Goal: Task Accomplishment & Management: Manage account settings

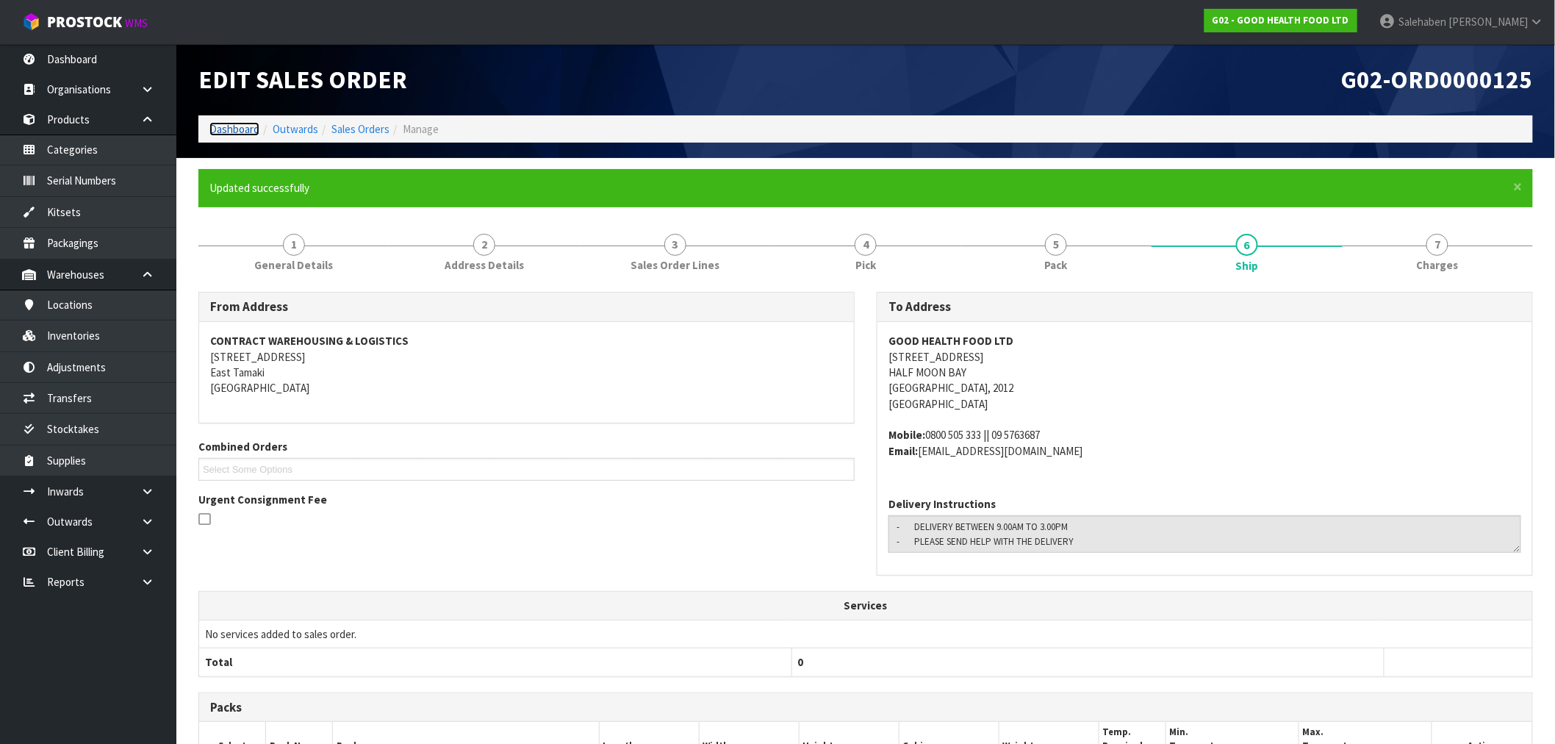
click at [231, 131] on link "Dashboard" at bounding box center [234, 129] width 50 height 14
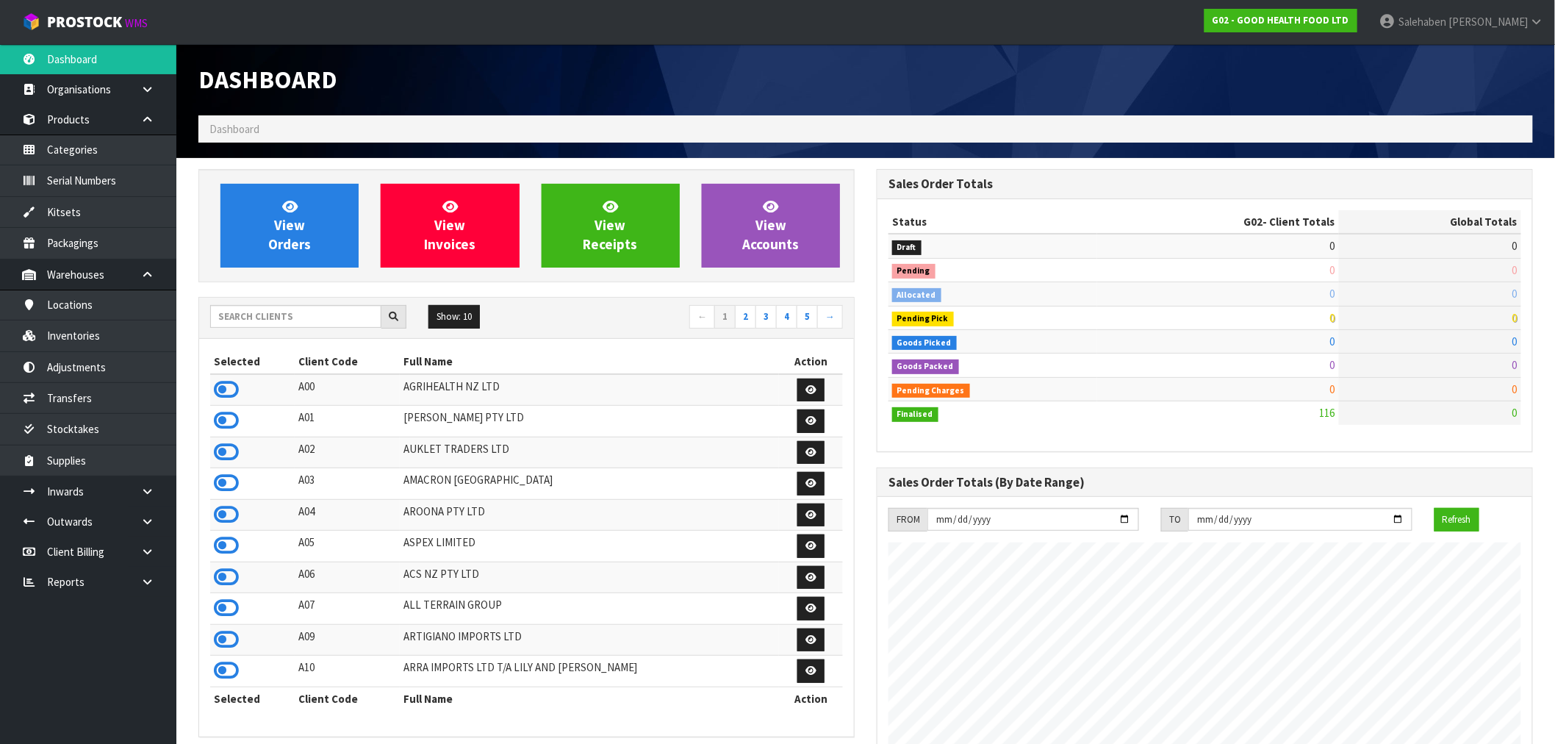
scroll to position [1113, 678]
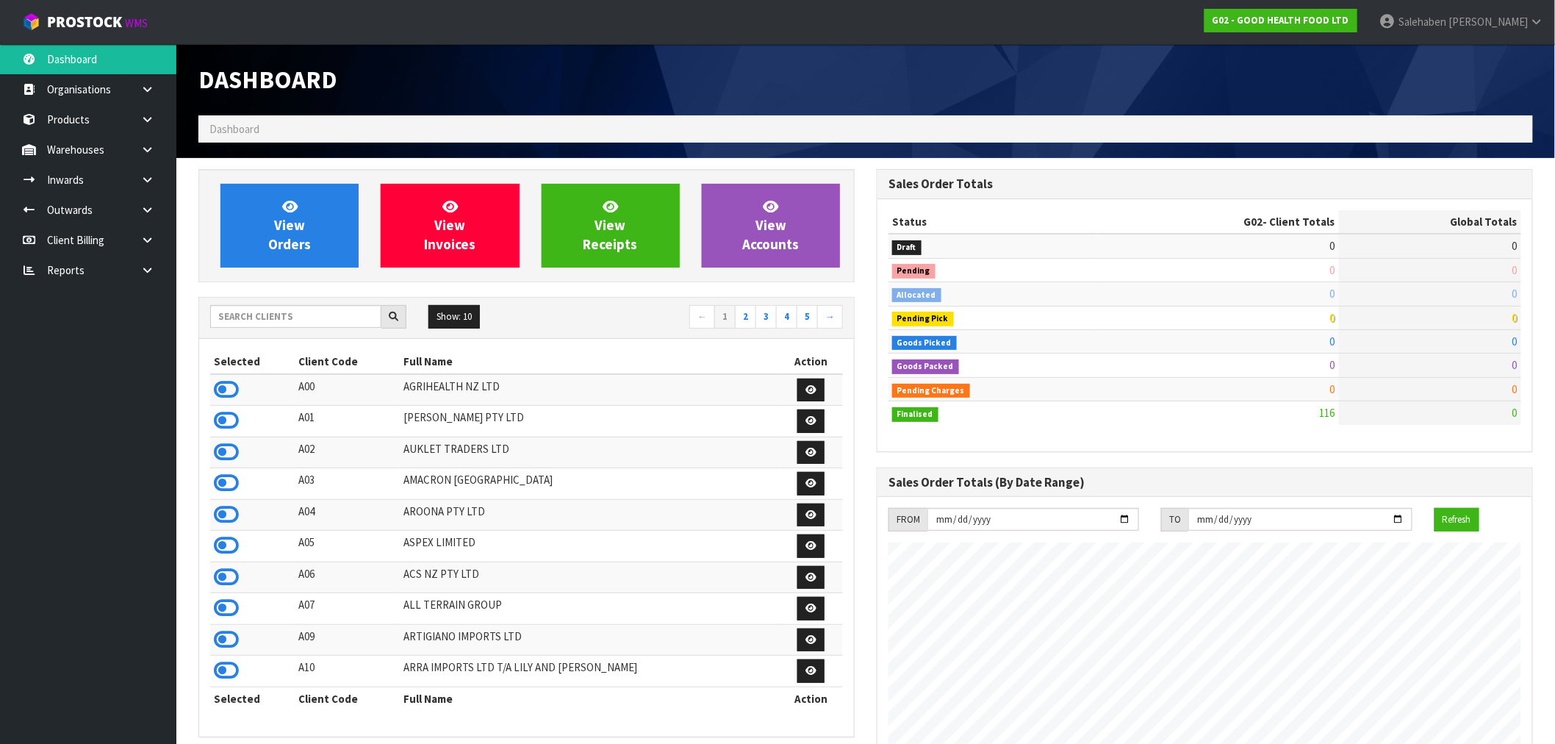
scroll to position [1113, 678]
click at [255, 310] on input "text" at bounding box center [295, 316] width 171 height 23
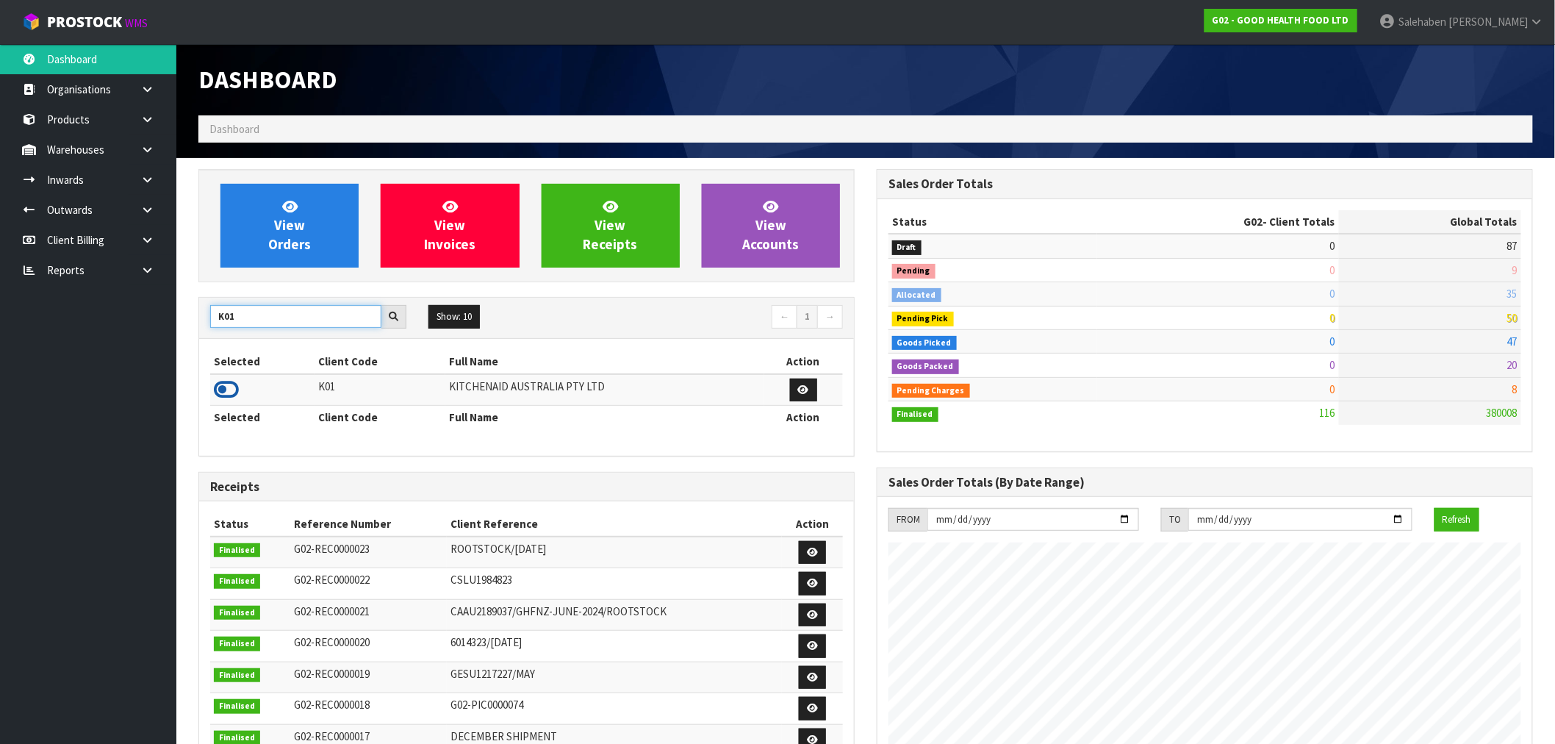
type input "K01"
click at [223, 398] on icon at bounding box center [226, 389] width 25 height 22
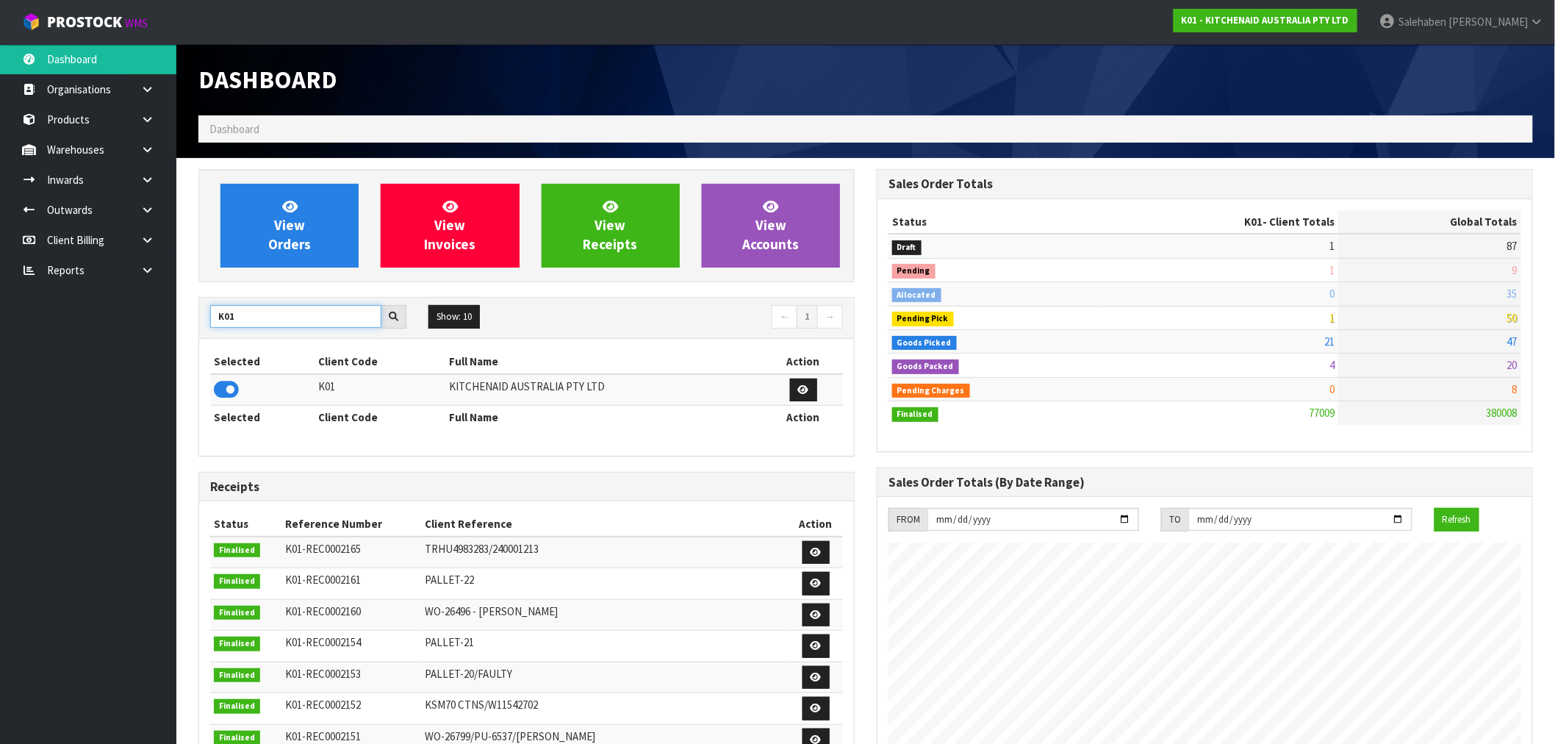
drag, startPoint x: 240, startPoint y: 317, endPoint x: 206, endPoint y: 324, distance: 34.4
click at [206, 324] on div "K01" at bounding box center [308, 317] width 218 height 24
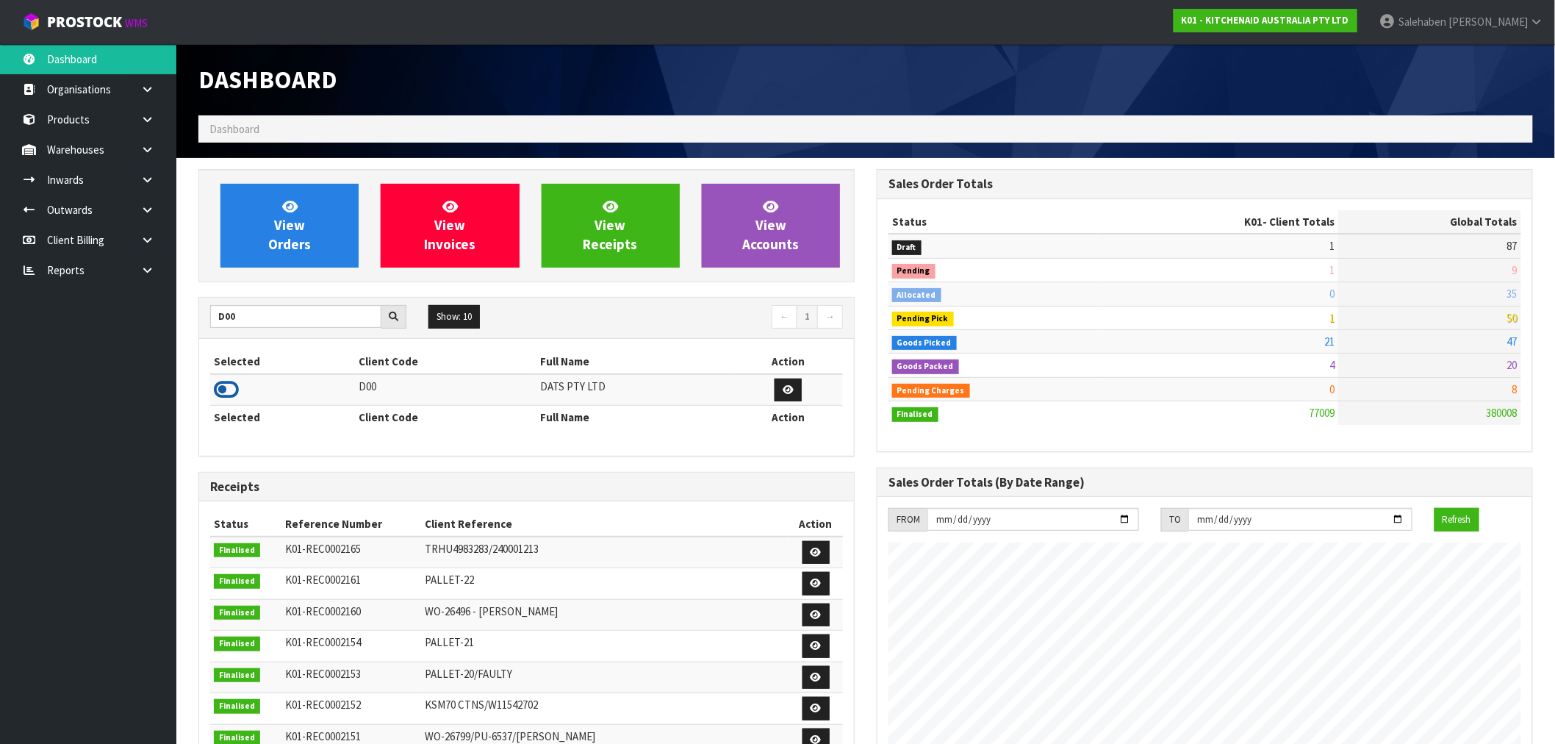
click at [230, 392] on icon at bounding box center [226, 389] width 25 height 22
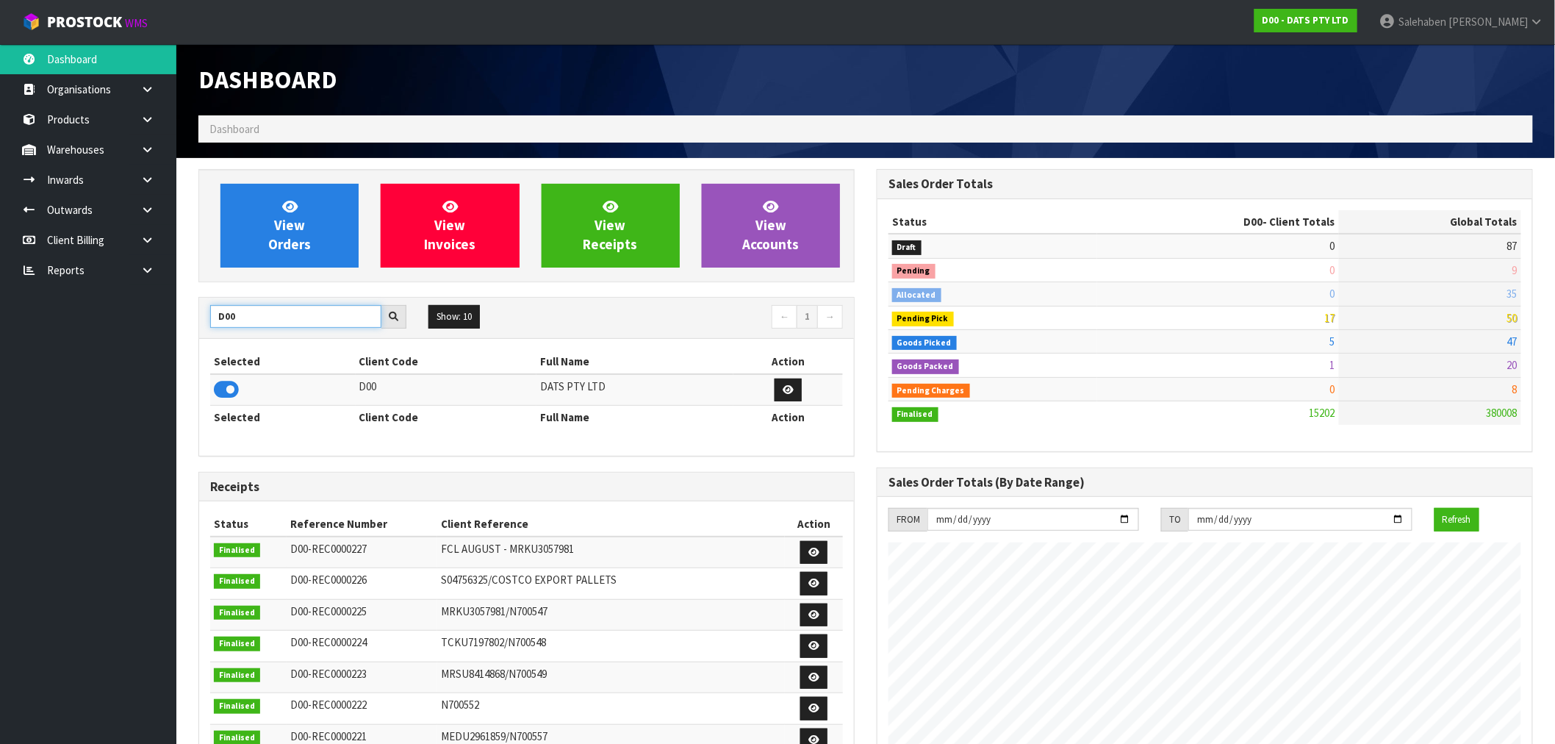
drag, startPoint x: 240, startPoint y: 312, endPoint x: 213, endPoint y: 324, distance: 29.6
click at [213, 324] on input "D00" at bounding box center [295, 316] width 171 height 23
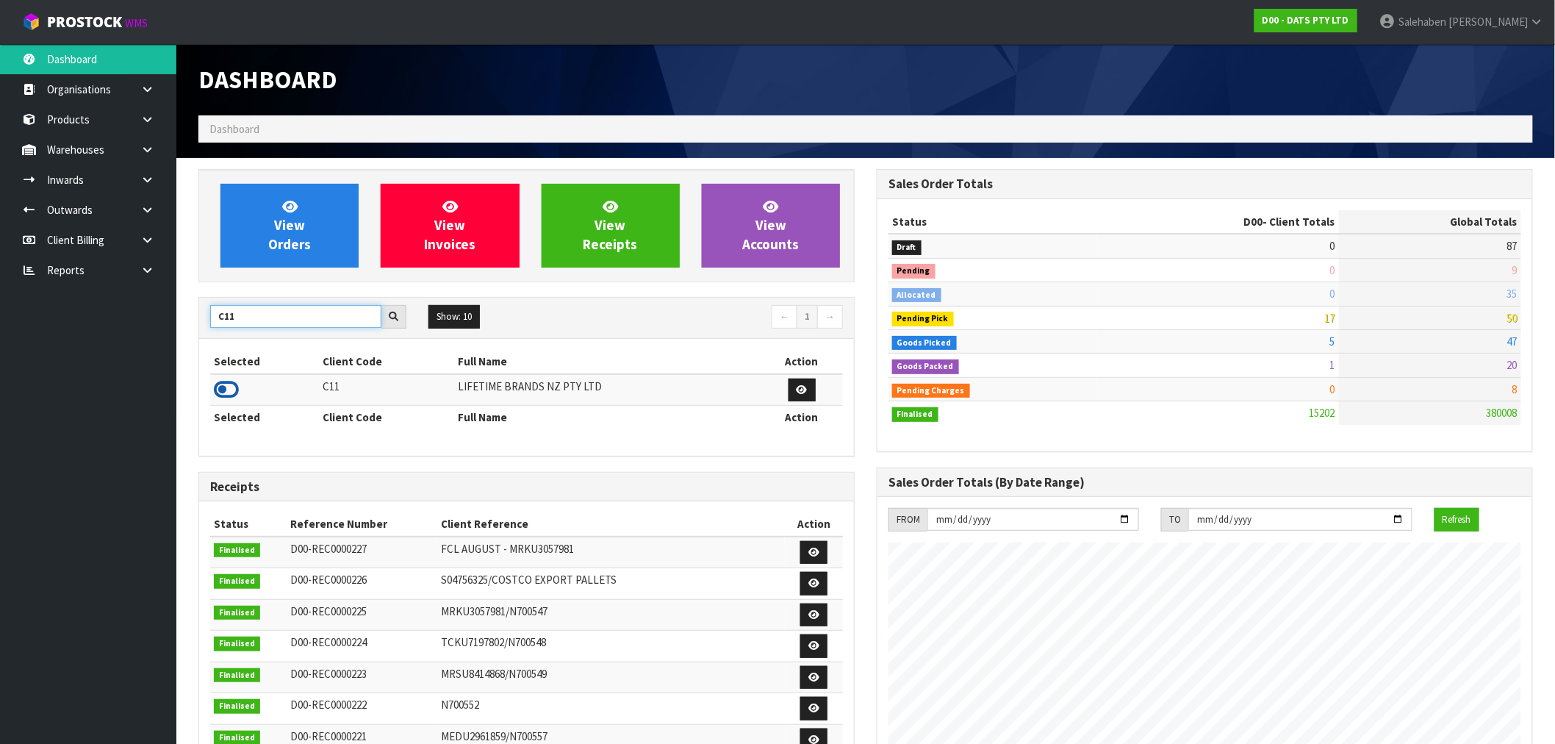
type input "C11"
click at [219, 392] on icon at bounding box center [226, 389] width 25 height 22
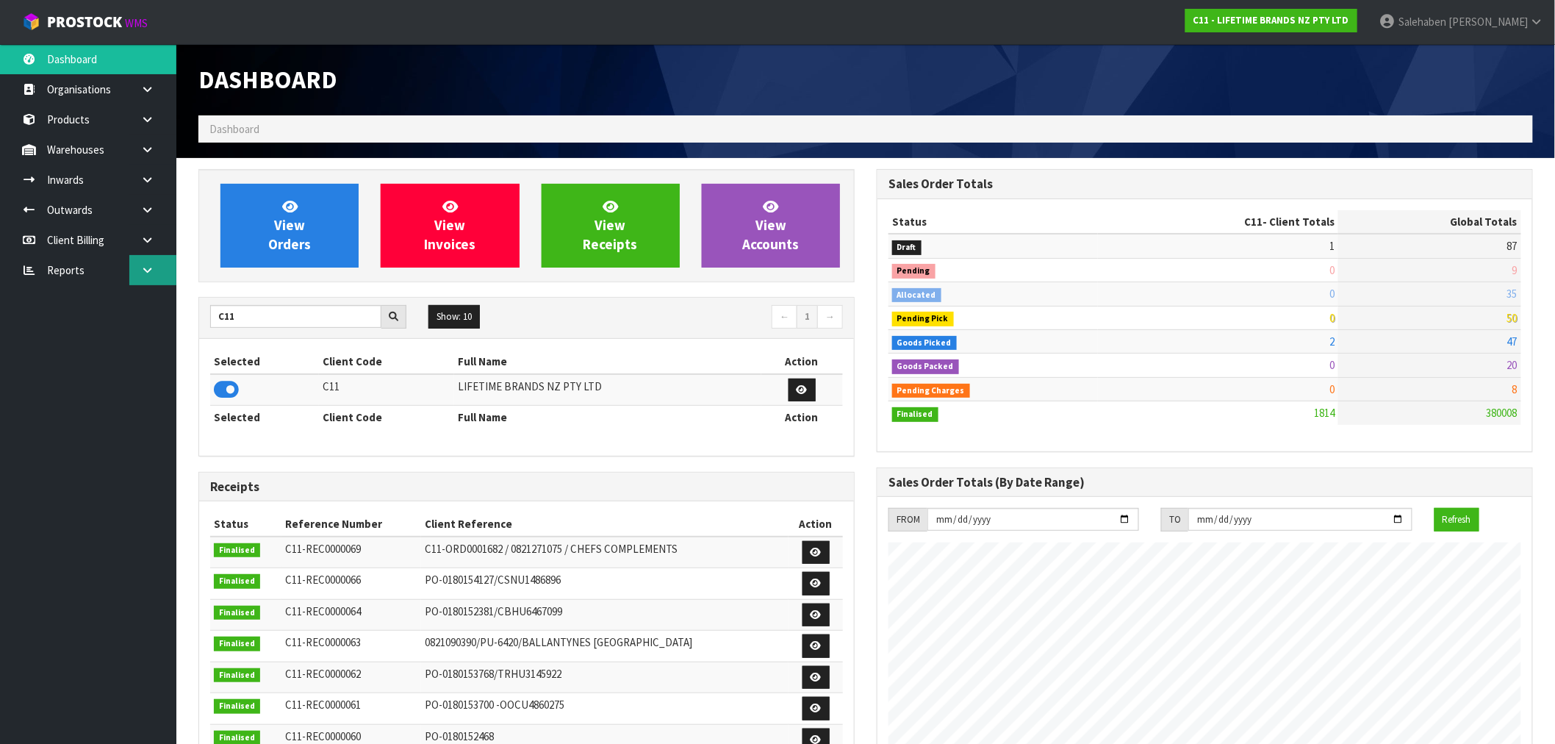
click at [136, 270] on link at bounding box center [152, 270] width 47 height 30
click at [68, 331] on link "CWL" at bounding box center [88, 331] width 176 height 30
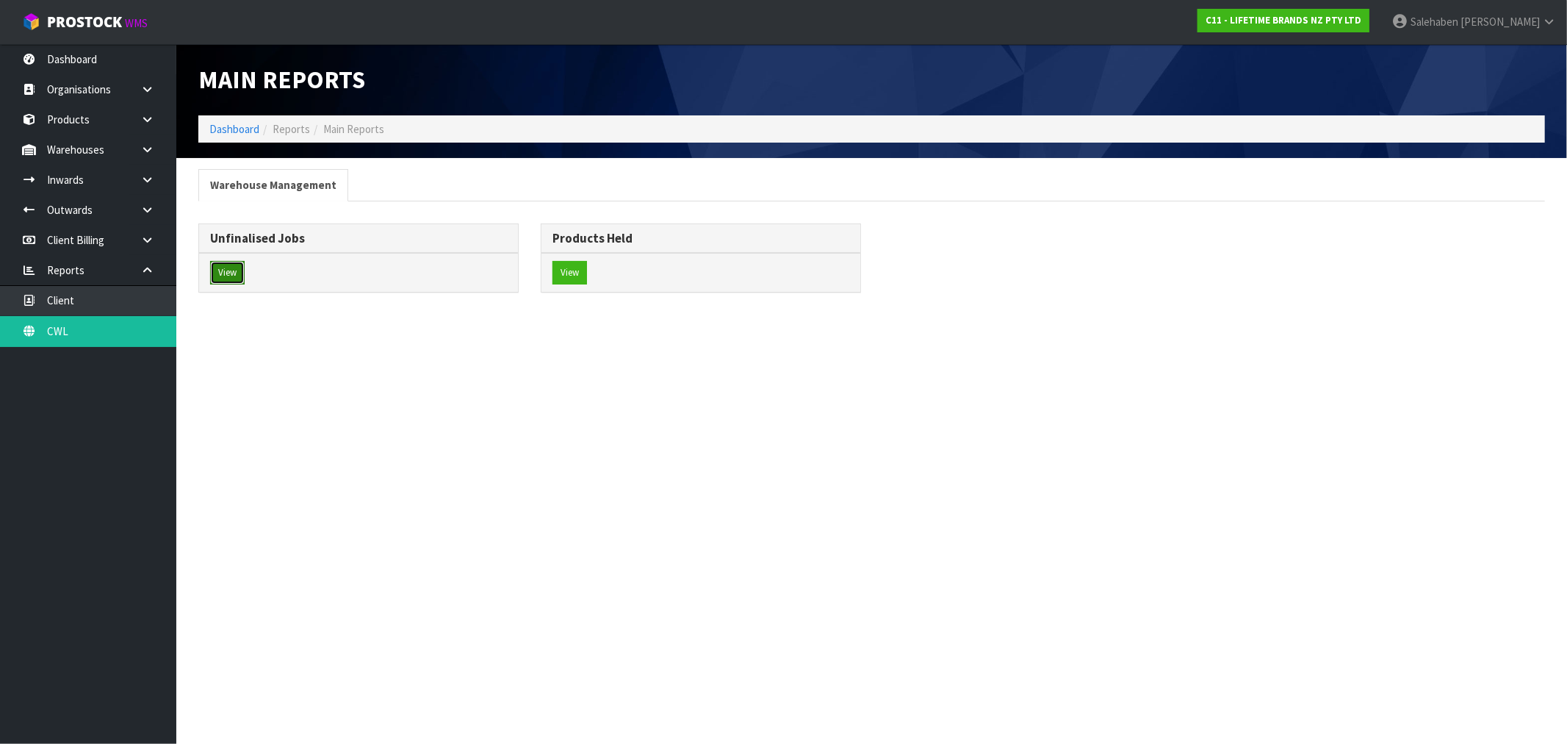
click at [225, 280] on button "View" at bounding box center [227, 273] width 35 height 24
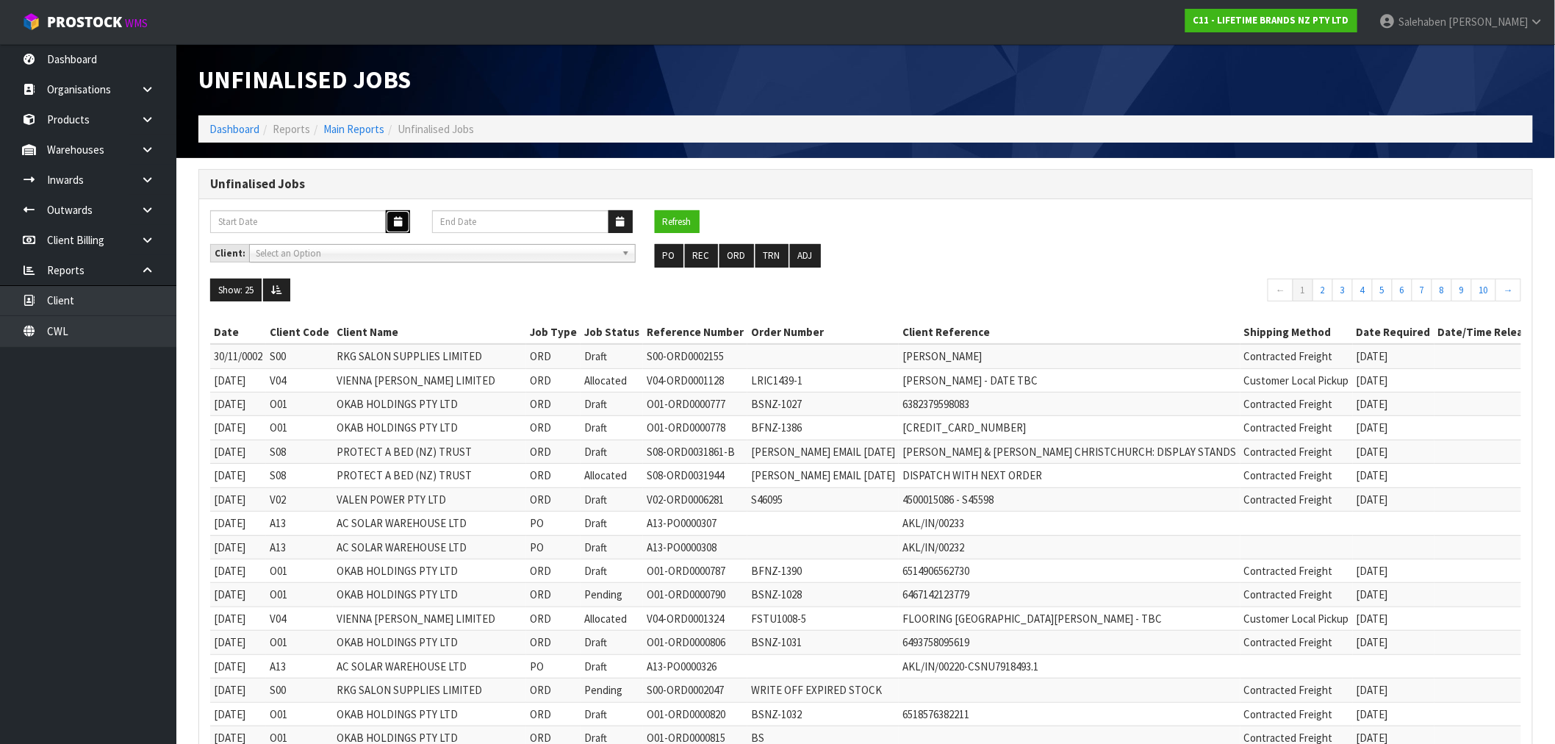
click at [398, 219] on icon "button" at bounding box center [398, 222] width 8 height 10
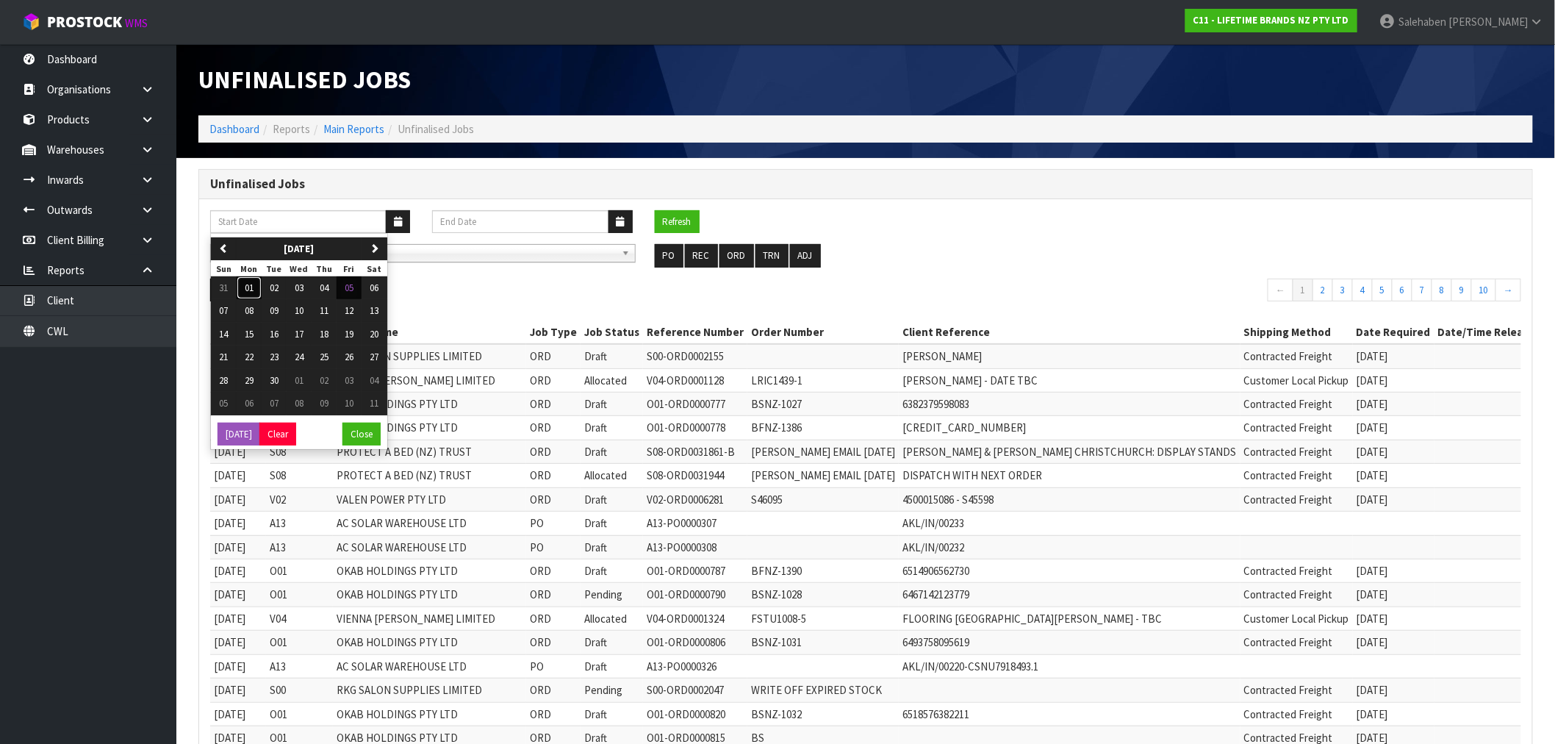
click at [253, 289] on span "01" at bounding box center [249, 287] width 9 height 12
type input "[DATE]"
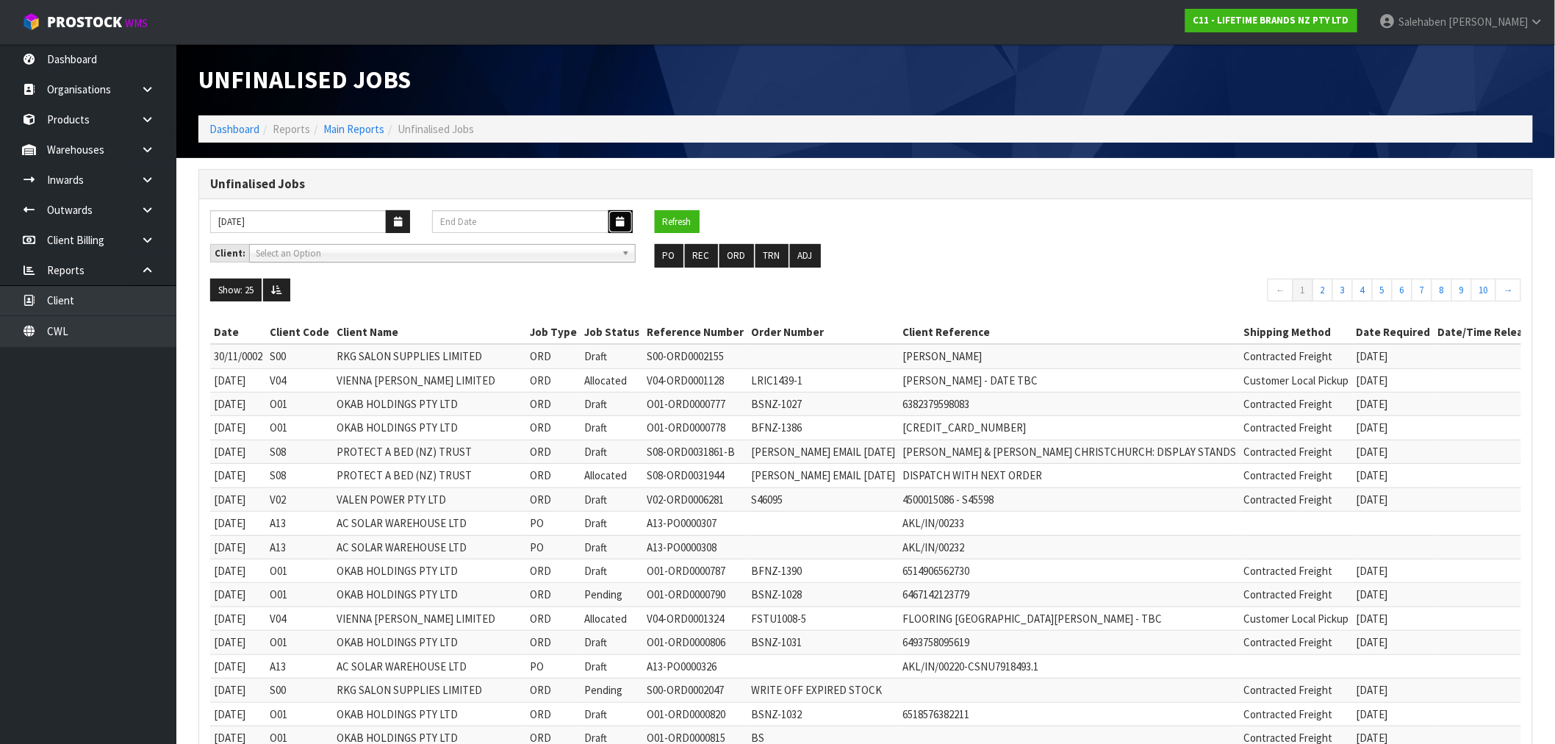
click at [627, 217] on button "button" at bounding box center [620, 221] width 24 height 23
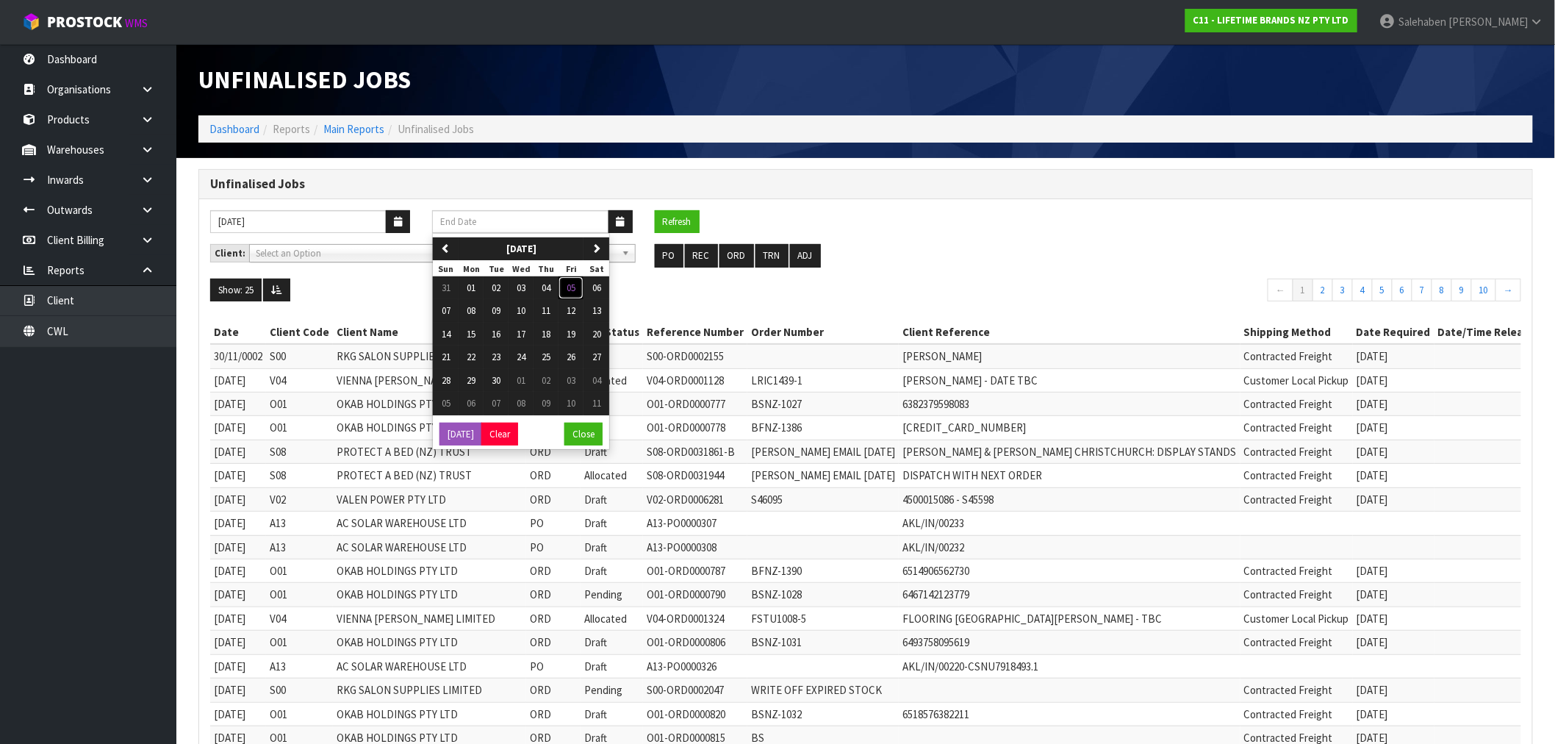
click at [575, 290] on span "05" at bounding box center [571, 287] width 9 height 12
type input "[DATE]"
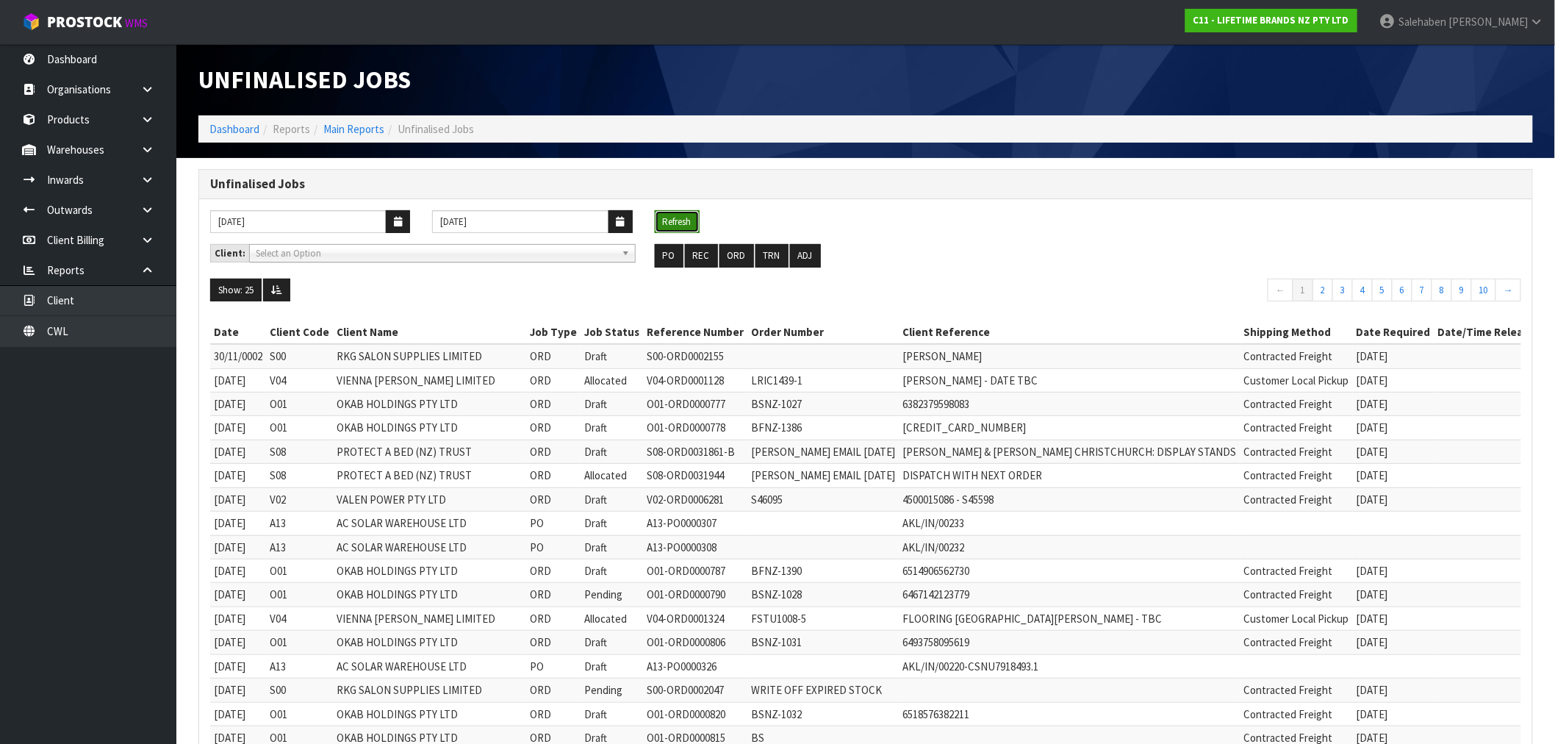
click at [676, 217] on button "Refresh" at bounding box center [677, 222] width 45 height 24
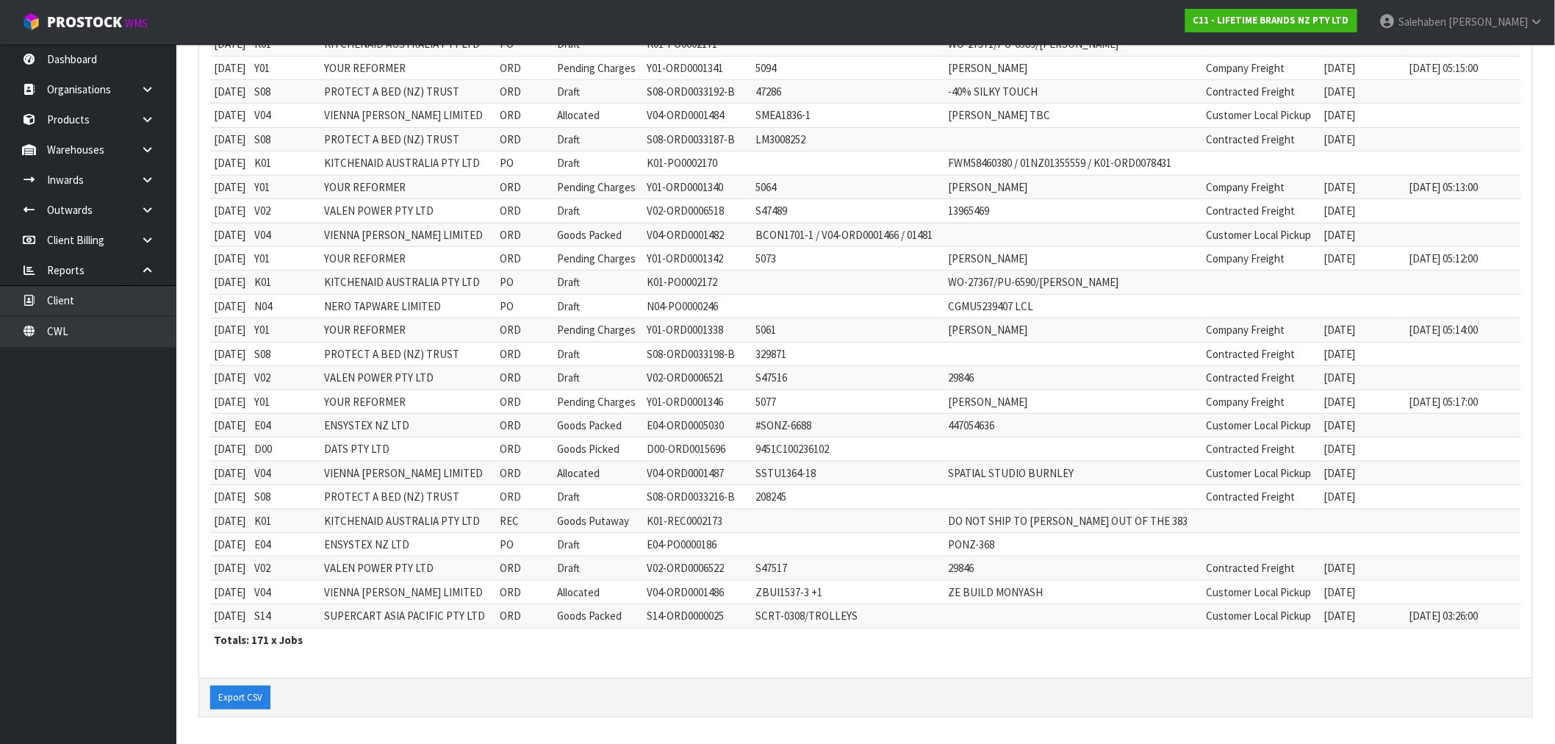
scroll to position [314, 0]
click at [244, 696] on button "Export CSV" at bounding box center [240, 698] width 60 height 24
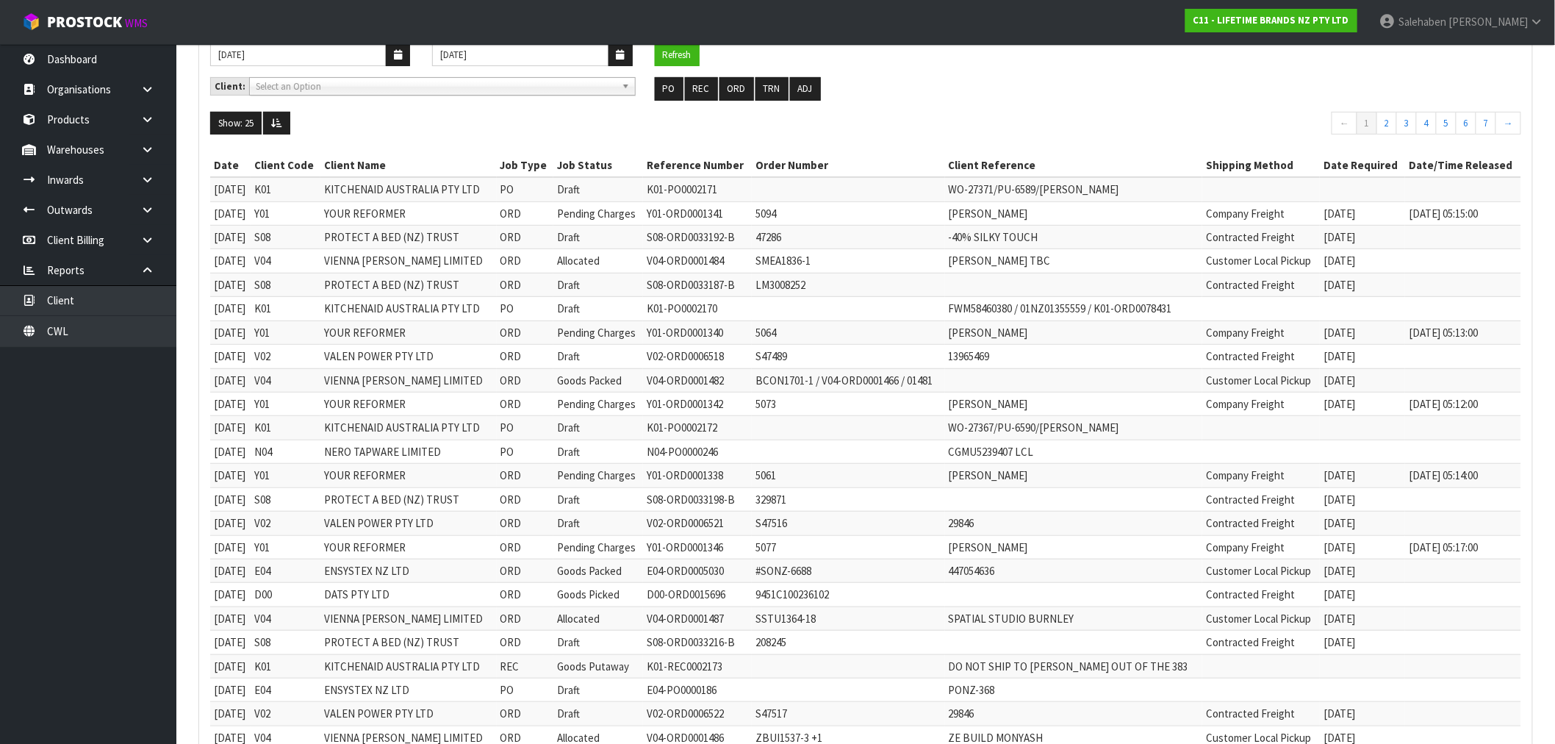
scroll to position [0, 0]
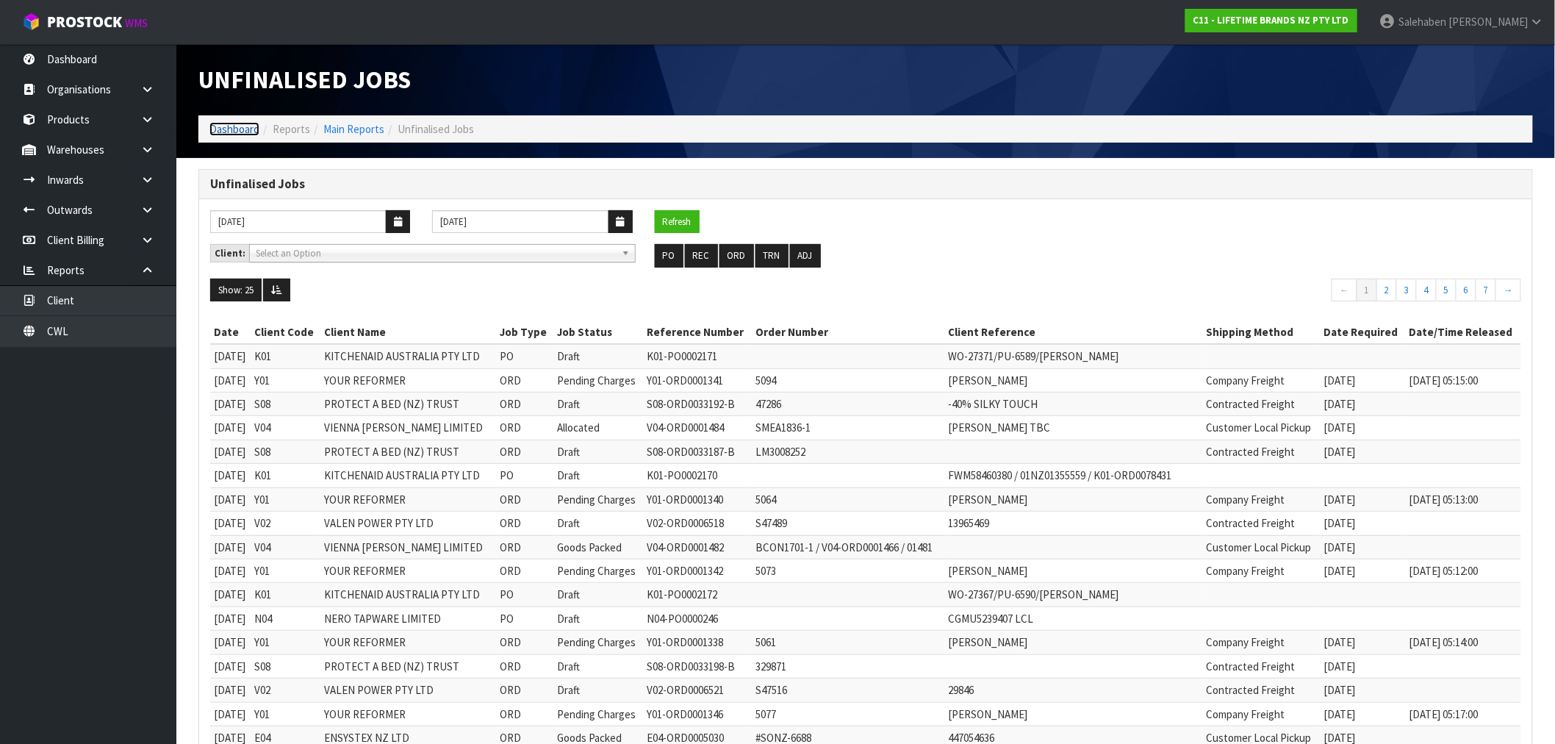
click at [235, 127] on link "Dashboard" at bounding box center [234, 129] width 50 height 14
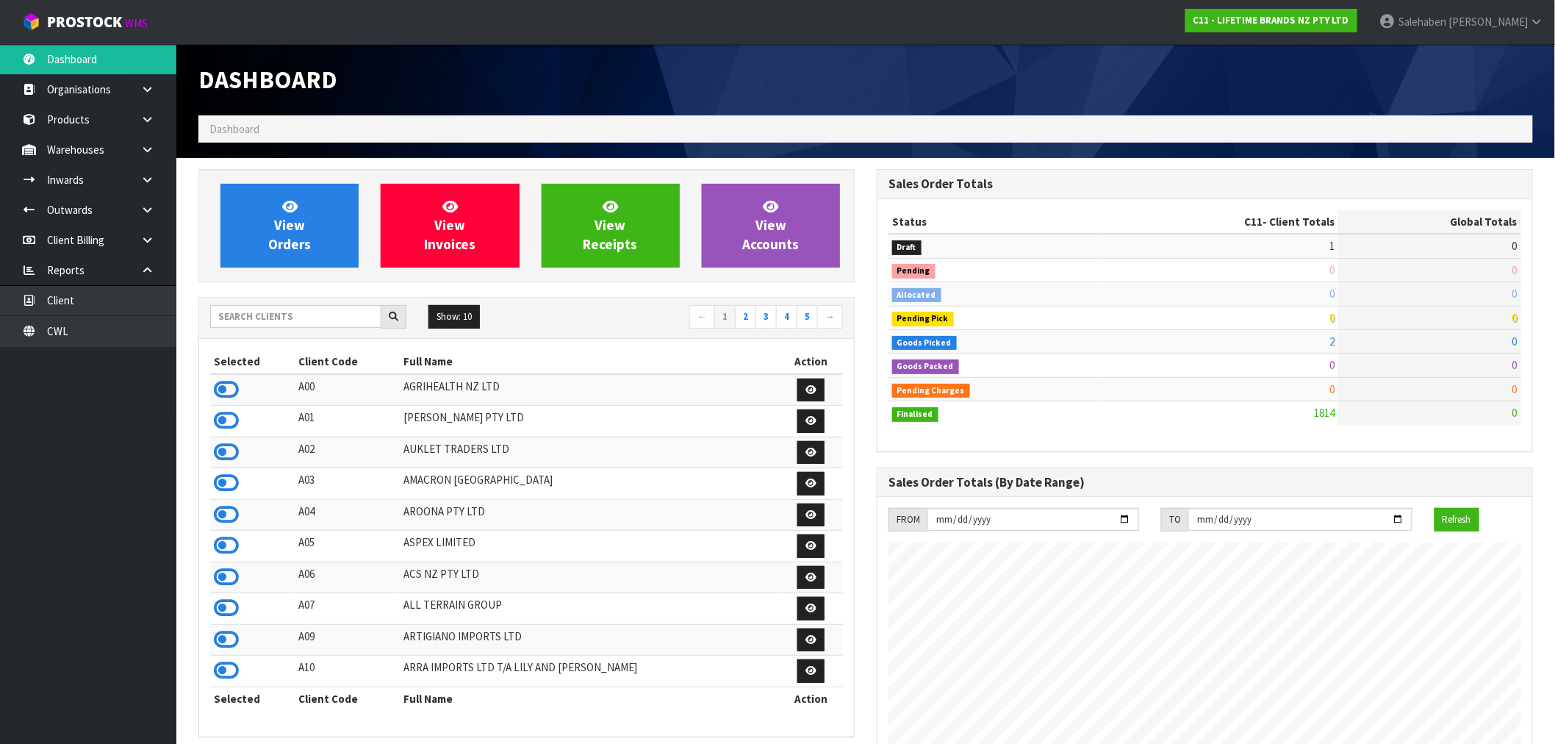
scroll to position [1113, 678]
click at [229, 318] on input "text" at bounding box center [295, 316] width 171 height 23
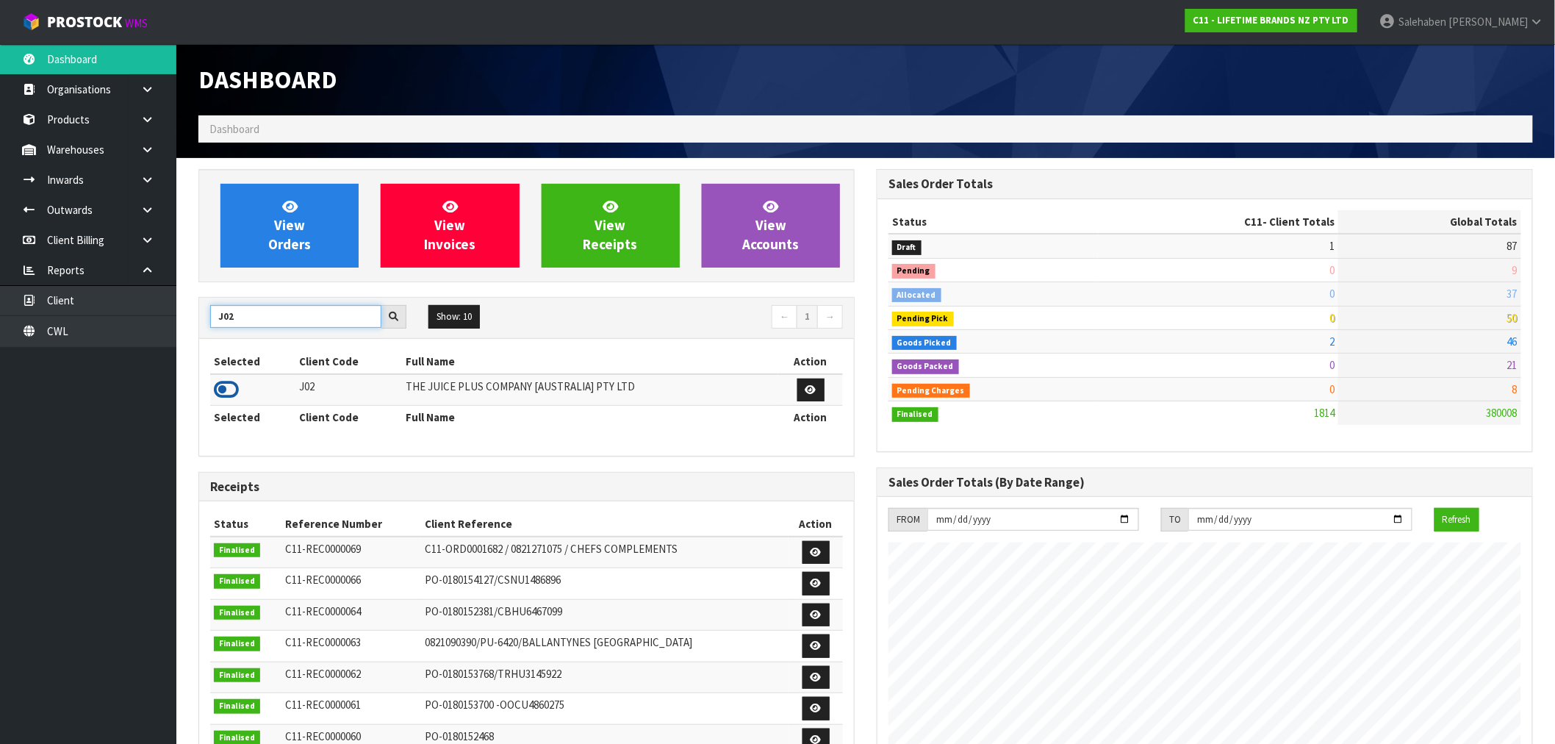
type input "J02"
click at [221, 387] on icon at bounding box center [226, 389] width 25 height 22
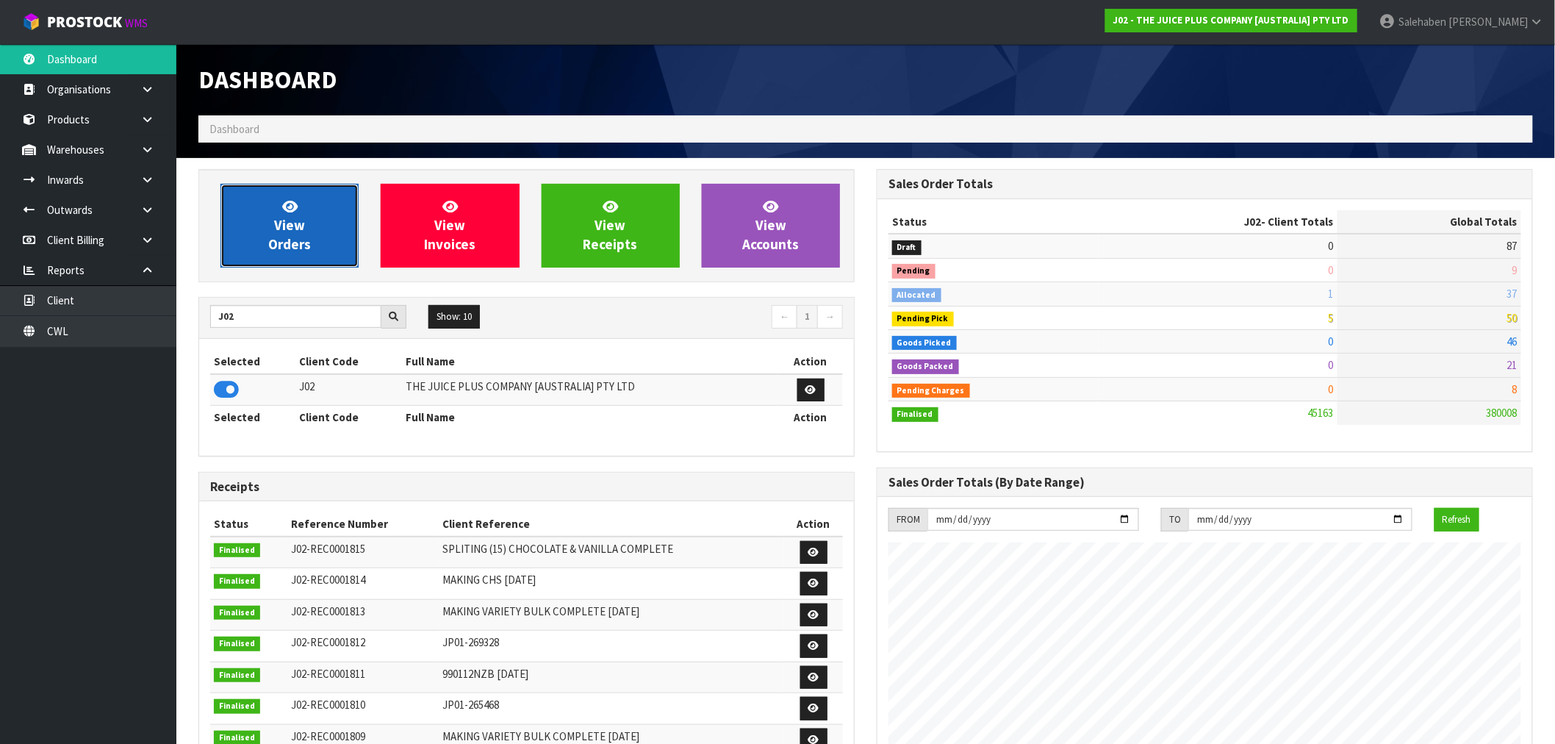
click at [301, 232] on span "View Orders" at bounding box center [289, 225] width 43 height 55
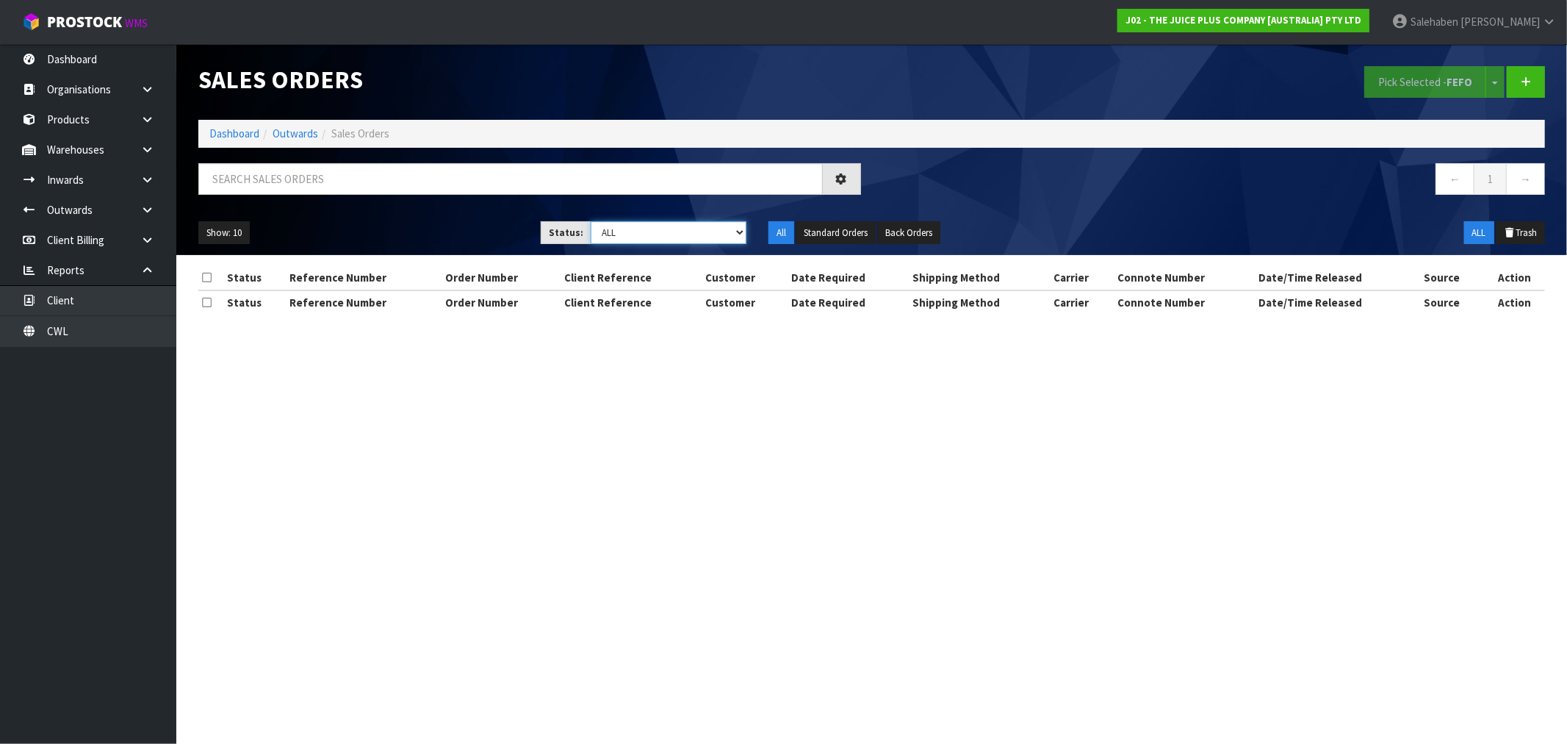
click at [648, 226] on select "Draft Pending Allocated Pending Pick Goods Picked Goods Packed Pending Charges …" at bounding box center [669, 232] width 156 height 23
select select "string:3"
click at [591, 221] on select "Draft Pending Allocated Pending Pick Goods Picked Goods Packed Pending Charges …" at bounding box center [669, 232] width 156 height 23
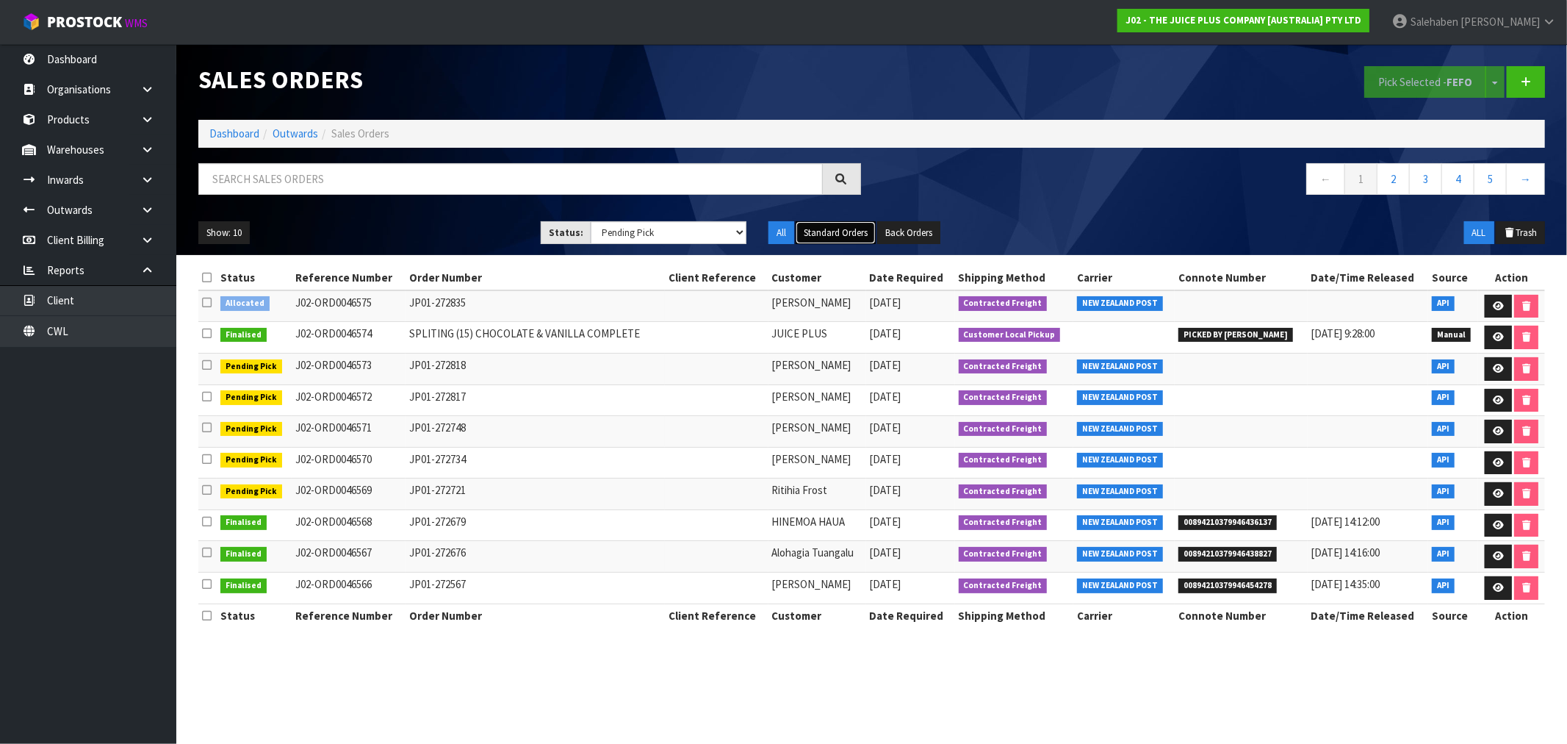
click at [840, 231] on button "Standard Orders" at bounding box center [836, 233] width 80 height 24
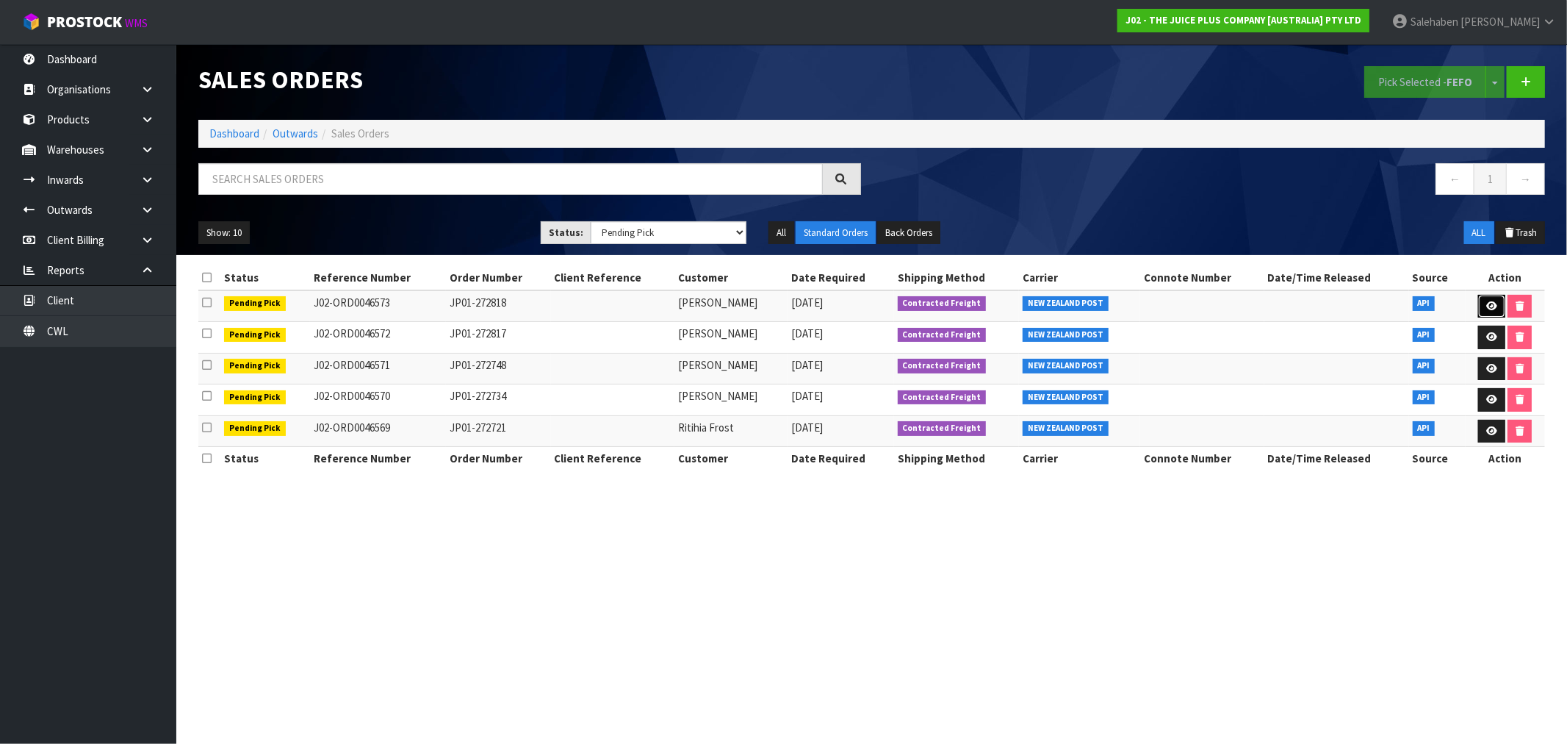
click at [1488, 306] on icon at bounding box center [1491, 306] width 11 height 10
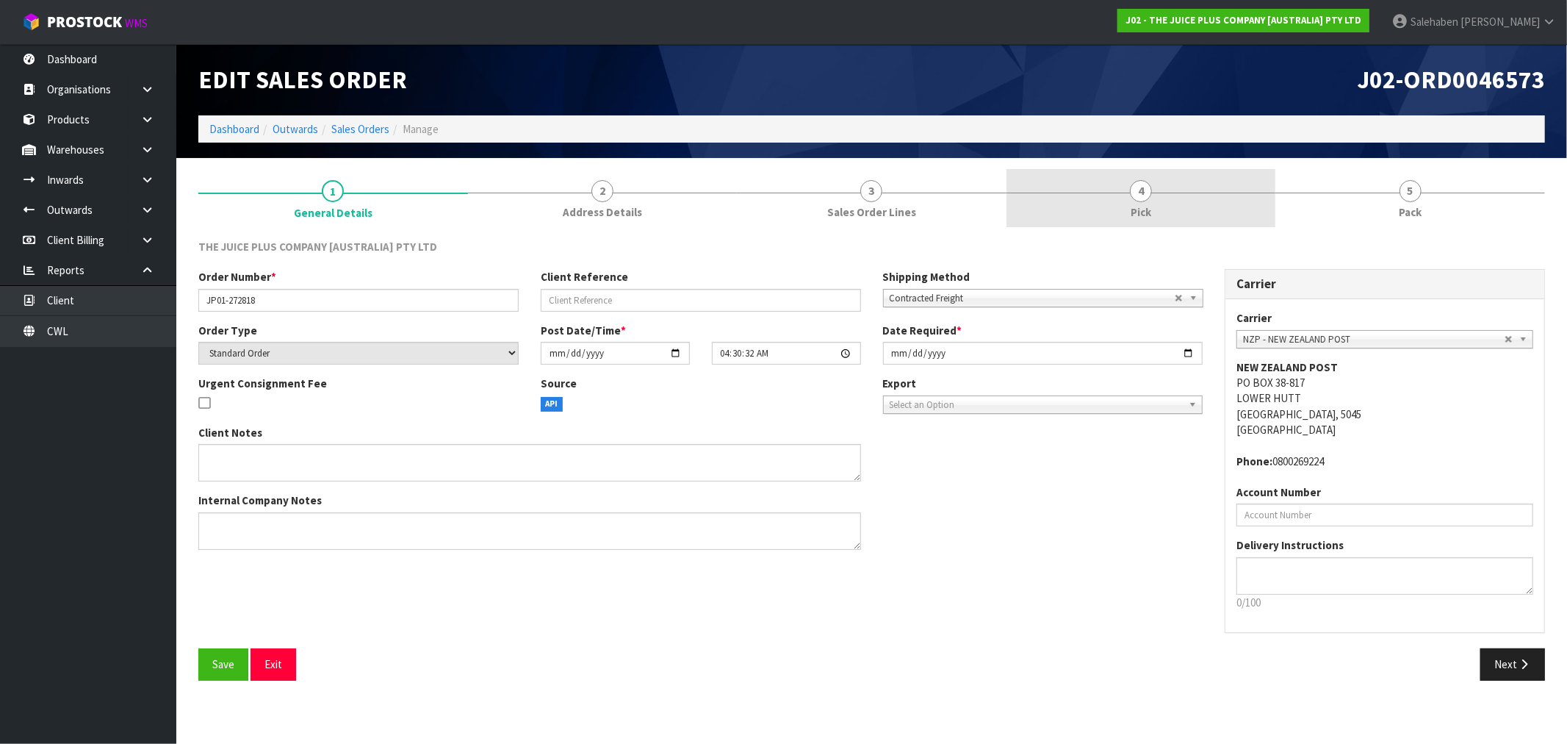
click at [1144, 204] on span "Pick" at bounding box center [1141, 211] width 21 height 15
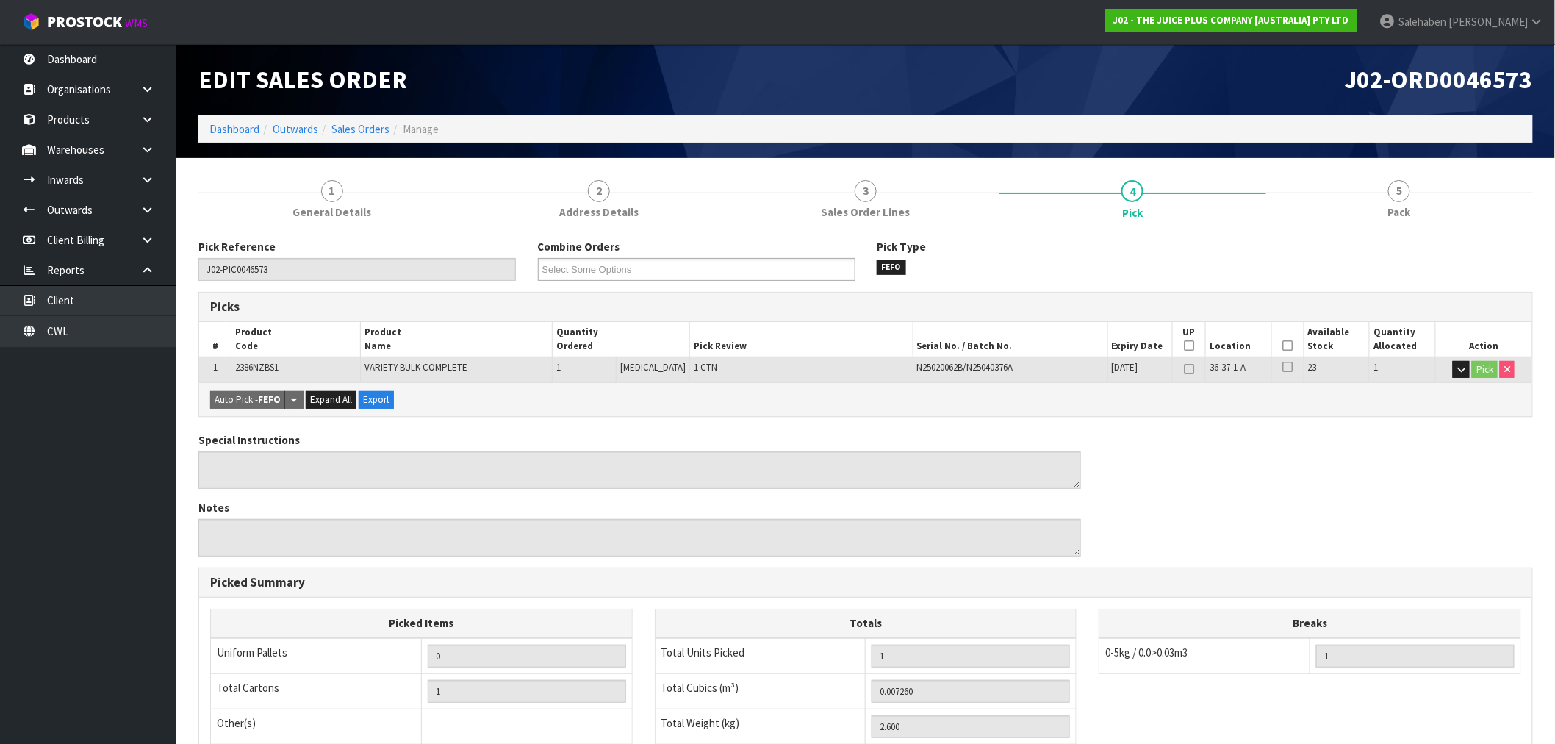
click at [1284, 346] on icon at bounding box center [1287, 345] width 10 height 1
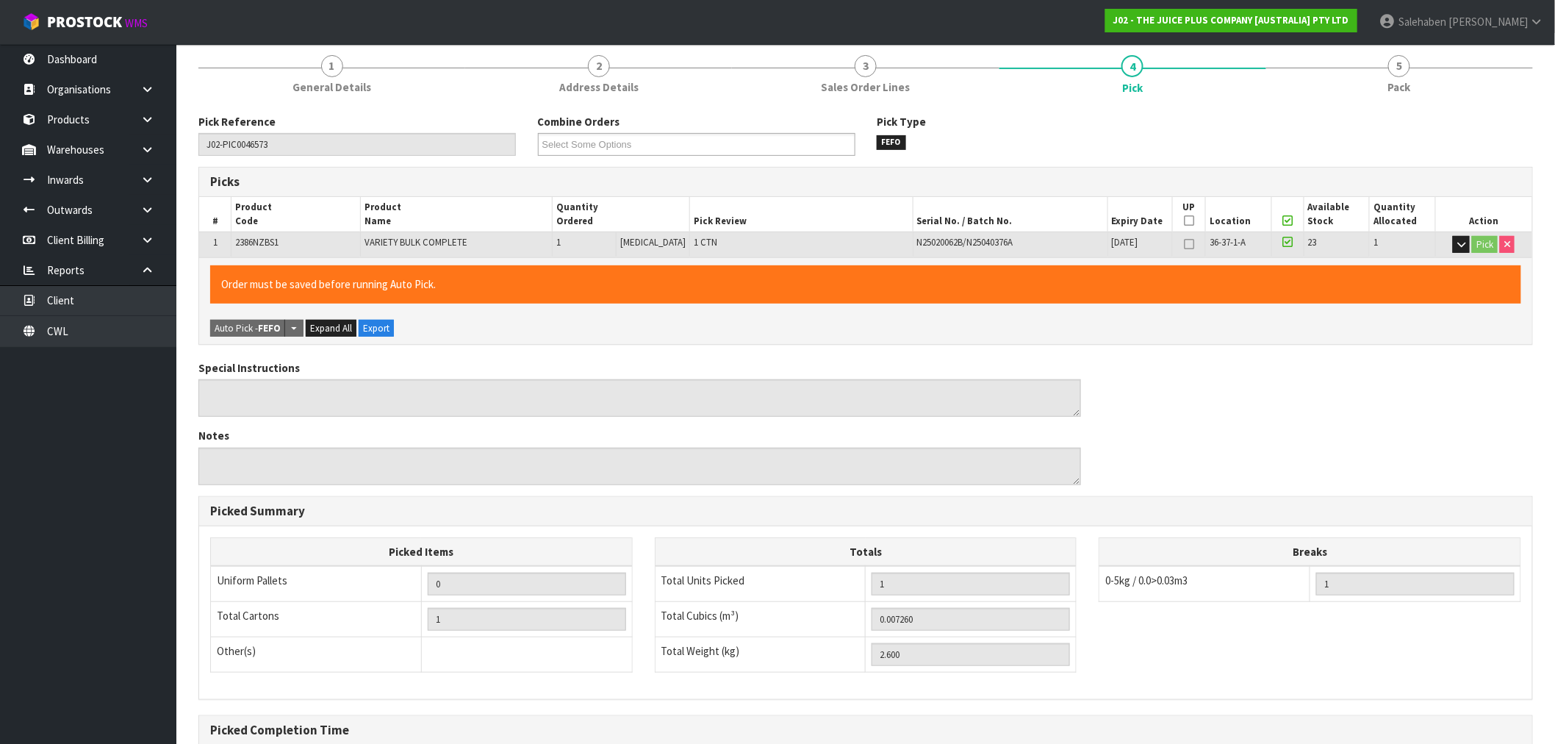
scroll to position [282, 0]
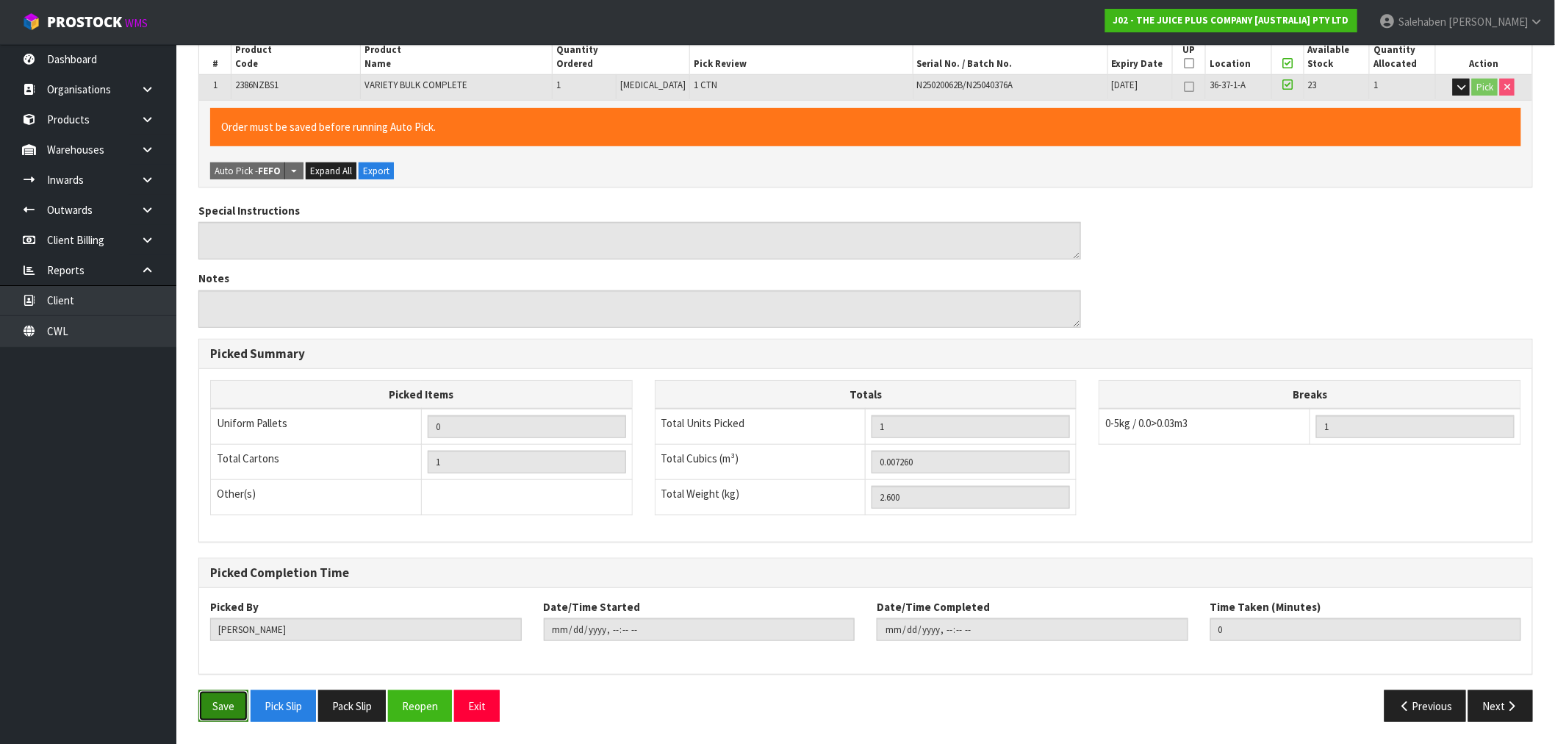
click at [209, 704] on button "Save" at bounding box center [223, 706] width 50 height 32
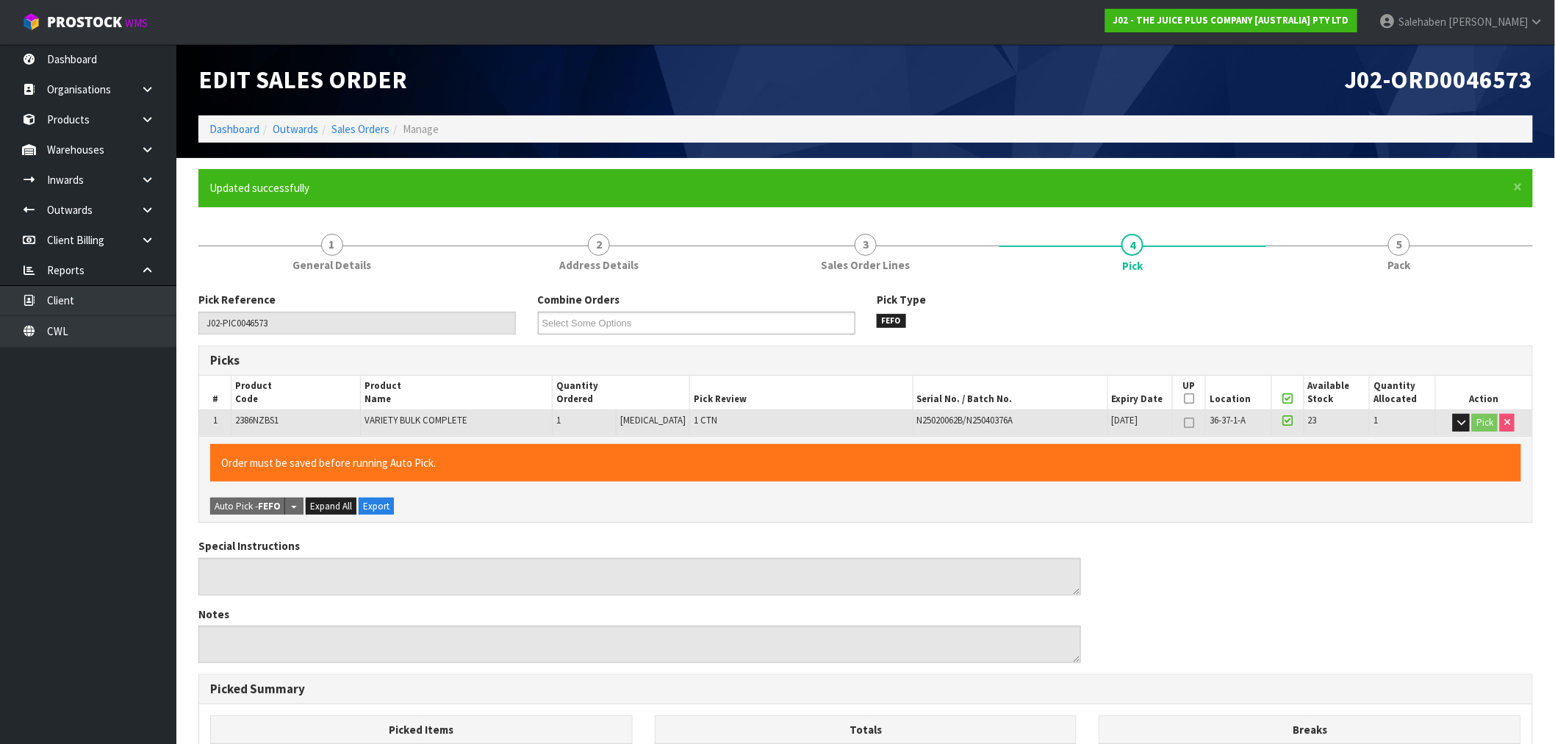
type input "[PERSON_NAME]"
type input "[DATE]T13:34:45"
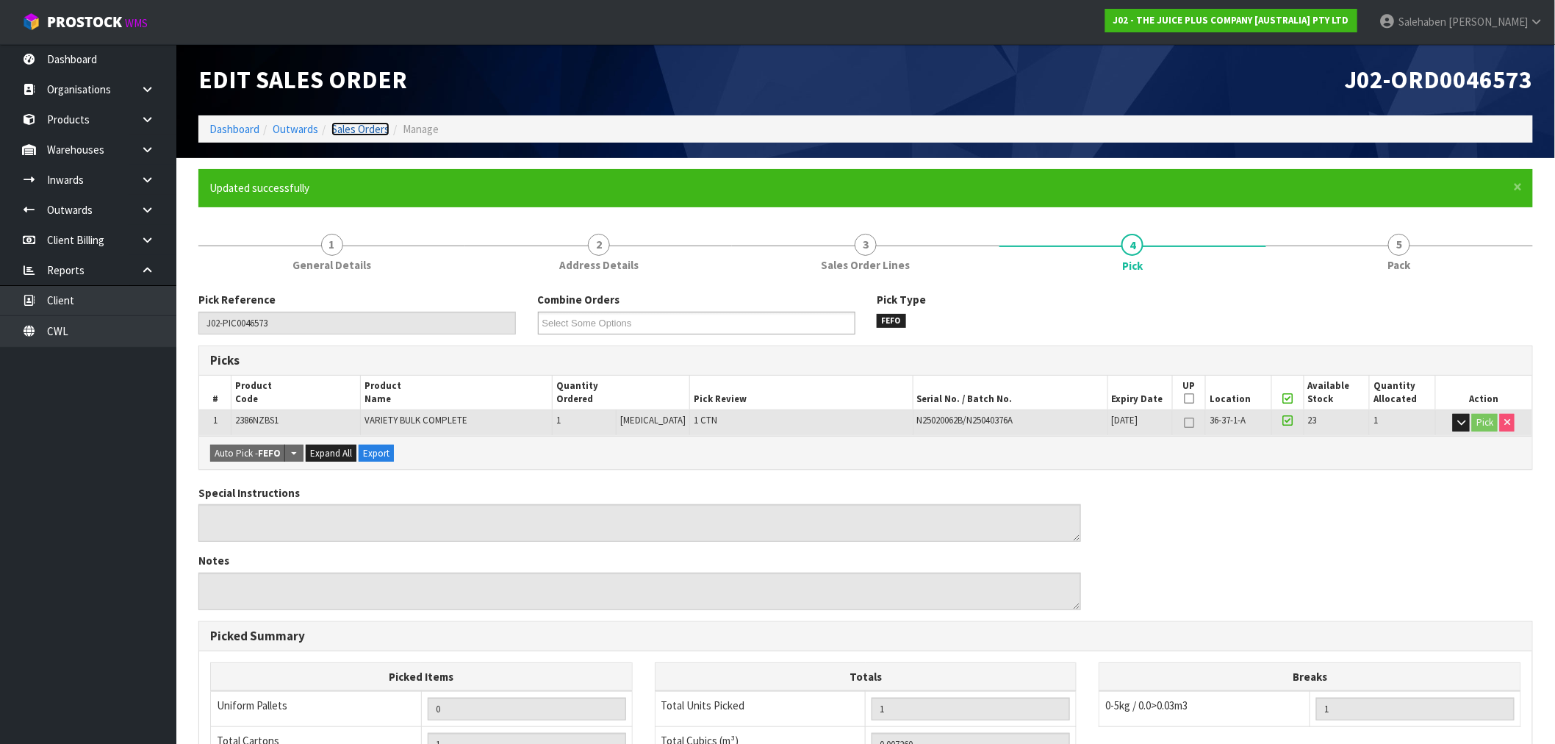
click at [351, 127] on link "Sales Orders" at bounding box center [360, 129] width 58 height 14
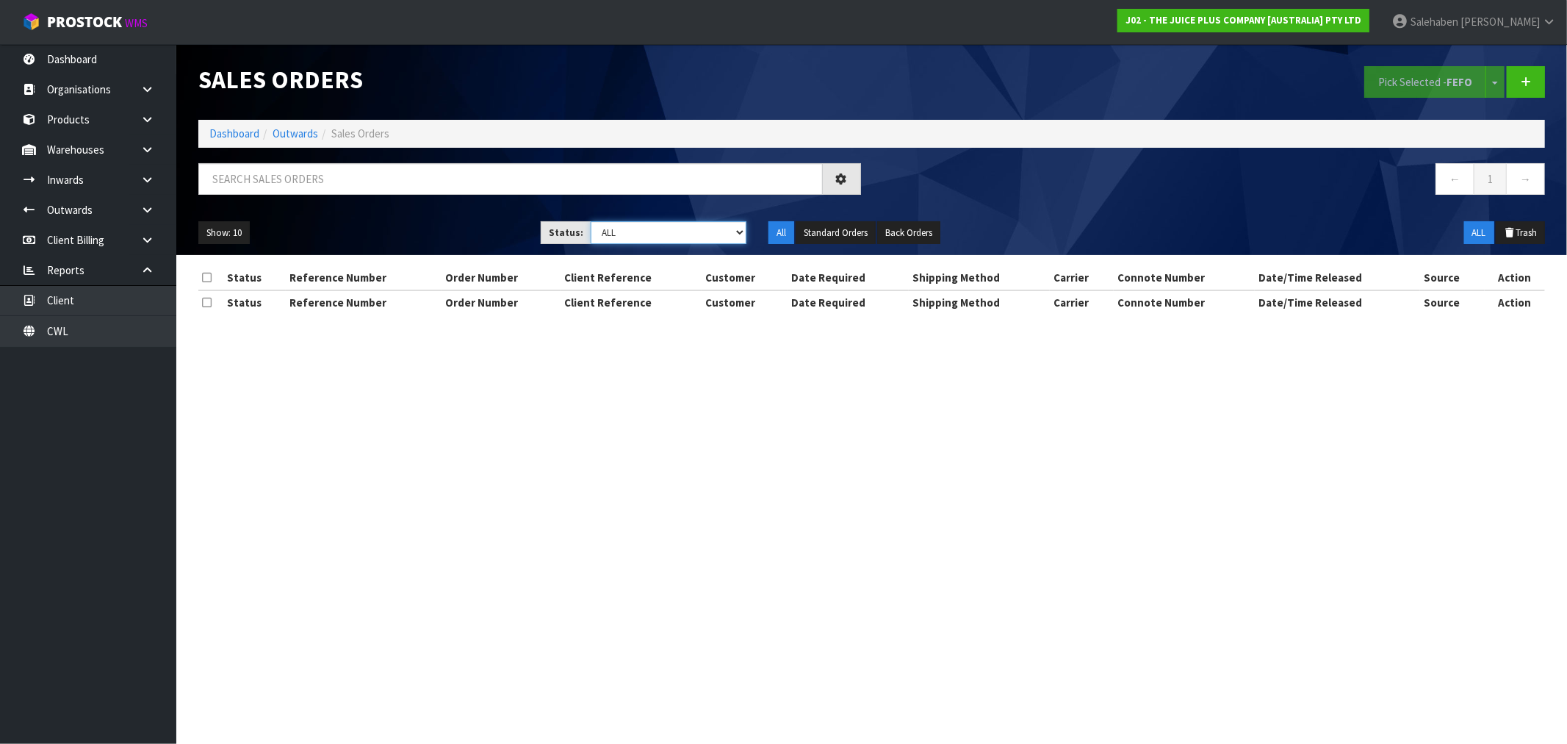
click at [722, 237] on select "Draft Pending Allocated Pending Pick Goods Picked Goods Packed Pending Charges …" at bounding box center [669, 232] width 156 height 23
select select "string:3"
click at [591, 221] on select "Draft Pending Allocated Pending Pick Goods Picked Goods Packed Pending Charges …" at bounding box center [669, 232] width 156 height 23
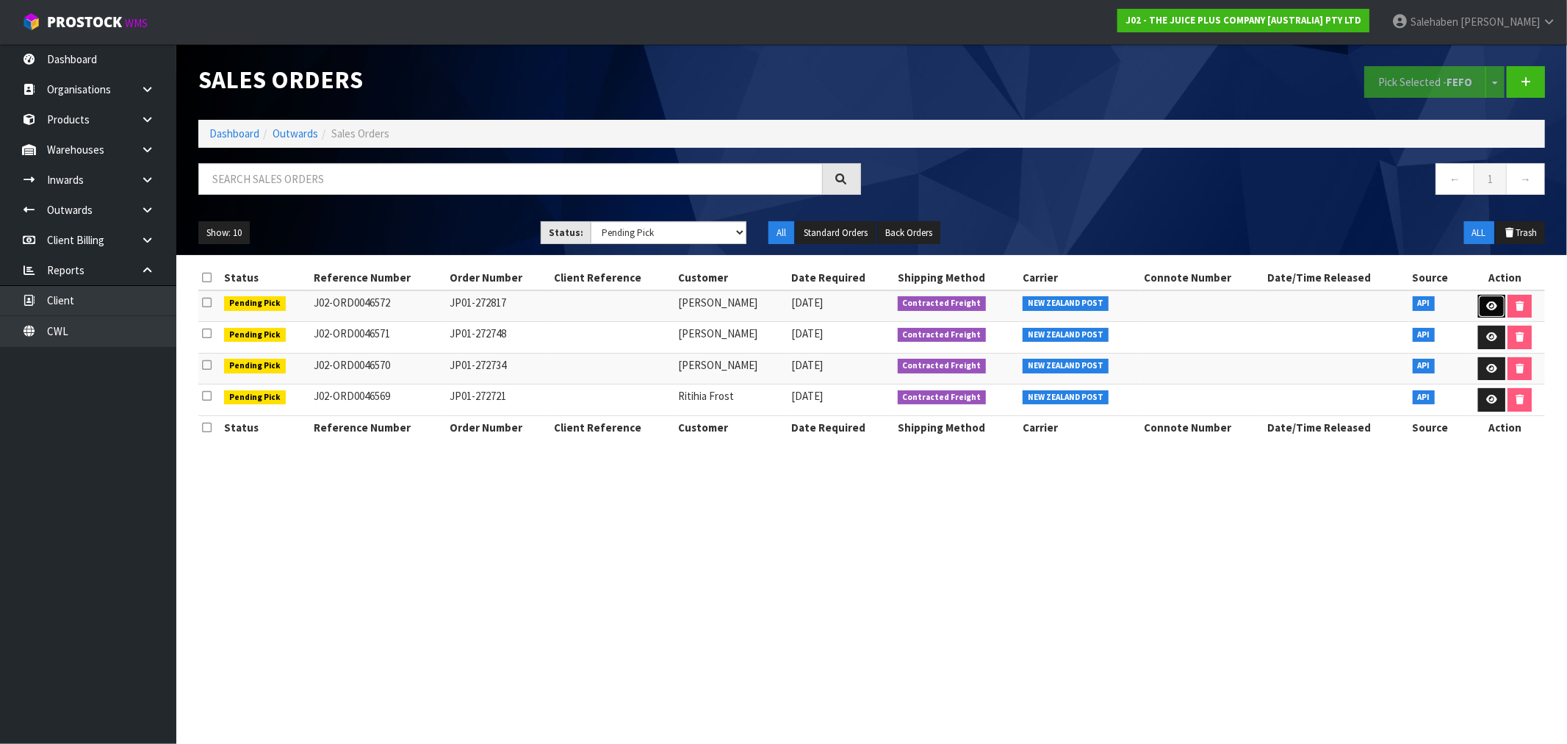
click at [1486, 305] on icon at bounding box center [1491, 306] width 11 height 10
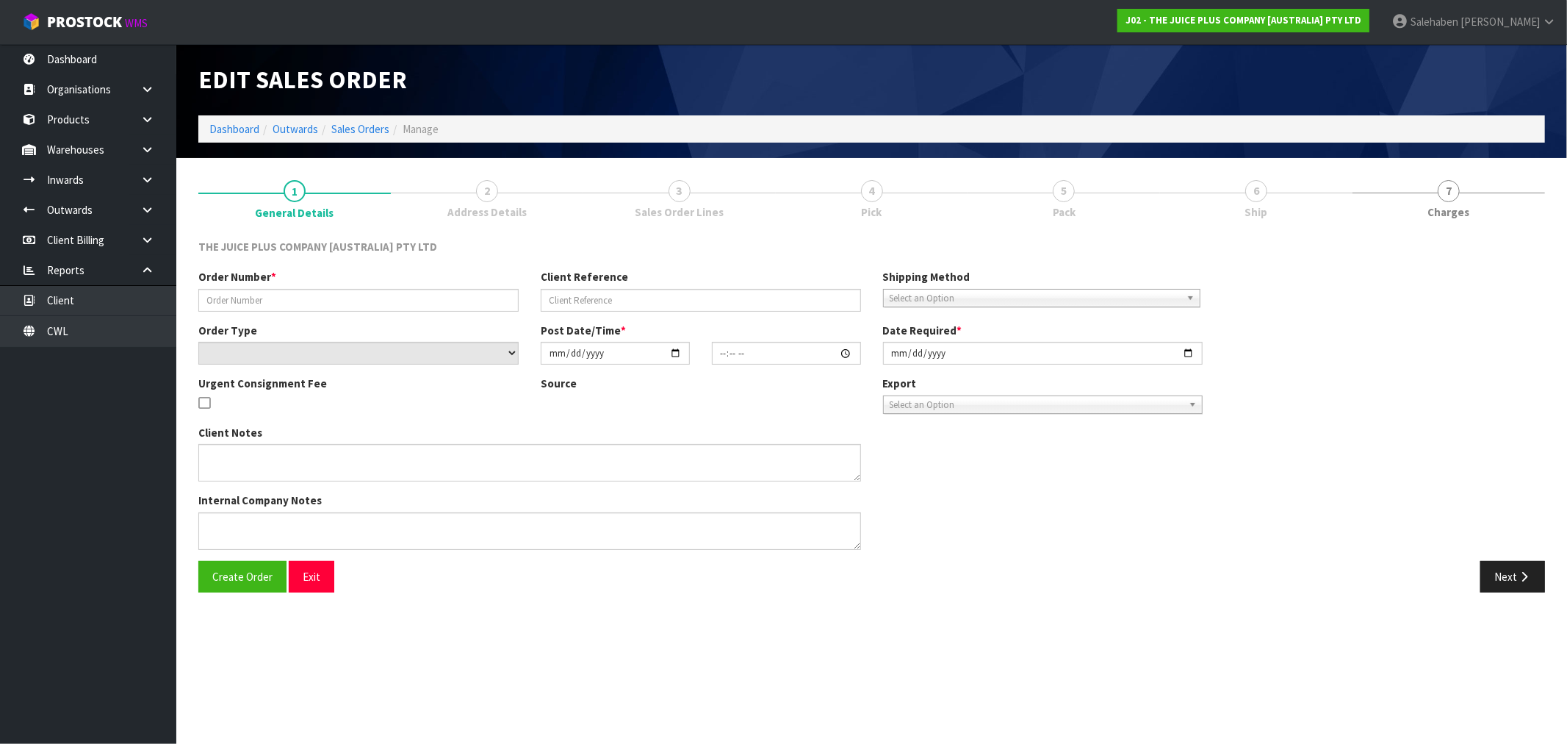
type input "JP01-272817"
select select "number:0"
type input "[DATE]"
type input "03:21:01.000"
type input "[DATE]"
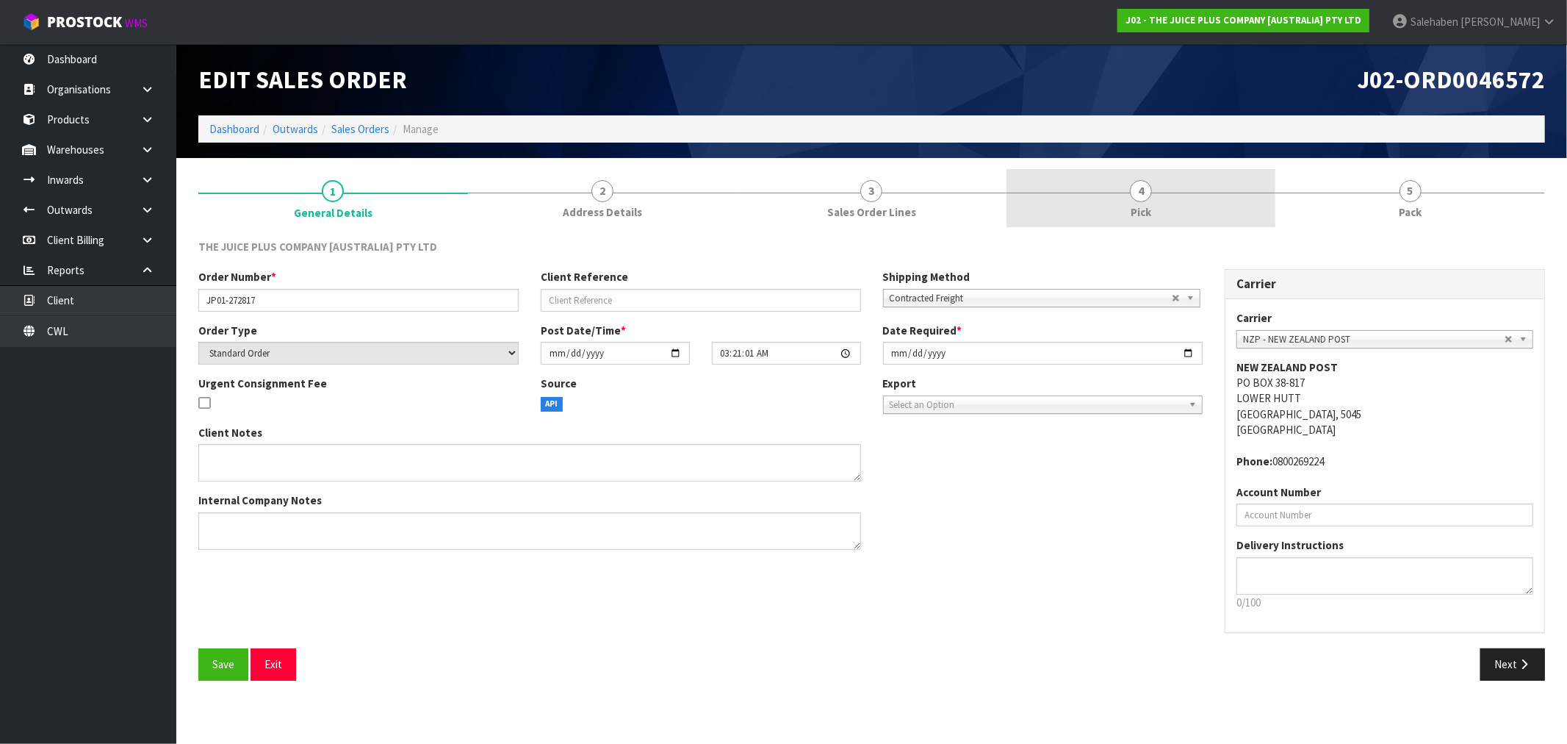
click at [1148, 196] on span "4" at bounding box center [1141, 191] width 22 height 22
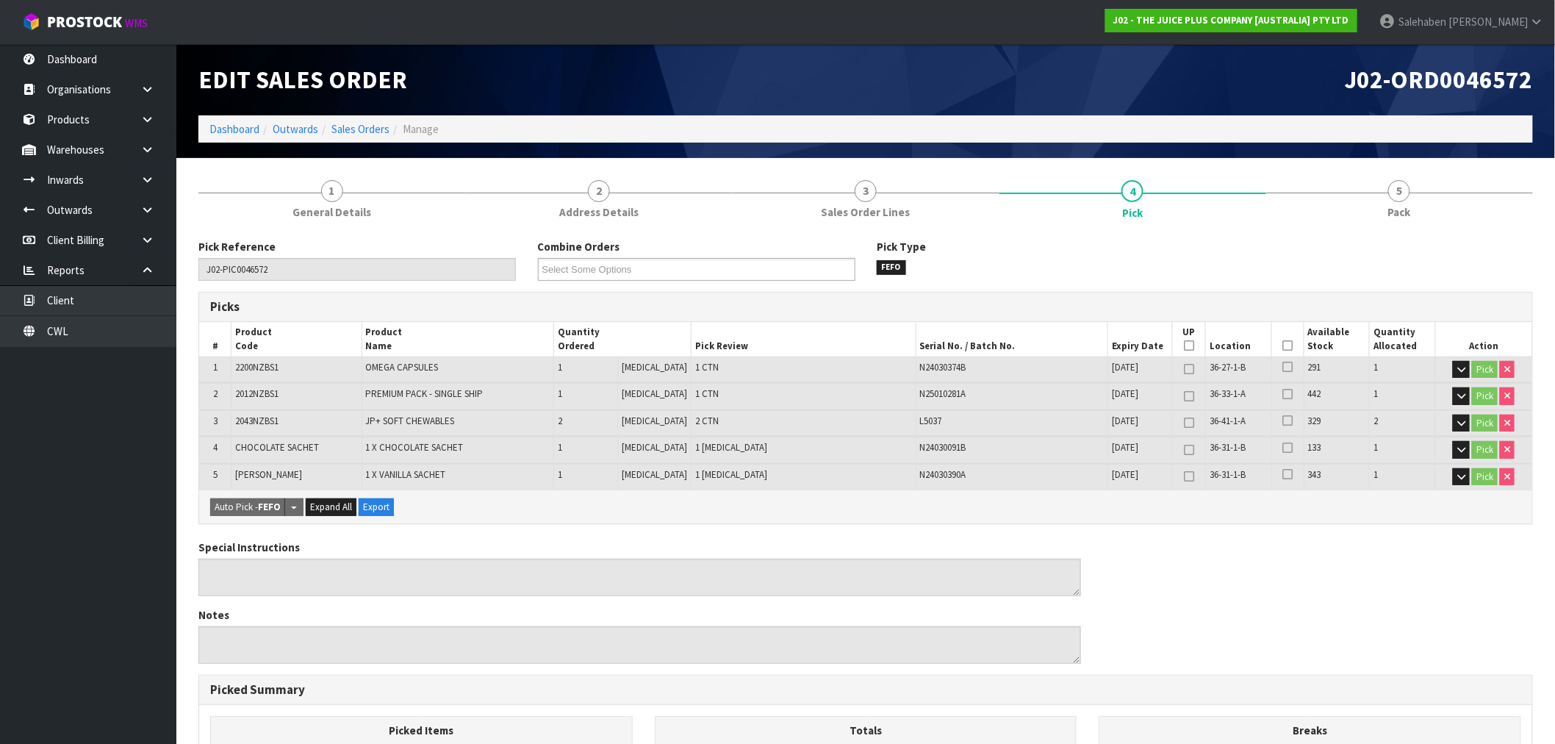
click at [1284, 345] on icon at bounding box center [1287, 345] width 10 height 1
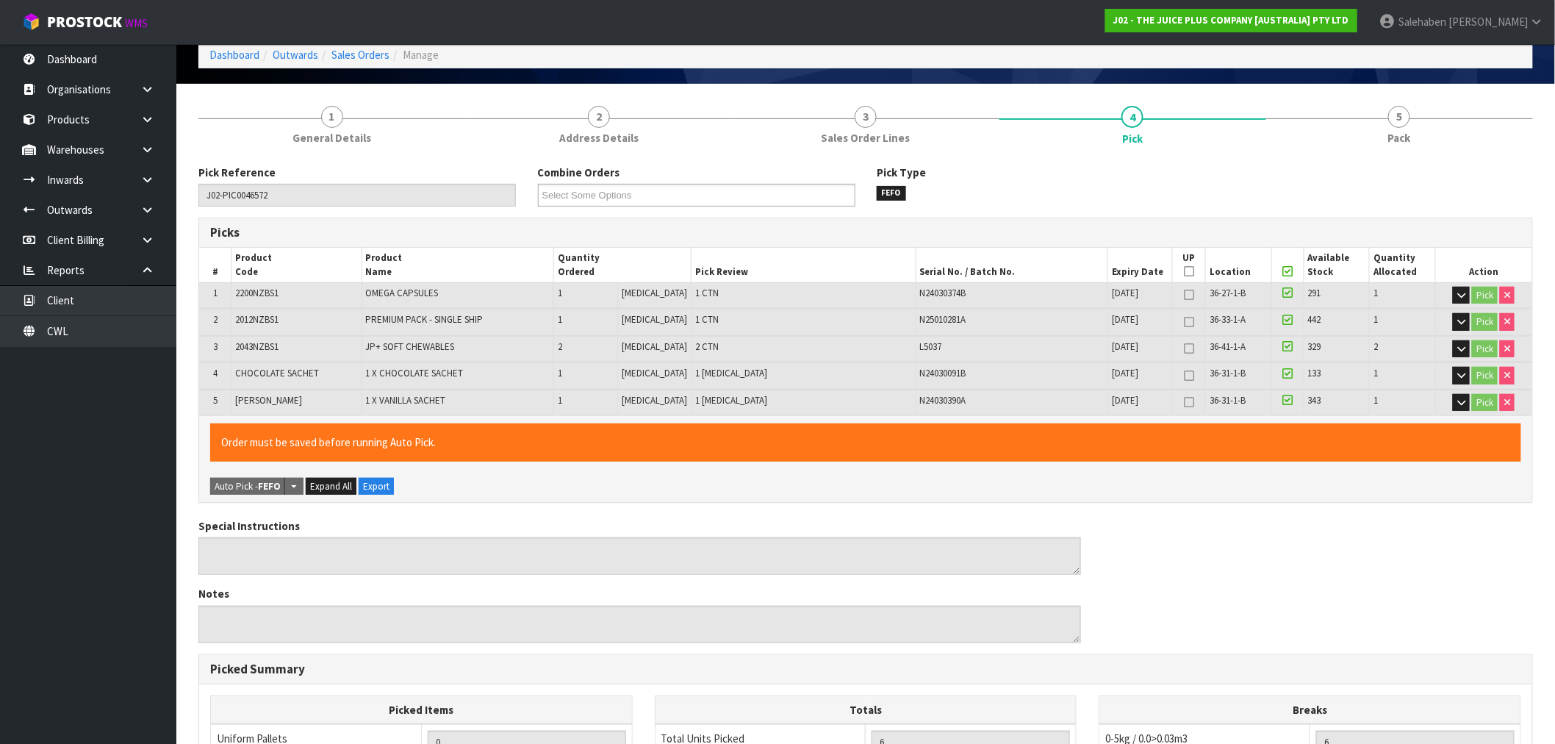
scroll to position [387, 0]
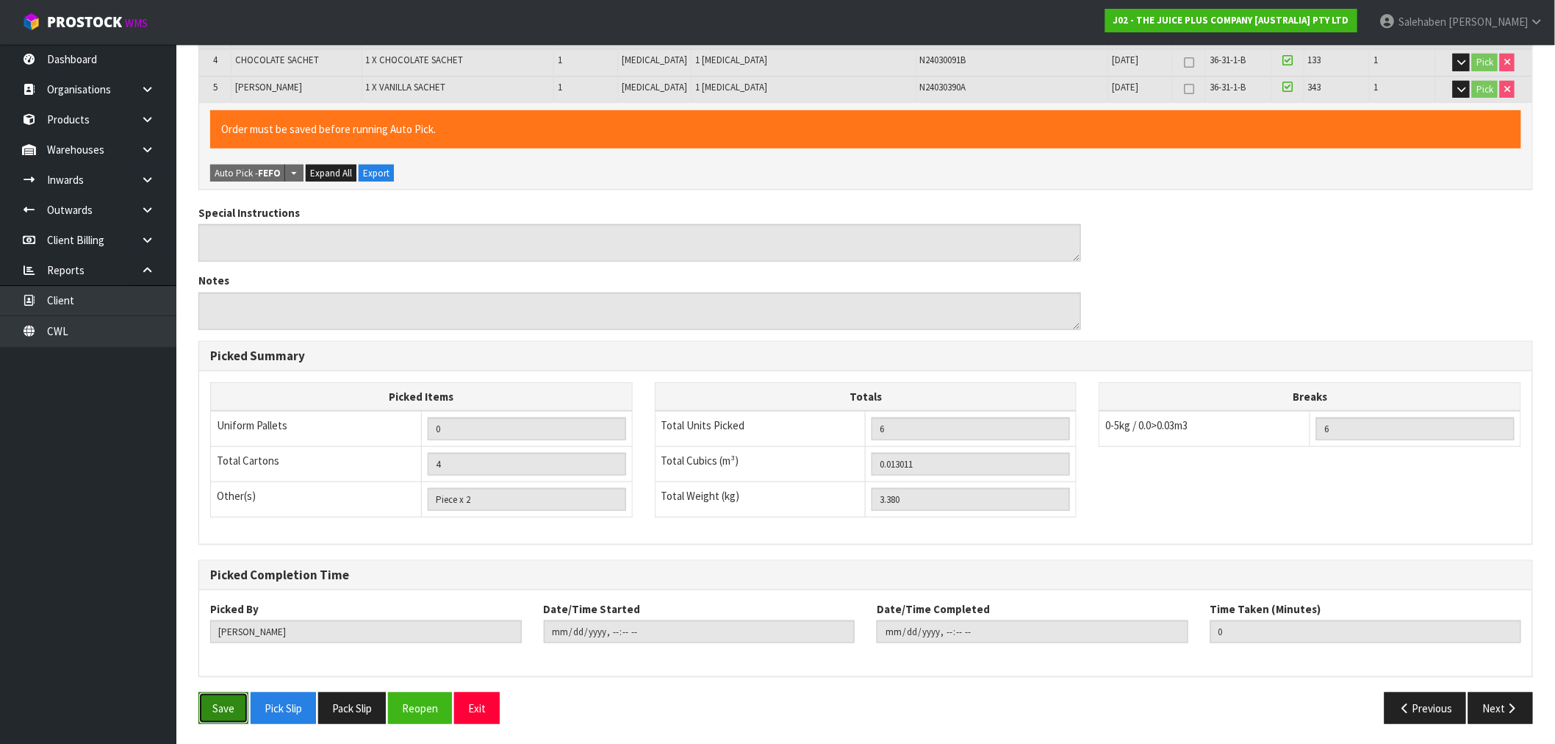
click at [226, 714] on button "Save" at bounding box center [223, 708] width 50 height 32
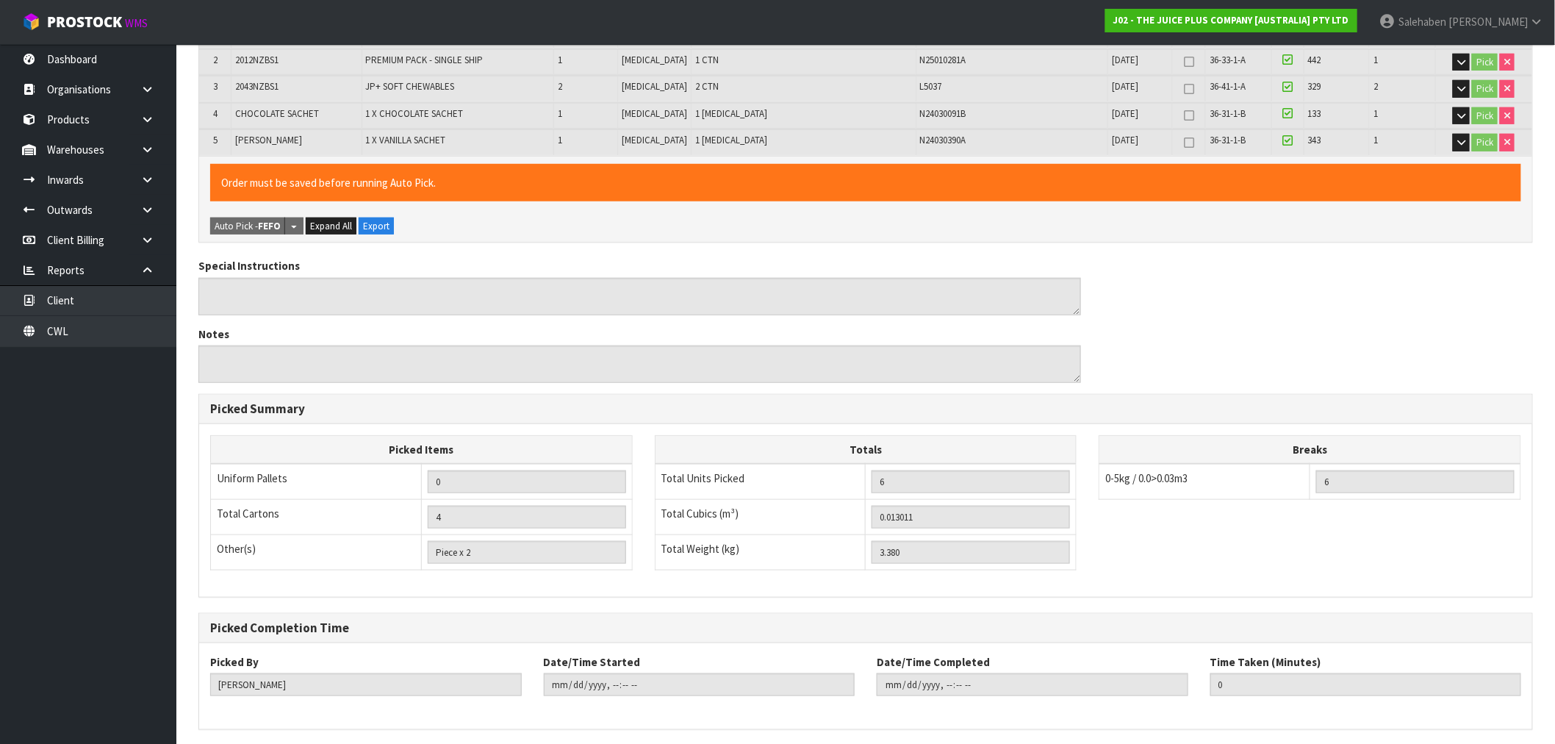
scroll to position [0, 0]
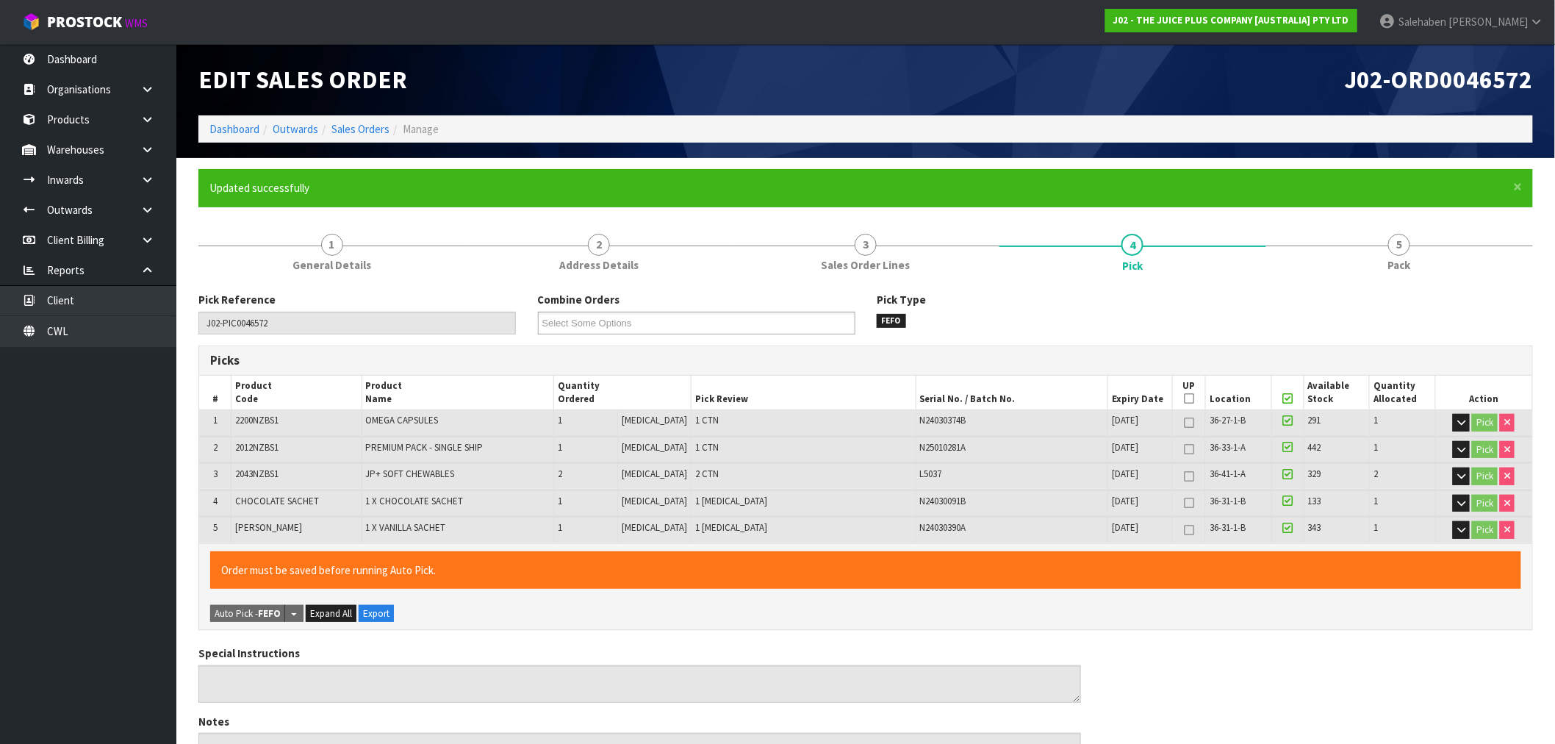
type input "[PERSON_NAME]"
type input "[DATE]T13:34:55"
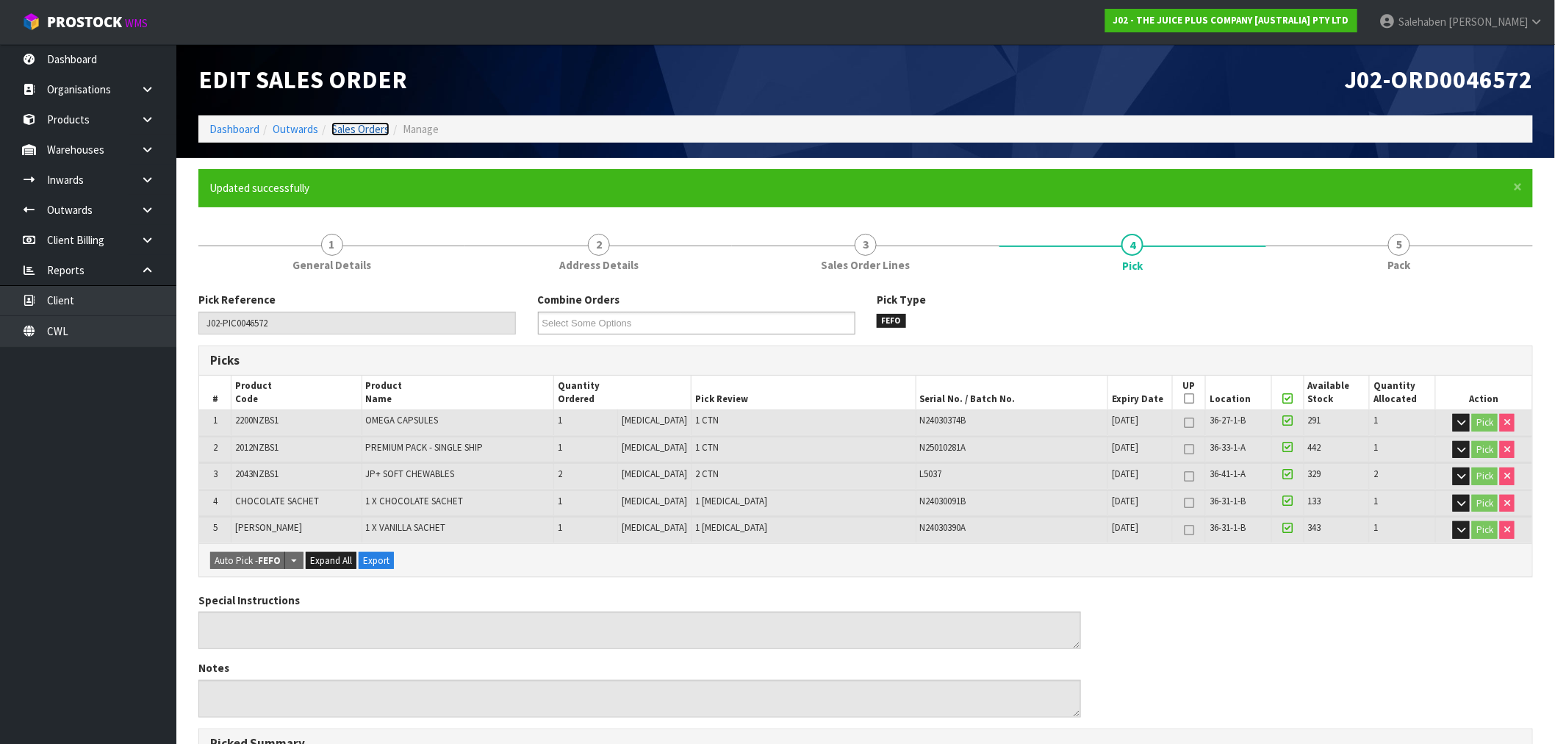
click at [360, 129] on link "Sales Orders" at bounding box center [360, 129] width 58 height 14
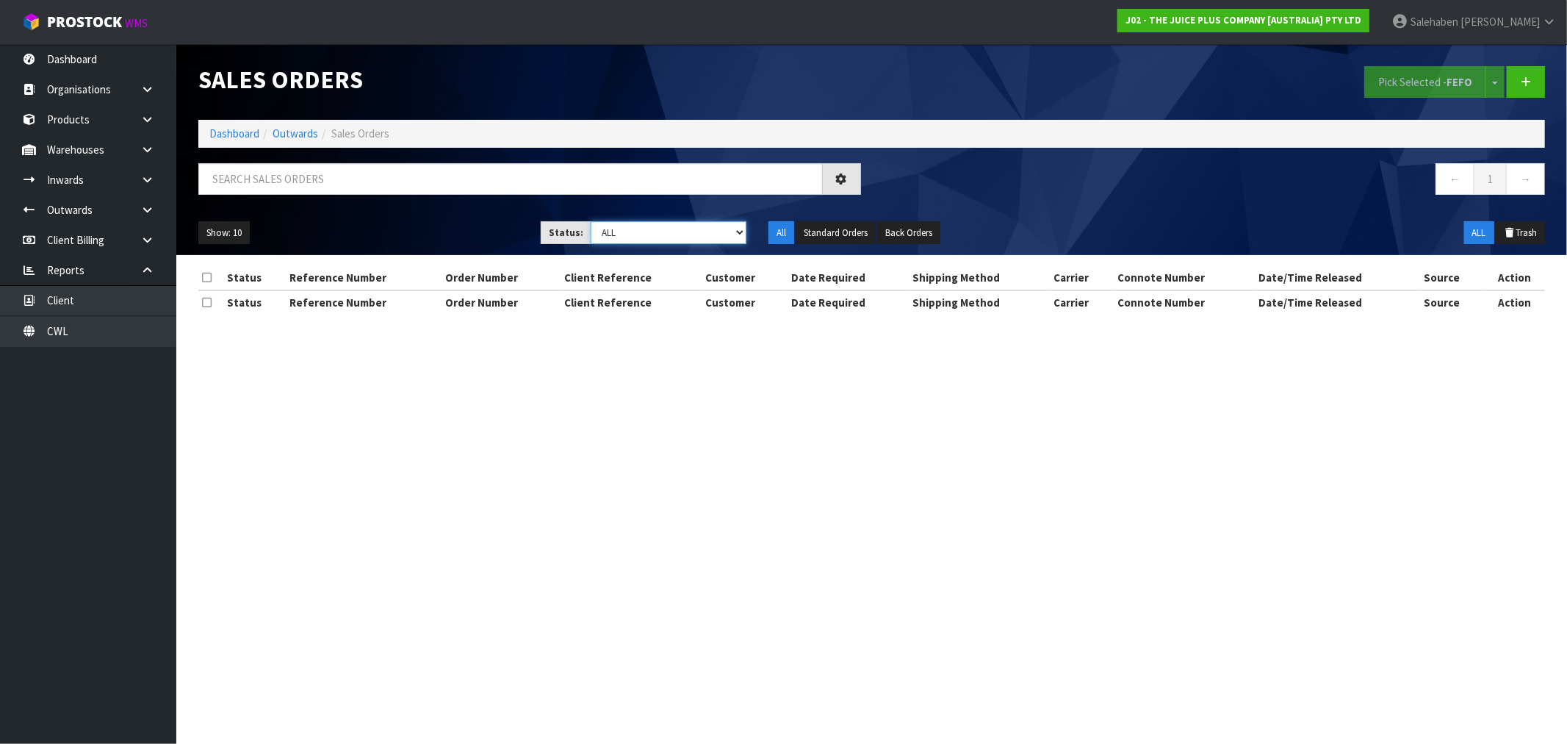
drag, startPoint x: 686, startPoint y: 230, endPoint x: 679, endPoint y: 241, distance: 13.2
click at [687, 232] on select "Draft Pending Allocated Pending Pick Goods Picked Goods Packed Pending Charges …" at bounding box center [669, 232] width 156 height 23
select select "string:3"
click at [591, 221] on select "Draft Pending Allocated Pending Pick Goods Picked Goods Packed Pending Charges …" at bounding box center [669, 232] width 156 height 23
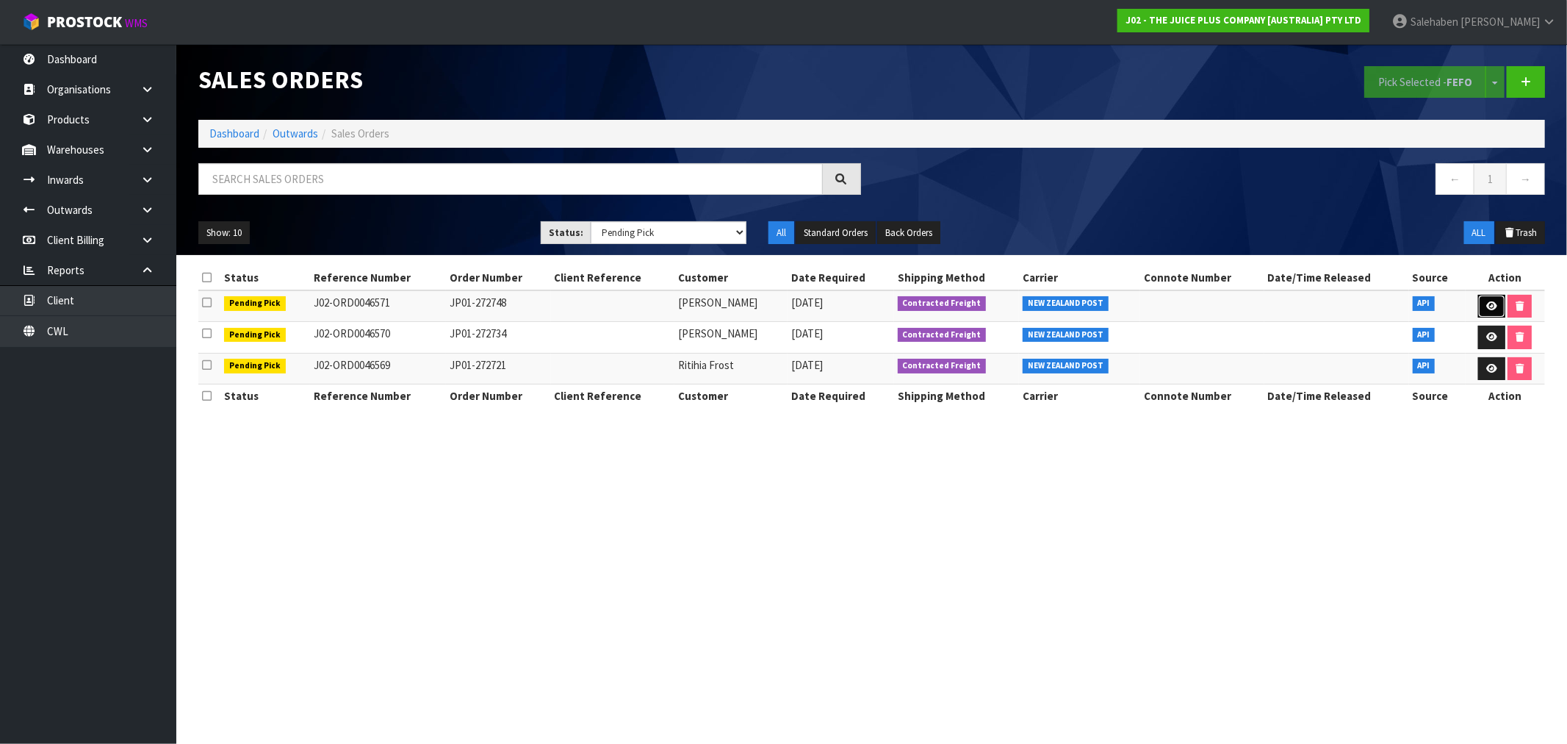
click at [1489, 307] on icon at bounding box center [1491, 306] width 11 height 10
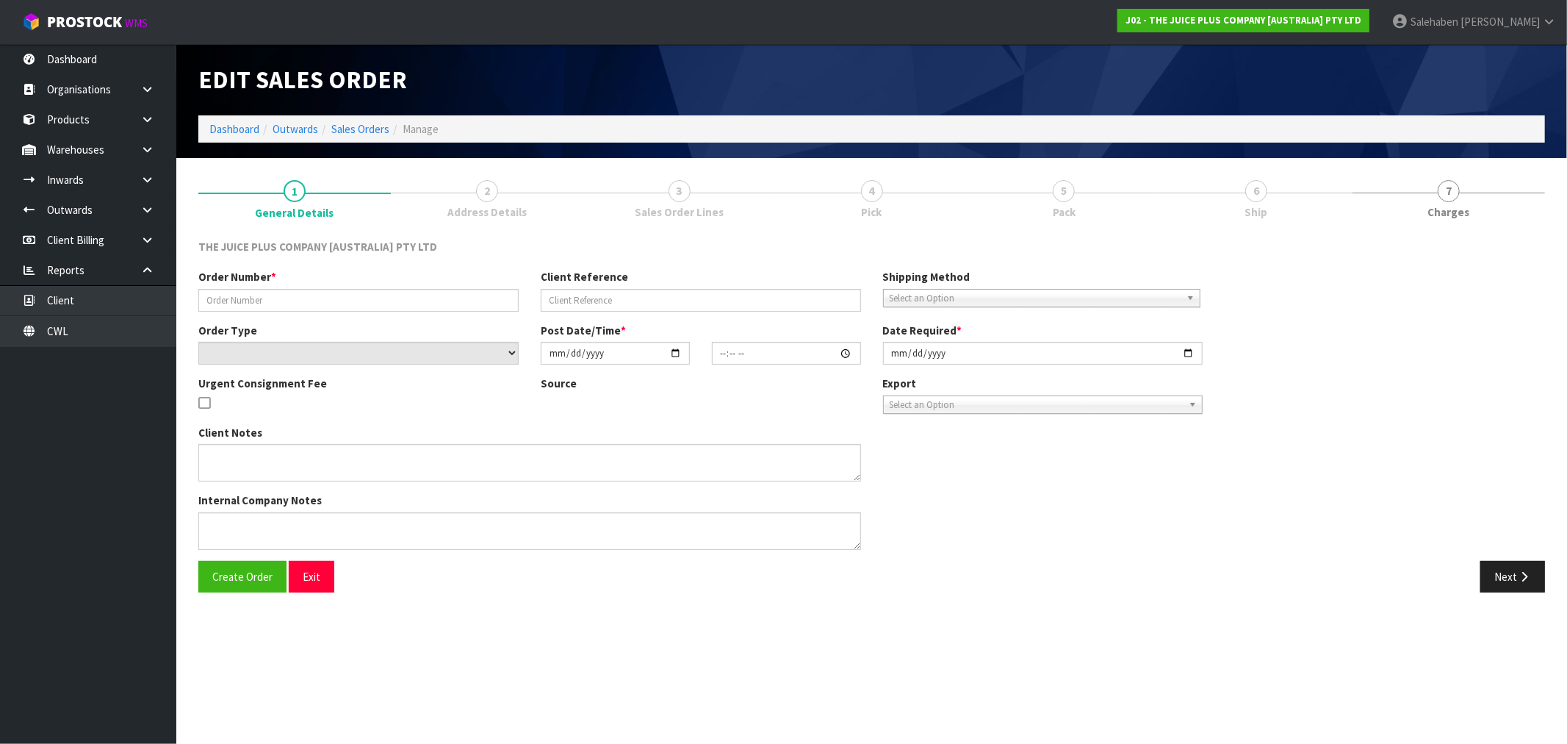
type input "JP01-272748"
select select "number:0"
type input "[DATE]"
type input "21:02:06.000"
type input "[DATE]"
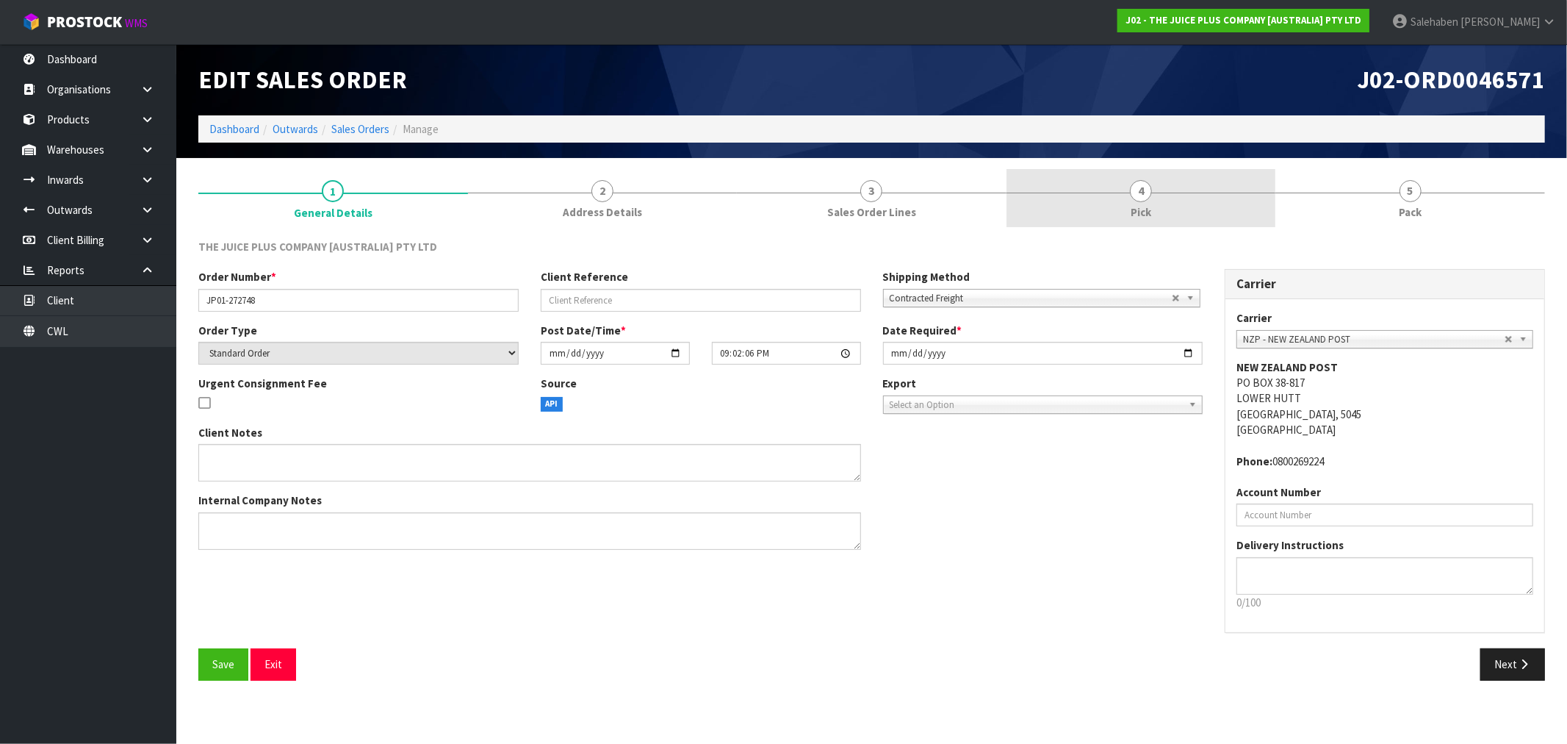
click at [1149, 198] on span "4" at bounding box center [1141, 191] width 22 height 22
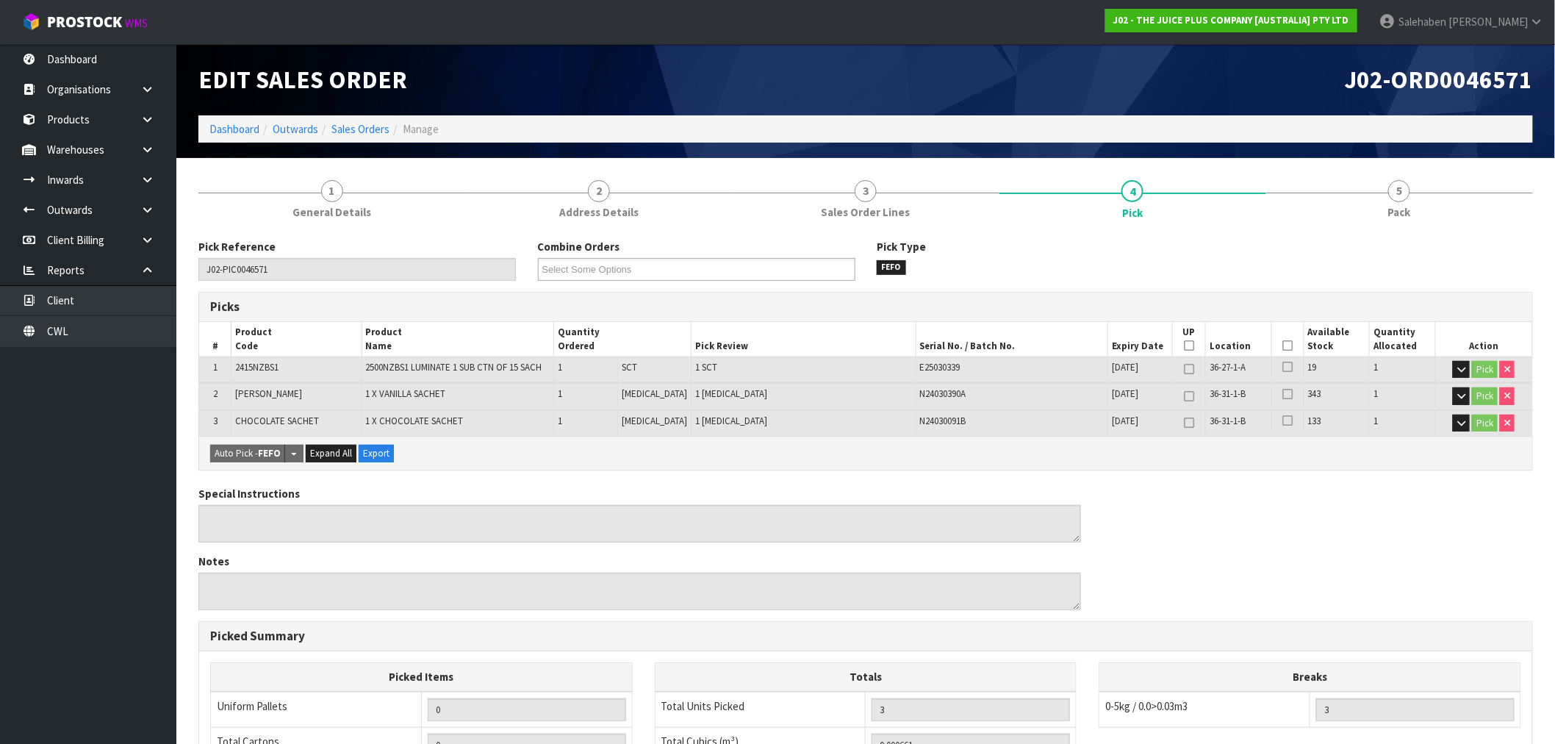
click at [1282, 345] on icon at bounding box center [1287, 345] width 10 height 1
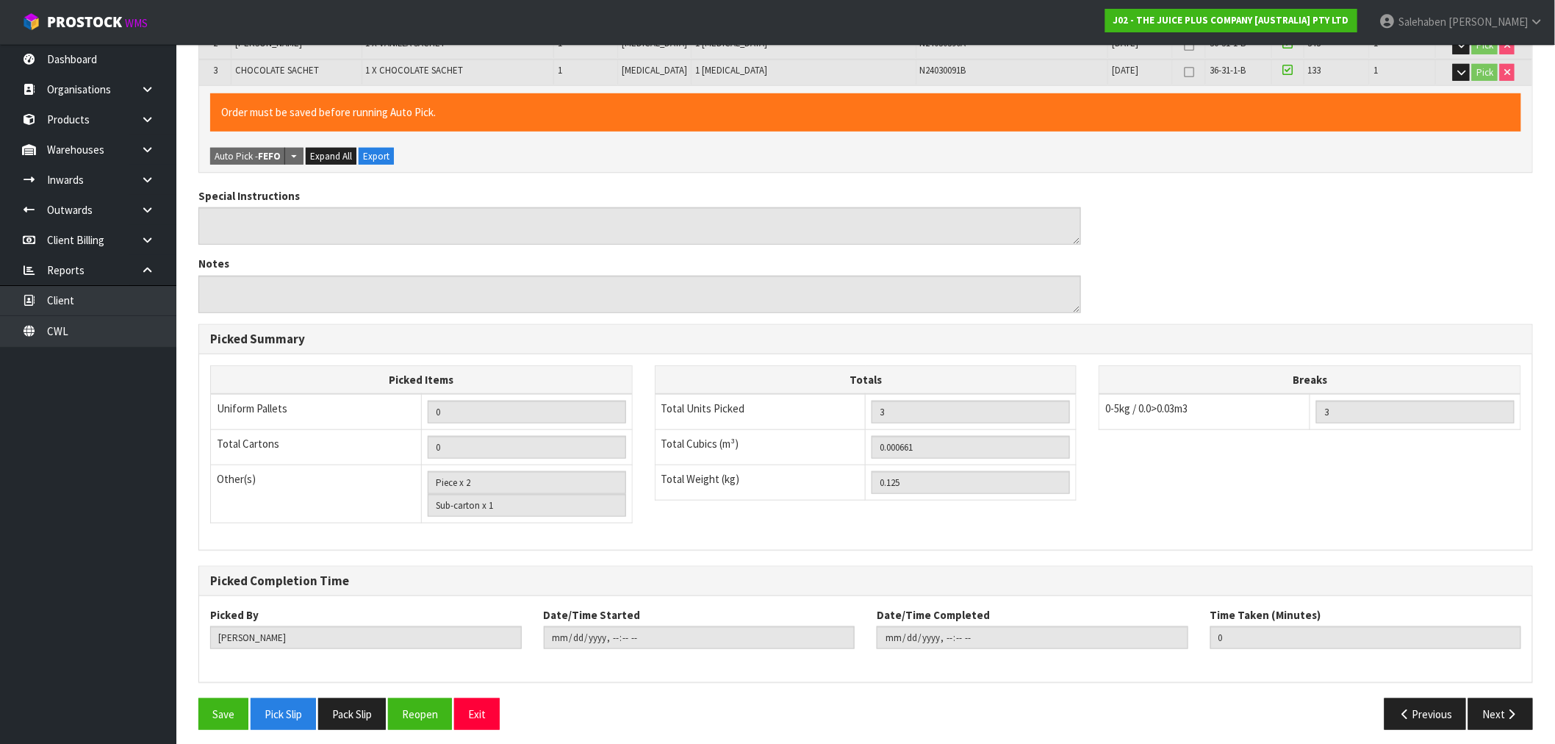
scroll to position [358, 0]
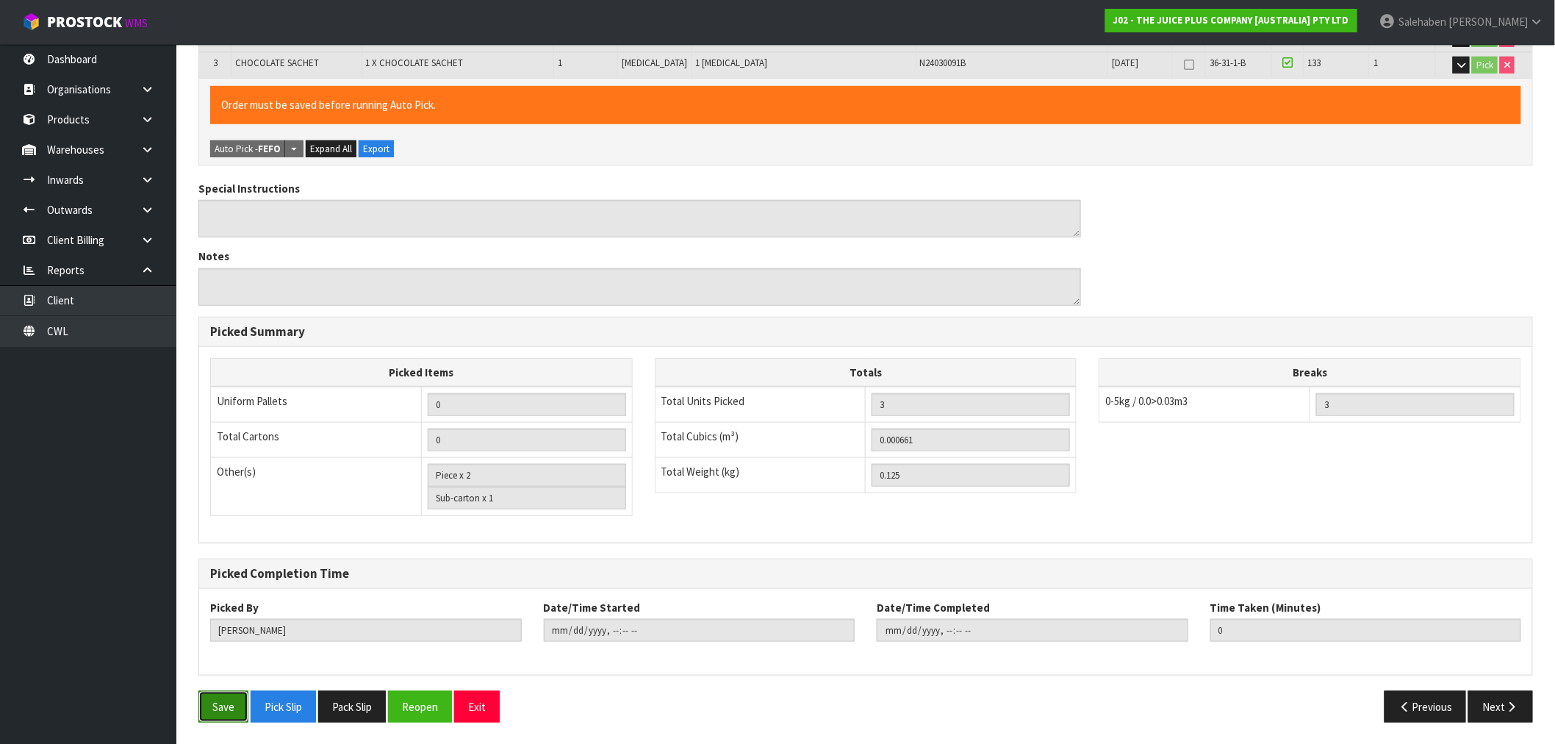
click at [216, 713] on button "Save" at bounding box center [223, 707] width 50 height 32
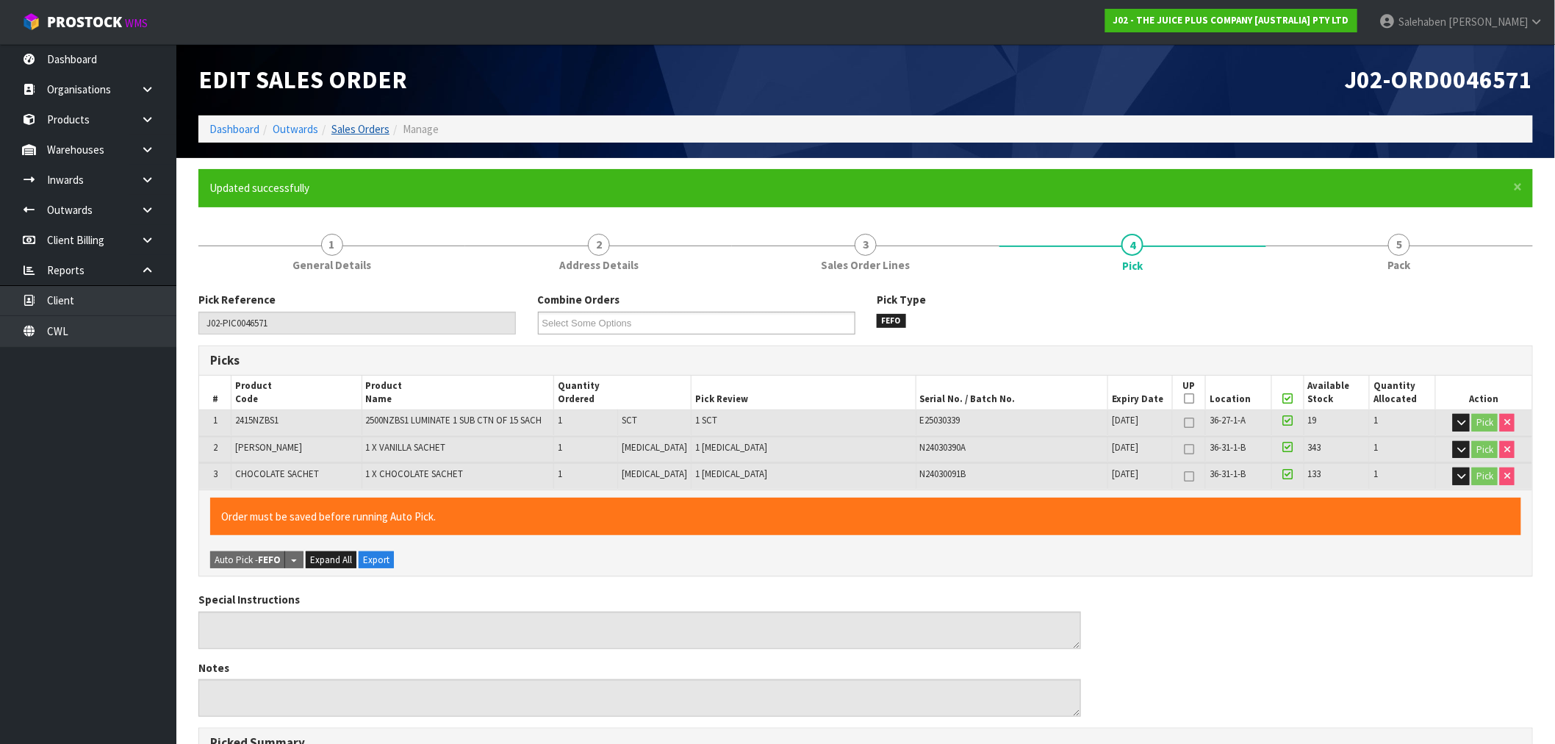
type input "[PERSON_NAME]"
type input "[DATE]T13:35:04"
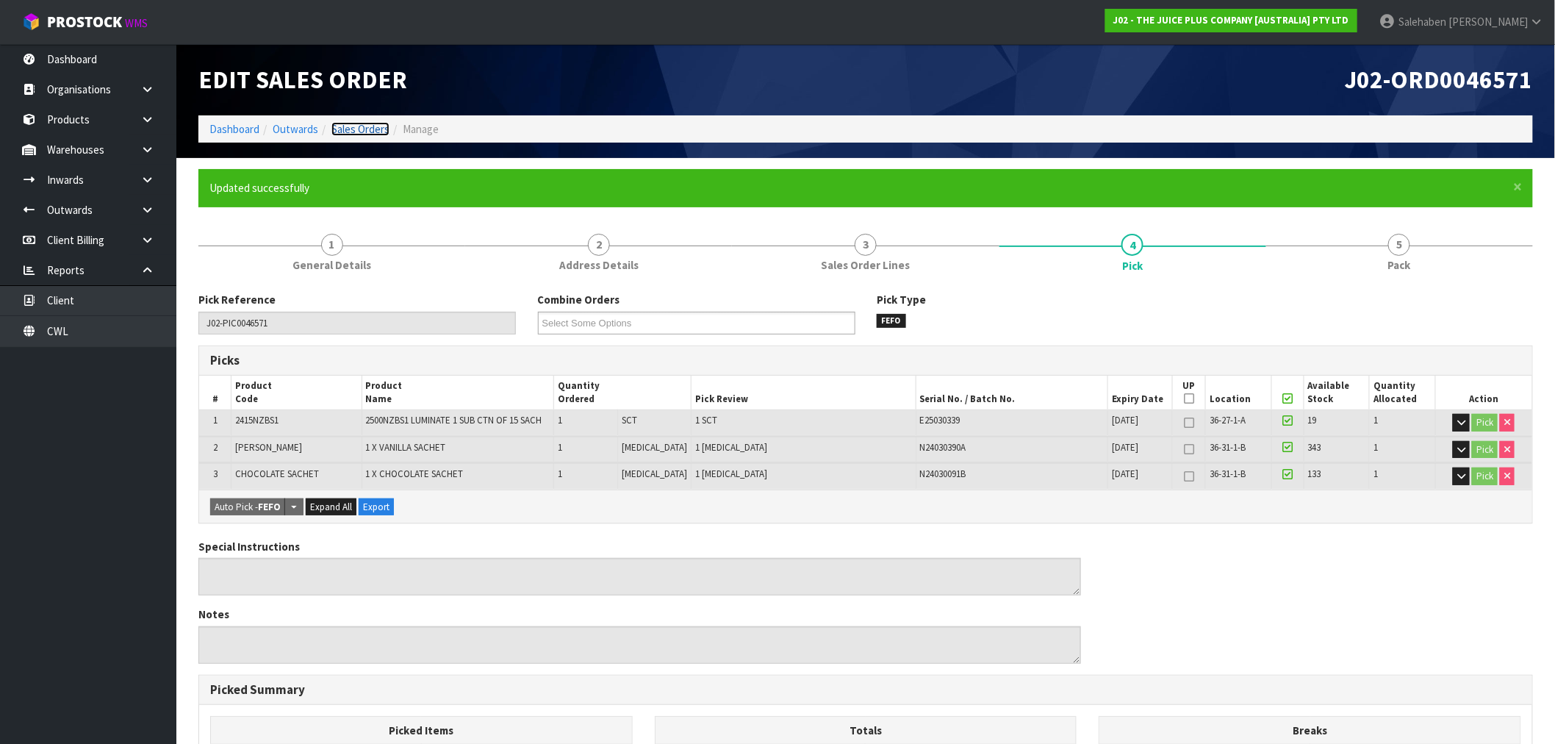
click at [359, 126] on link "Sales Orders" at bounding box center [360, 129] width 58 height 14
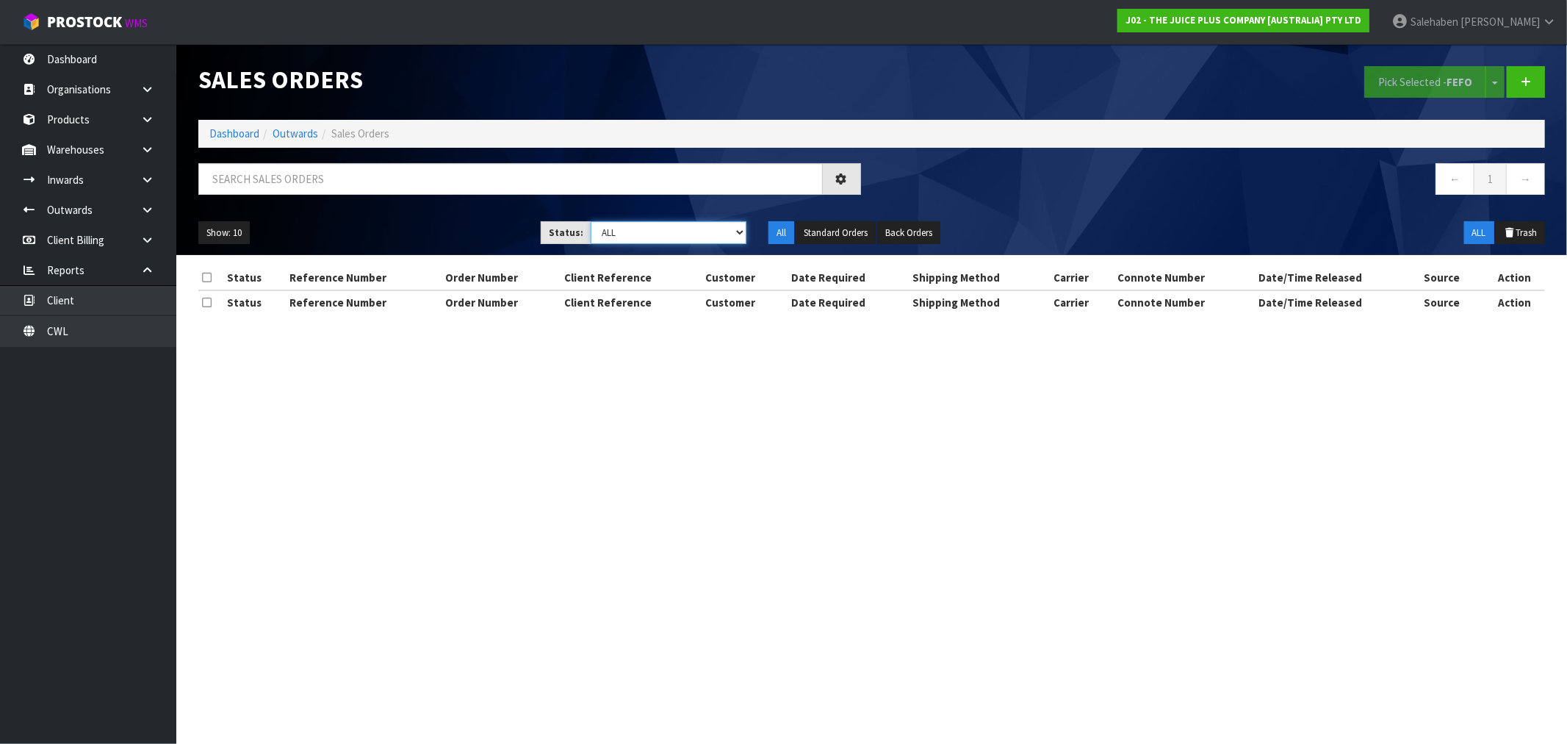
click at [717, 235] on select "Draft Pending Allocated Pending Pick Goods Picked Goods Packed Pending Charges …" at bounding box center [669, 232] width 156 height 23
select select "string:3"
click at [591, 221] on select "Draft Pending Allocated Pending Pick Goods Picked Goods Packed Pending Charges …" at bounding box center [669, 232] width 156 height 23
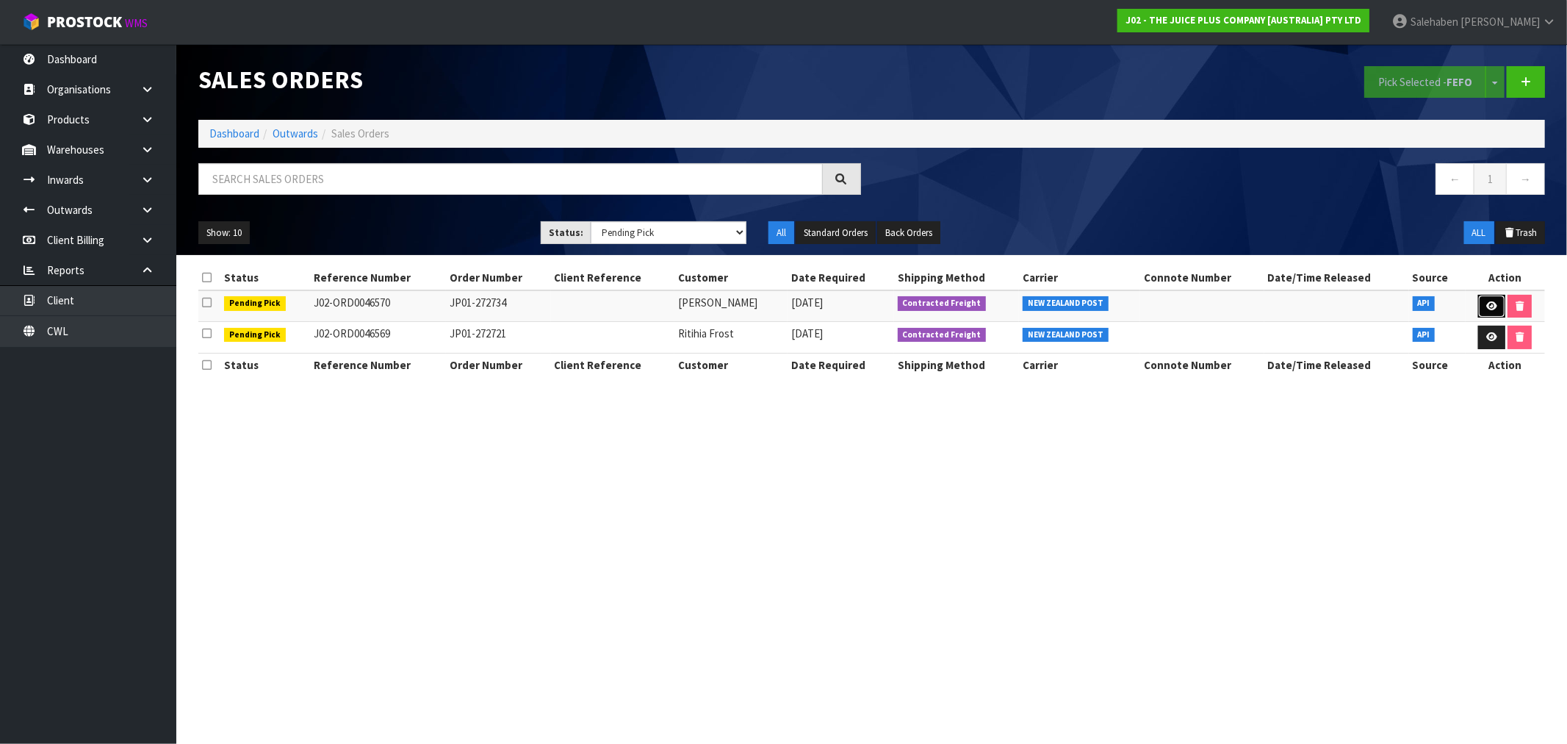
click at [1489, 309] on icon at bounding box center [1491, 306] width 11 height 10
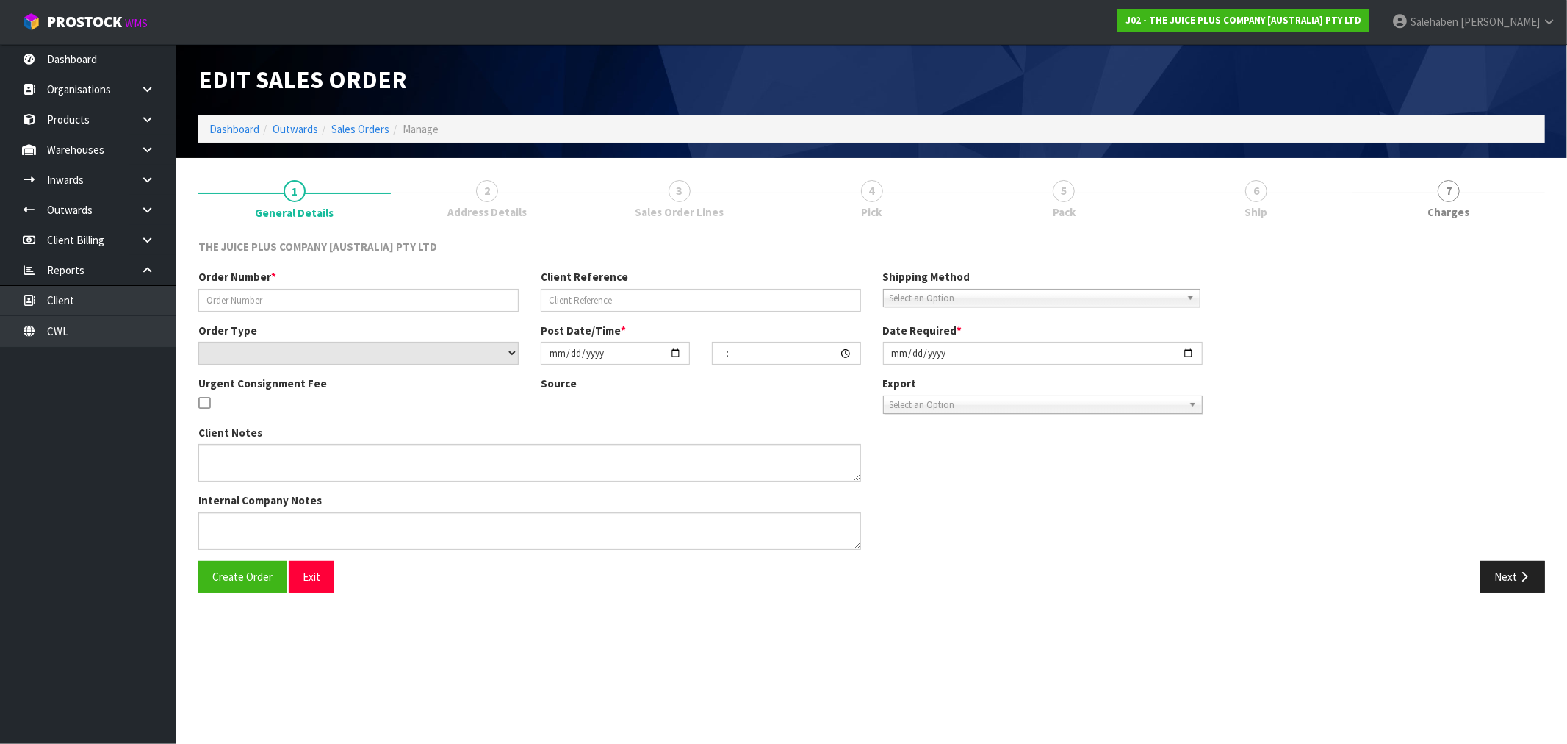
type input "JP01-272734"
select select "number:0"
type input "[DATE]"
type input "17:40:51.000"
type input "[DATE]"
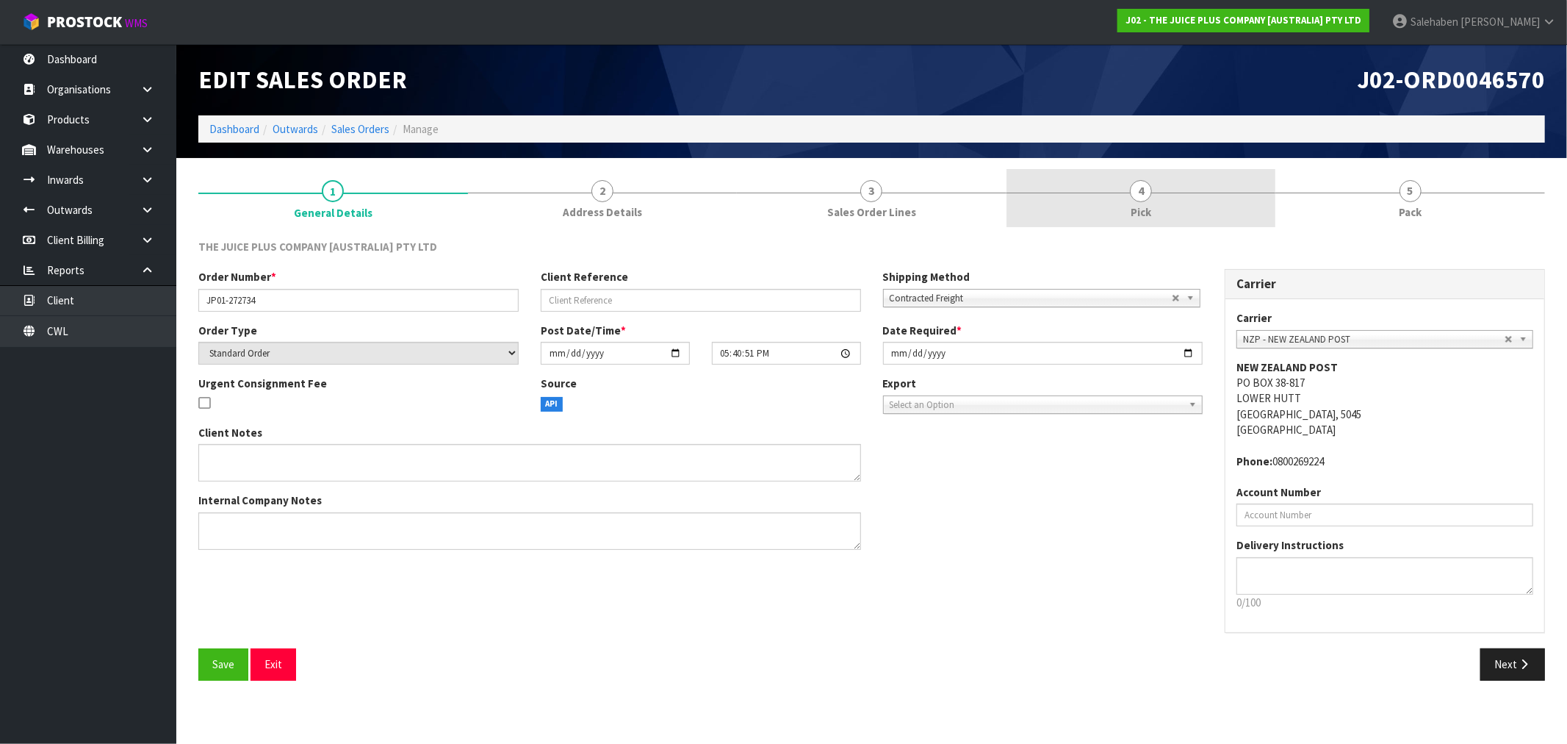
click at [1148, 192] on span "4" at bounding box center [1141, 191] width 22 height 22
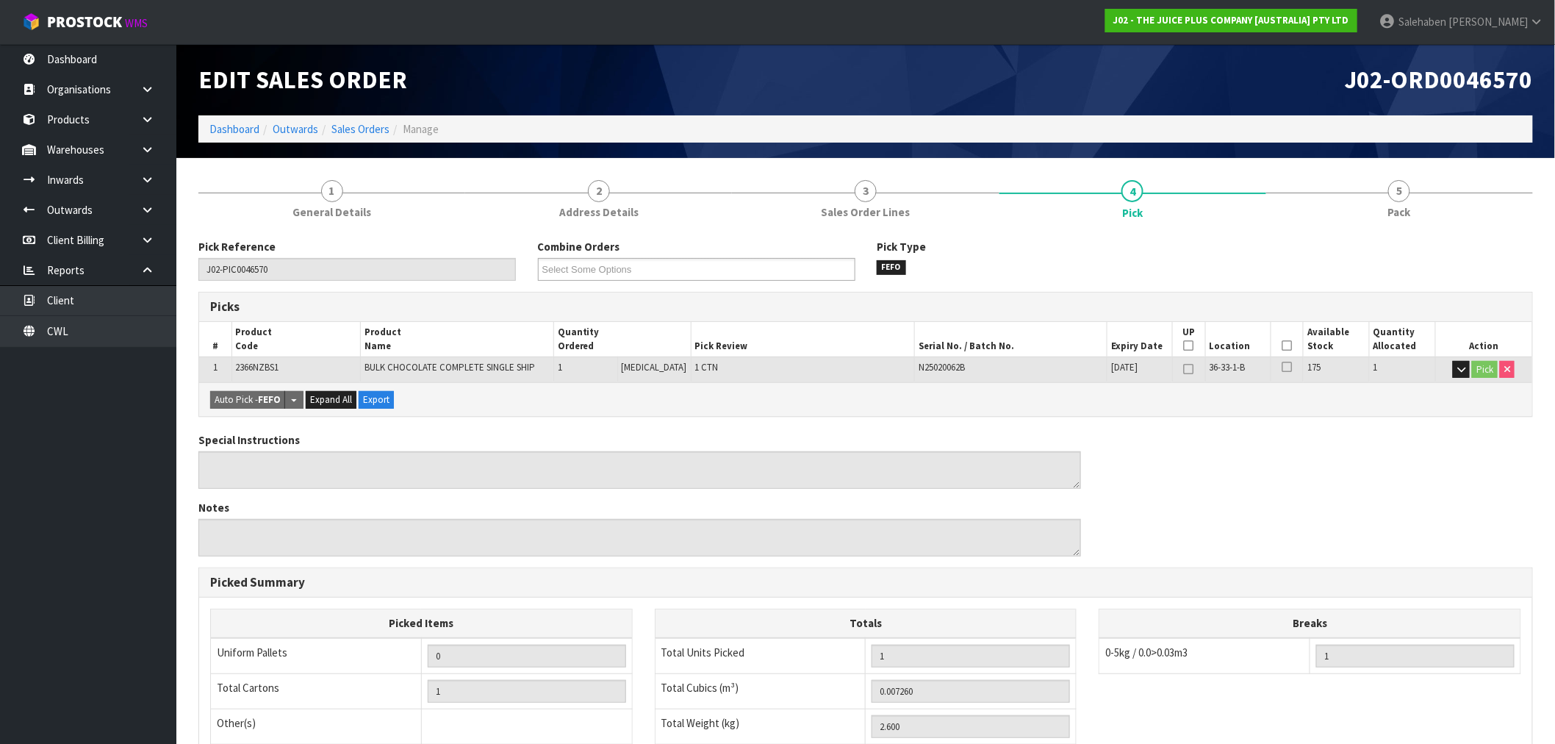
click at [1282, 346] on icon at bounding box center [1287, 345] width 10 height 1
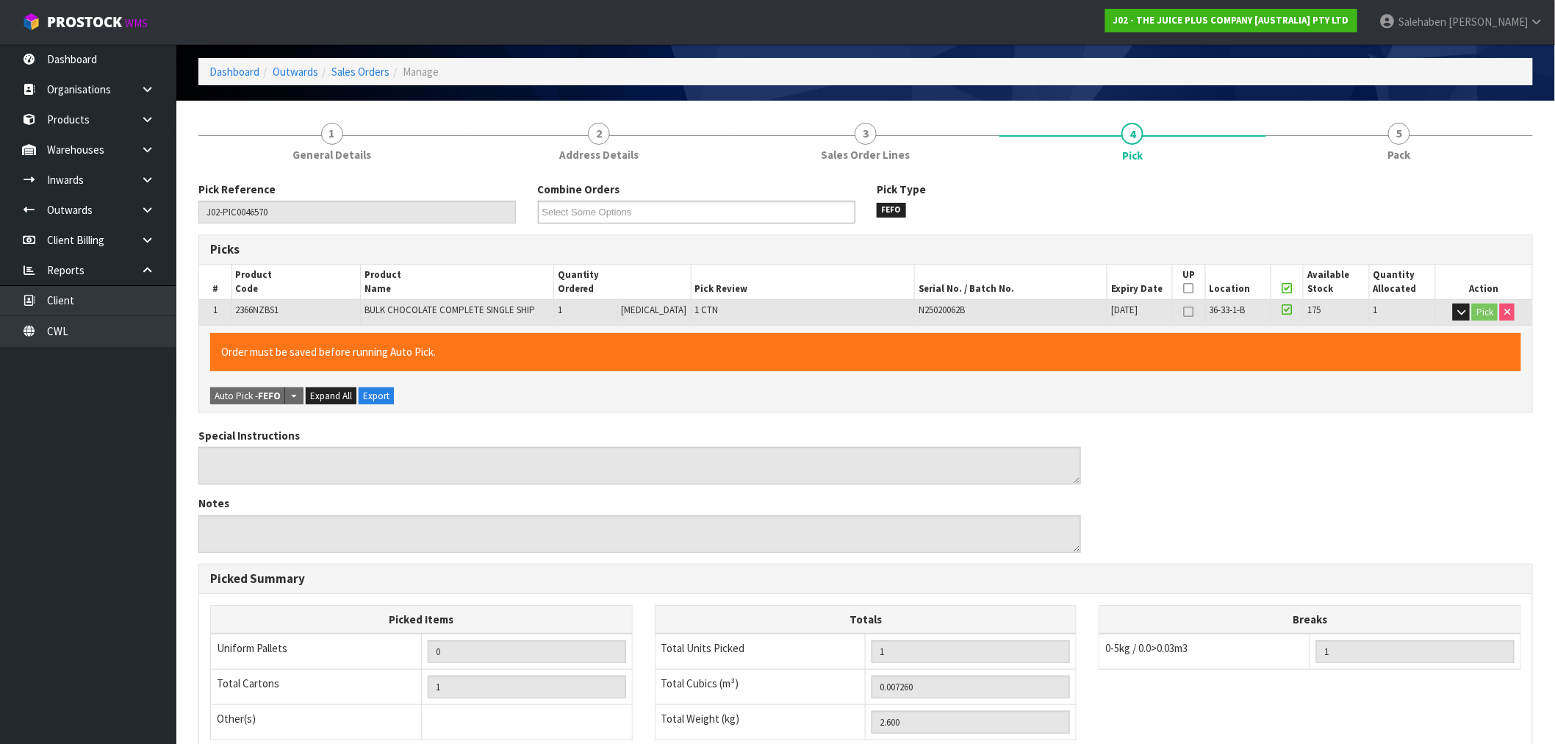
scroll to position [282, 0]
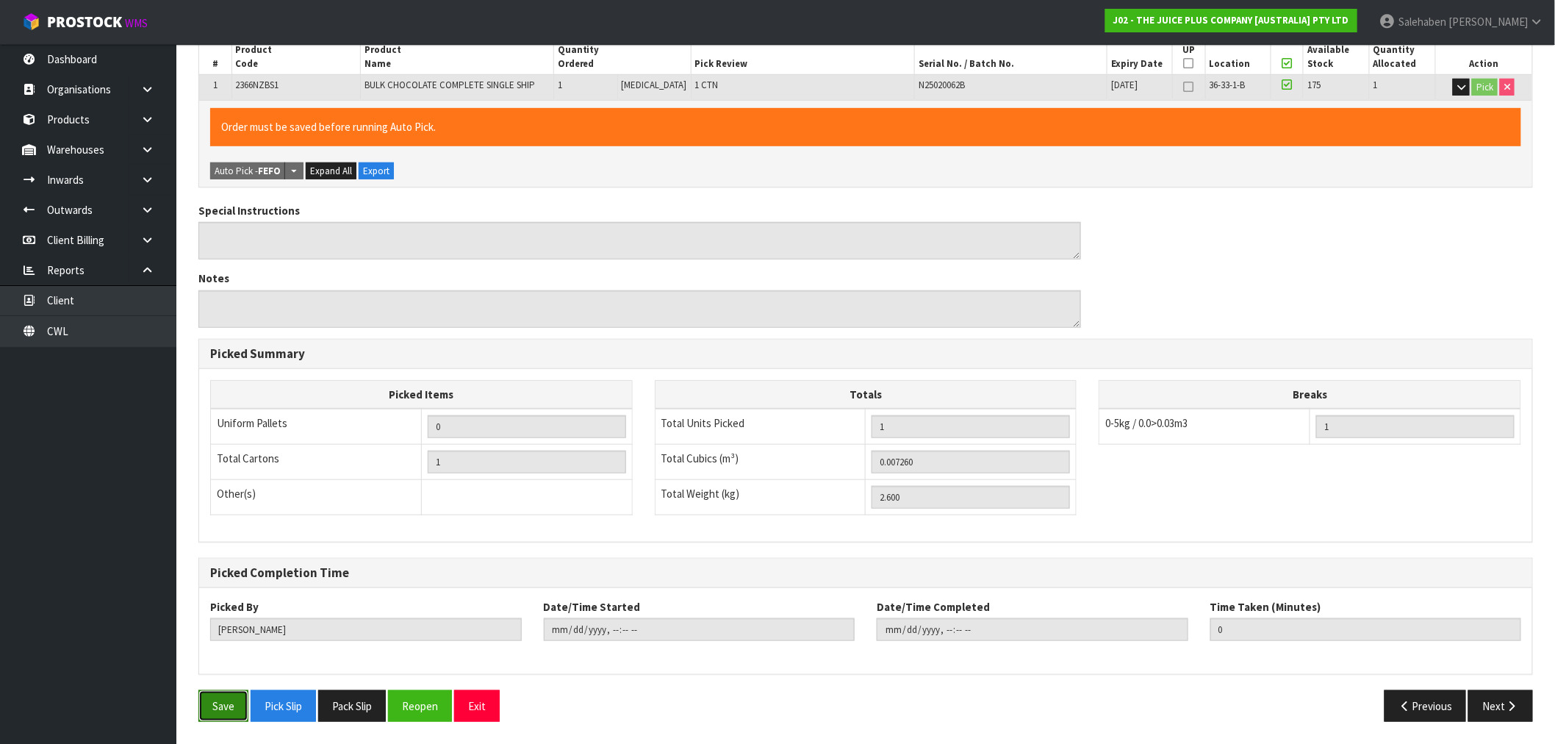
click at [222, 708] on button "Save" at bounding box center [223, 706] width 50 height 32
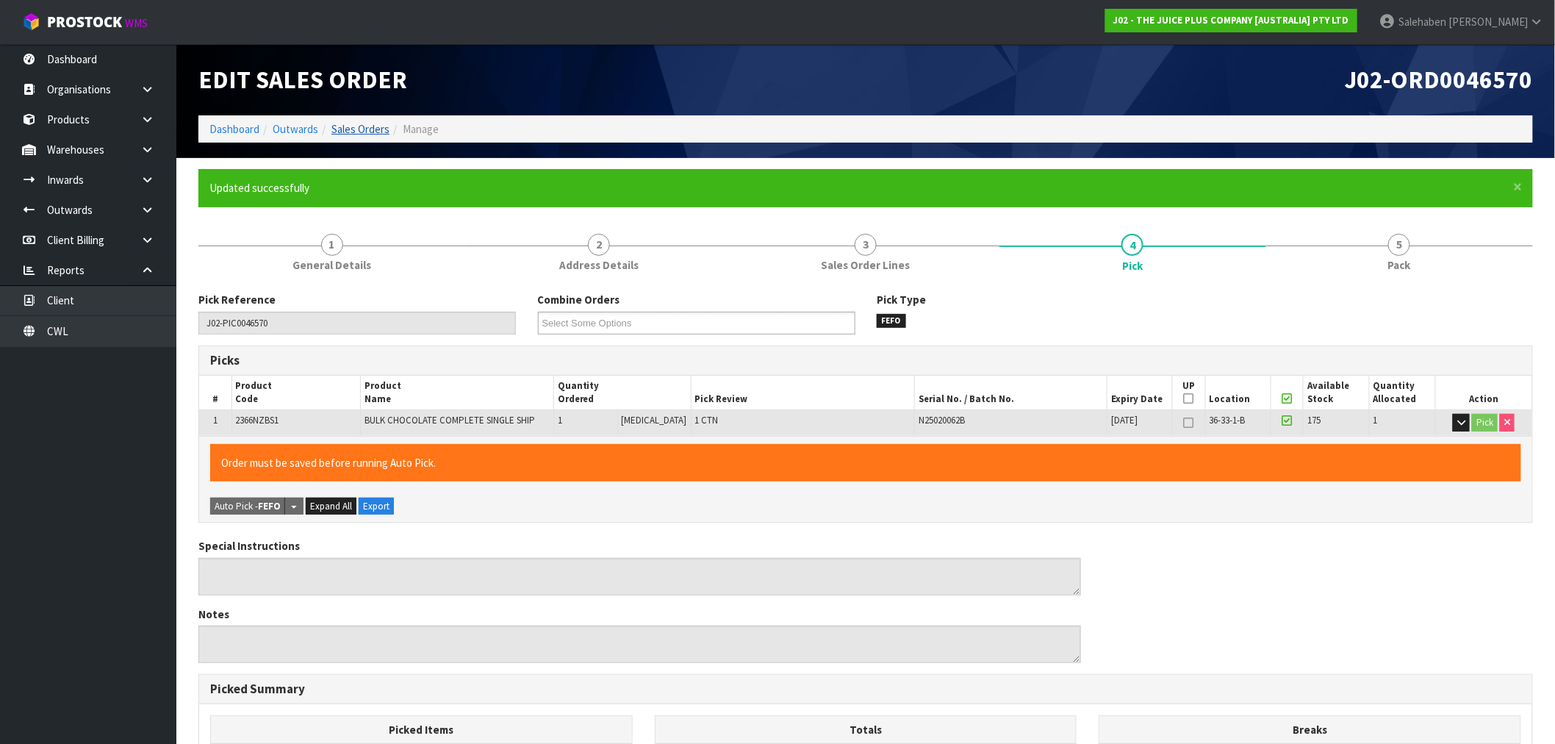
type input "[PERSON_NAME]"
type input "[DATE]T13:35:13"
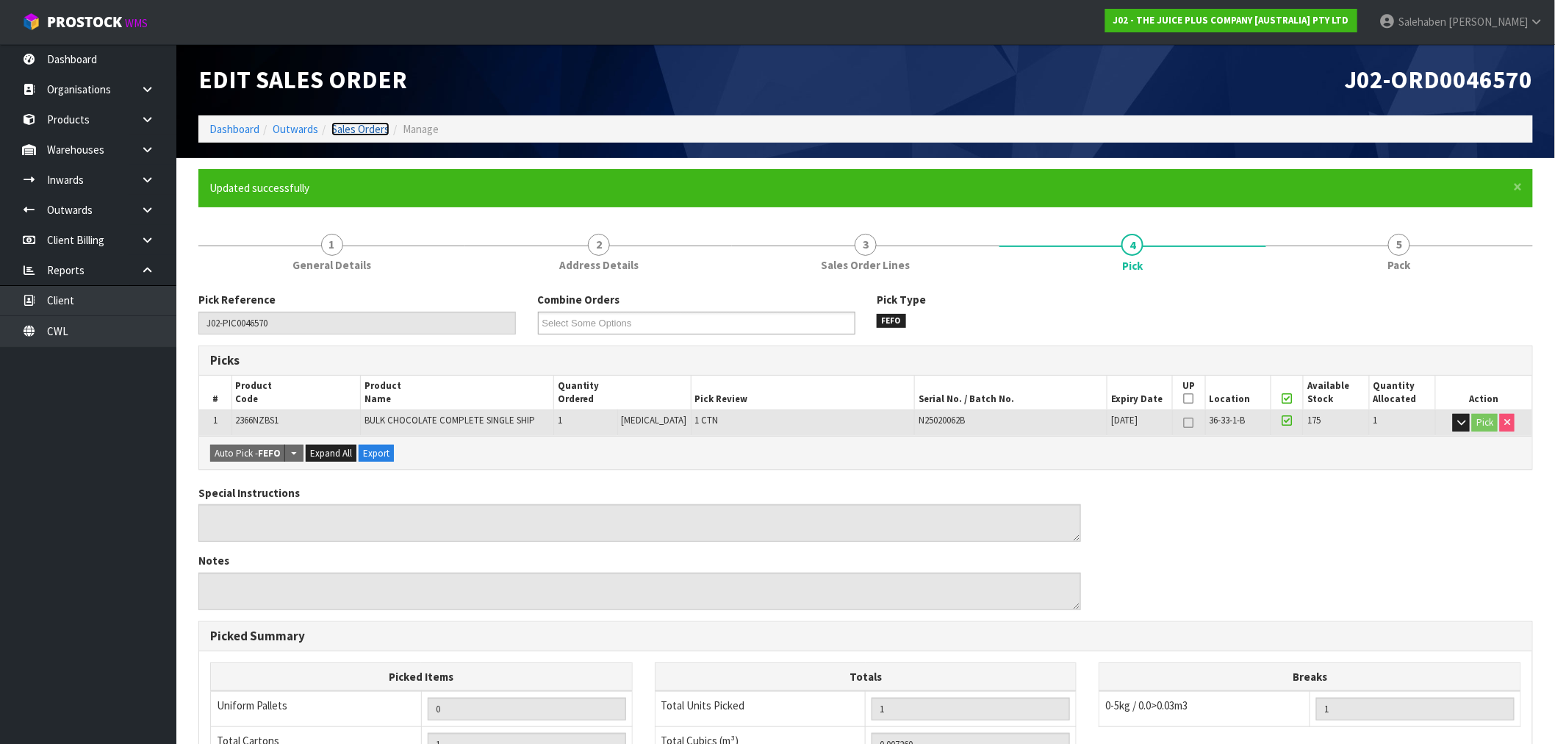
click at [378, 129] on link "Sales Orders" at bounding box center [360, 129] width 58 height 14
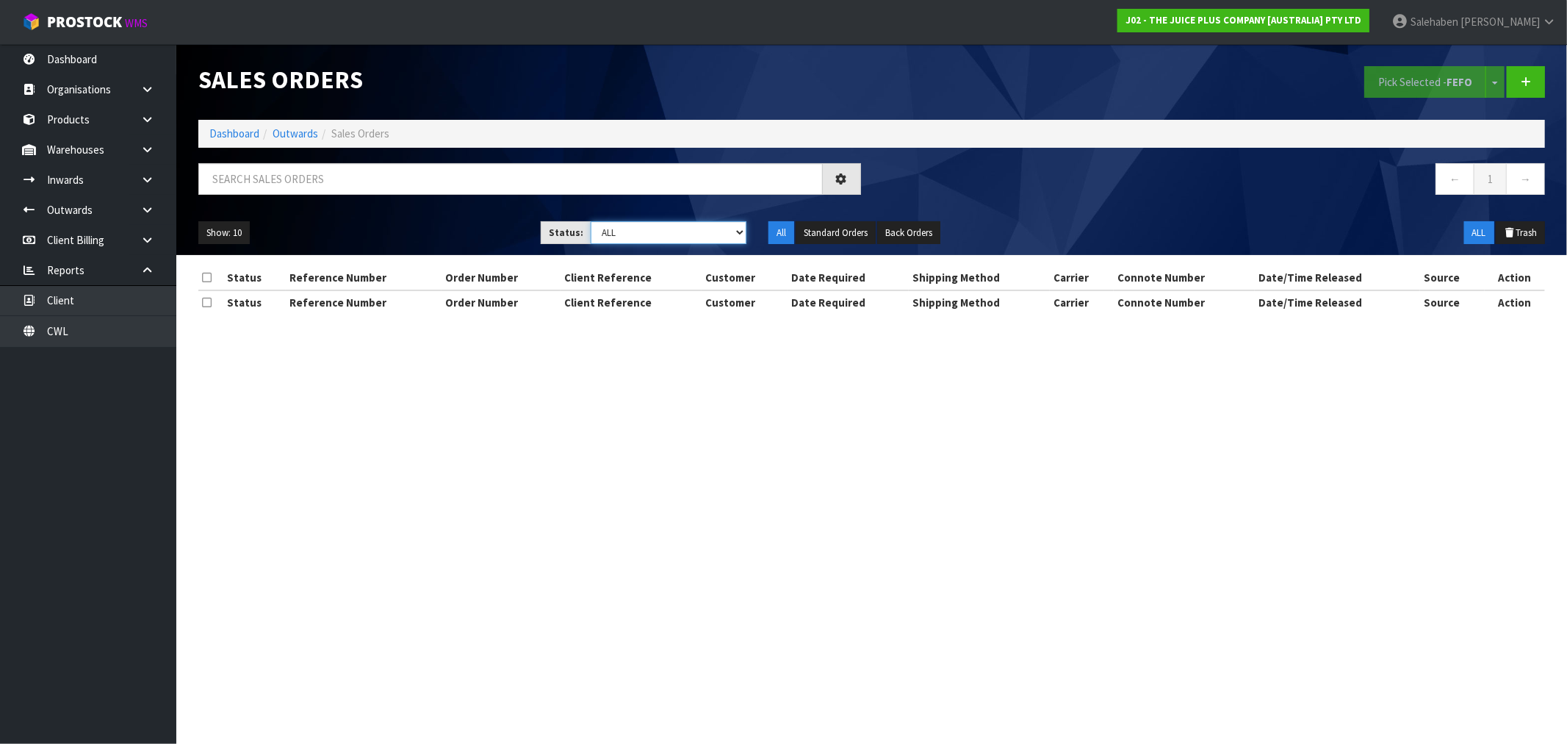
click at [663, 228] on select "Draft Pending Allocated Pending Pick Goods Picked Goods Packed Pending Charges …" at bounding box center [669, 232] width 156 height 23
select select "string:3"
click at [591, 221] on select "Draft Pending Allocated Pending Pick Goods Picked Goods Packed Pending Charges …" at bounding box center [669, 232] width 156 height 23
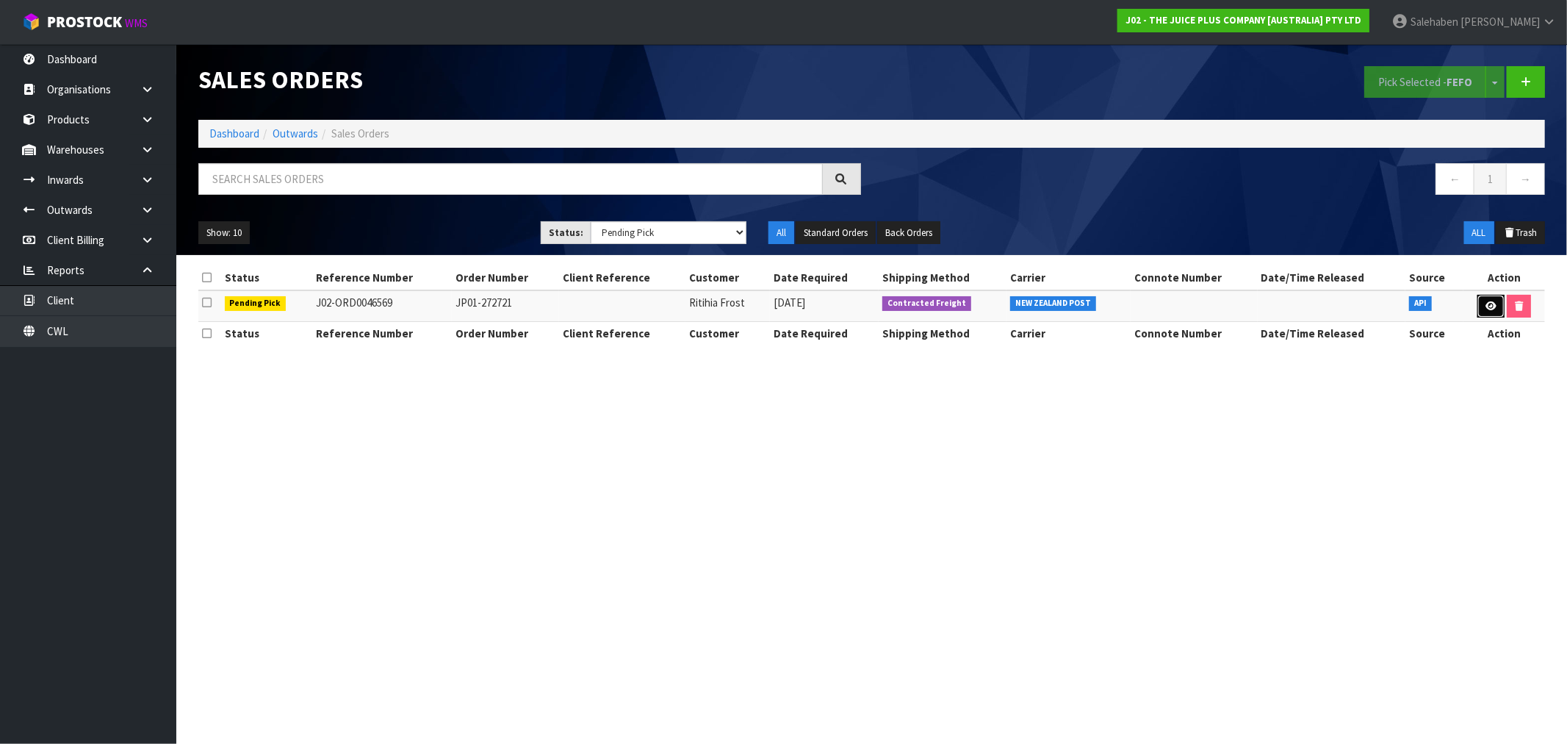
click at [1486, 303] on icon at bounding box center [1491, 306] width 11 height 10
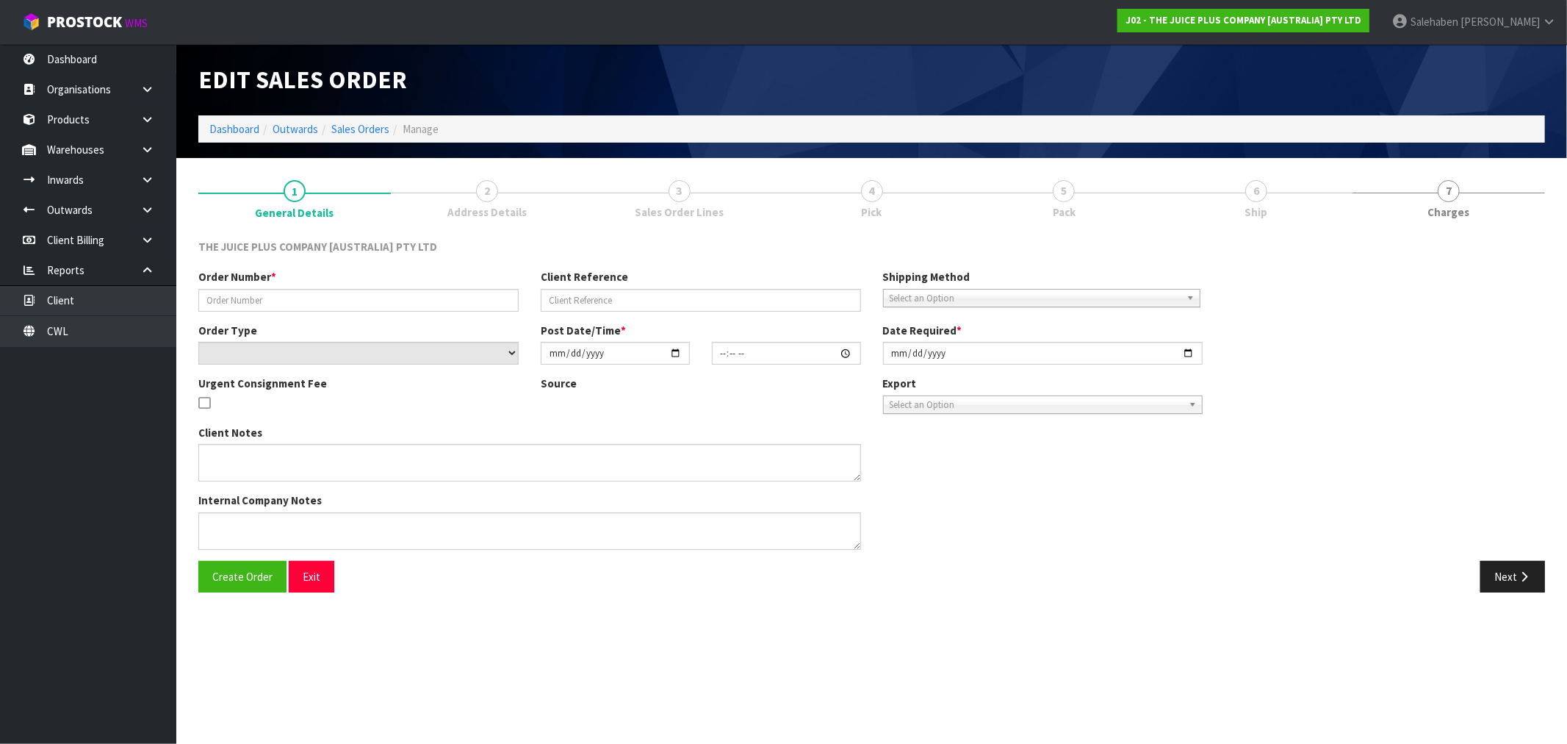
type input "JP01-272721"
select select "number:0"
type input "[DATE]"
type input "14:31:10.000"
type input "[DATE]"
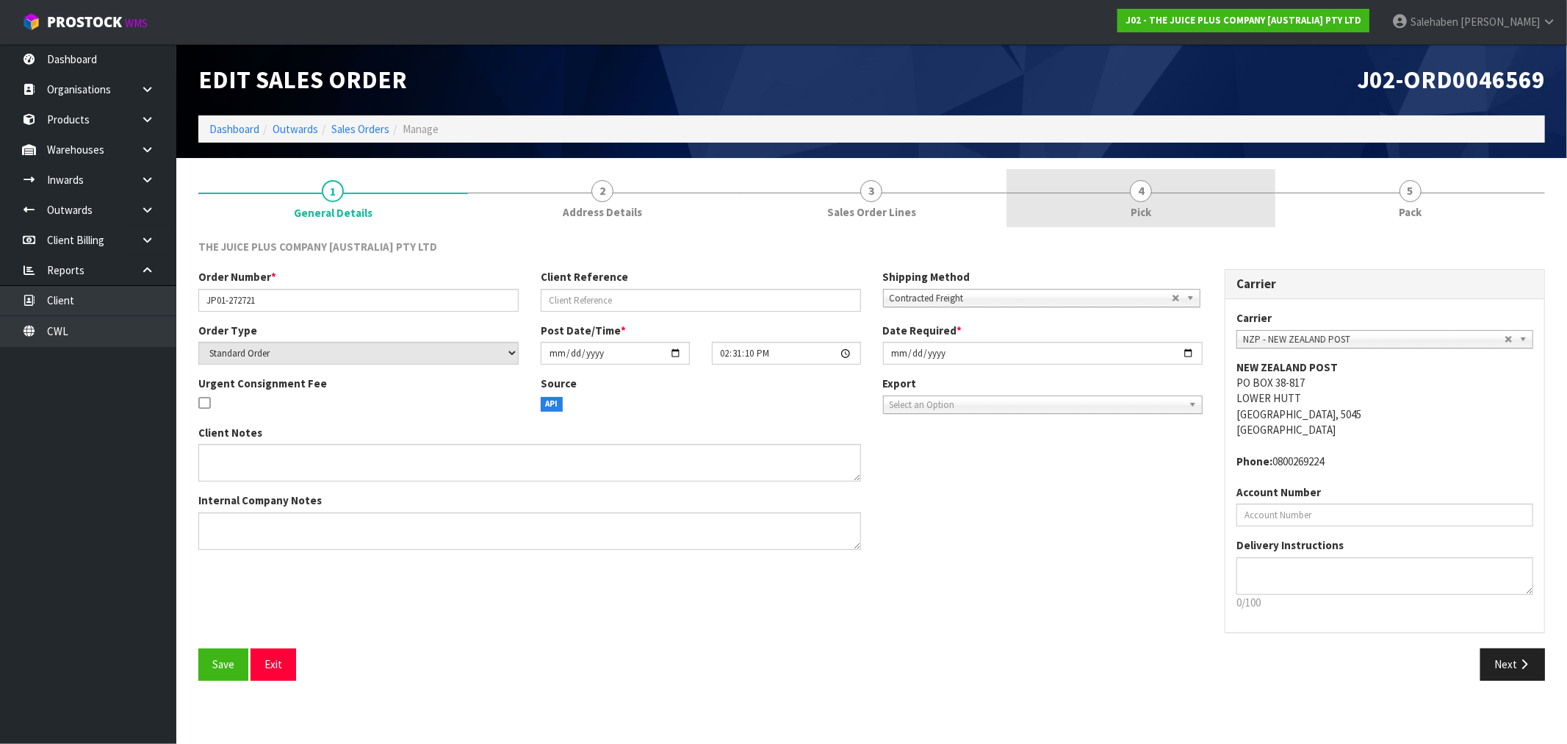
click at [1143, 204] on span "Pick" at bounding box center [1141, 211] width 21 height 15
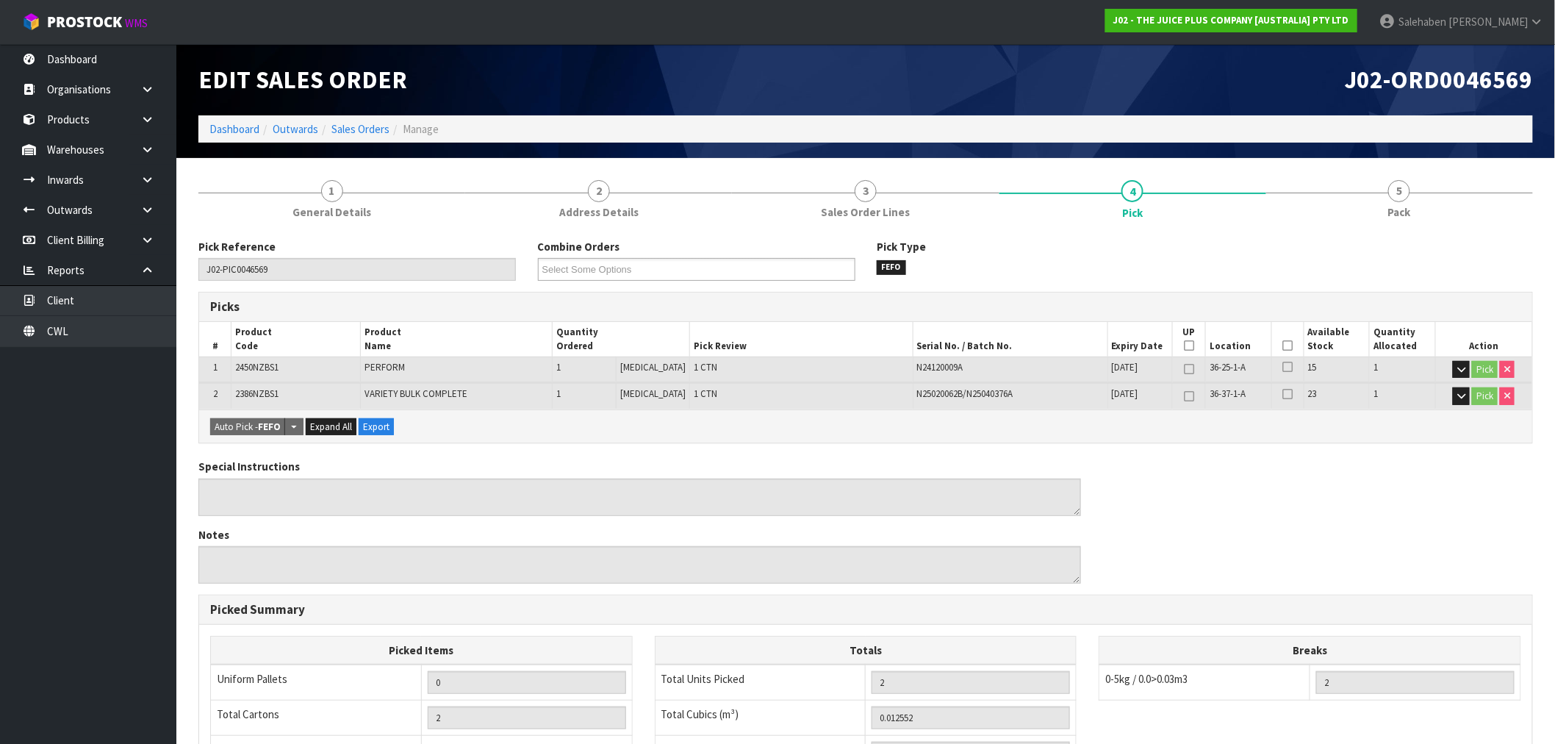
click at [1282, 345] on icon at bounding box center [1287, 345] width 10 height 1
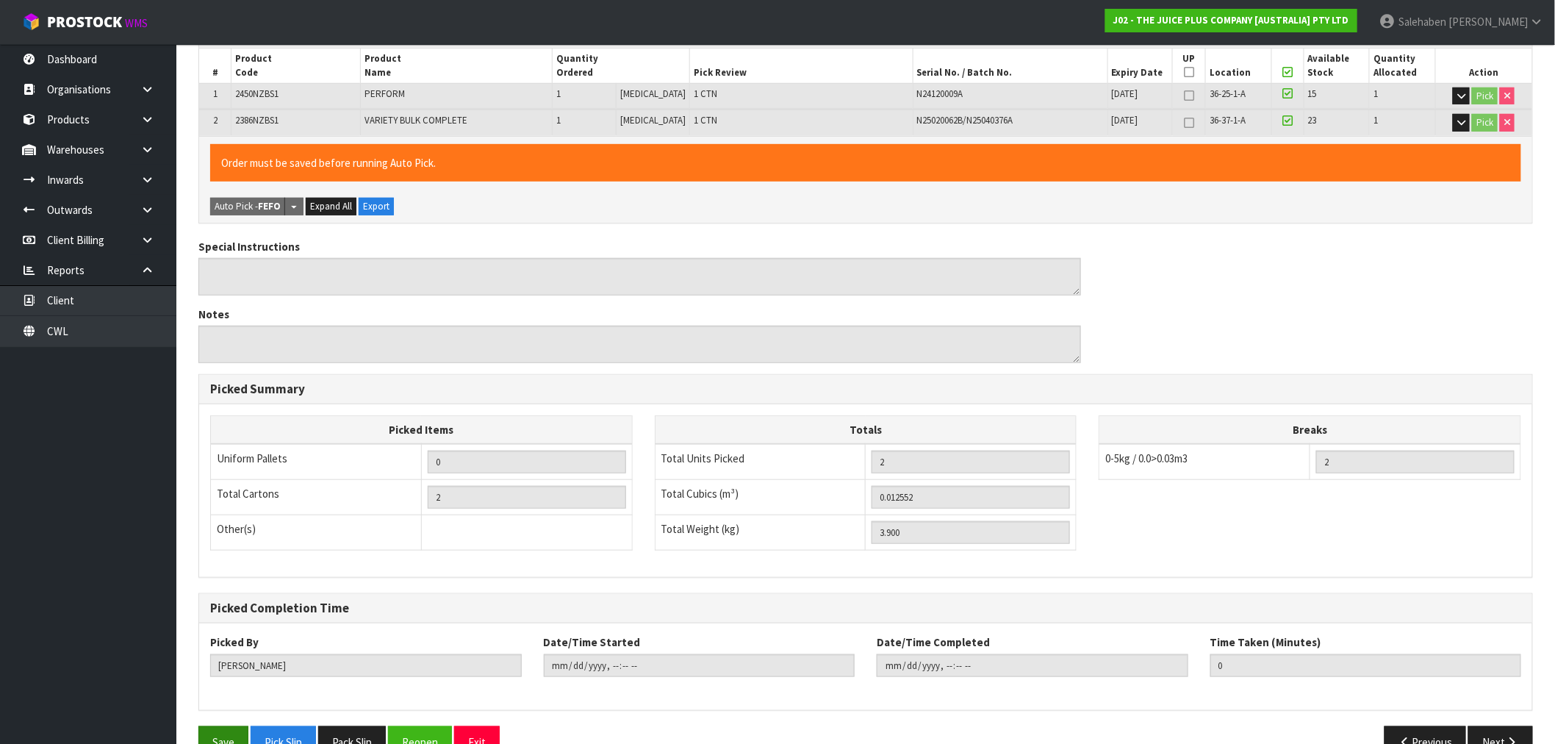
scroll to position [309, 0]
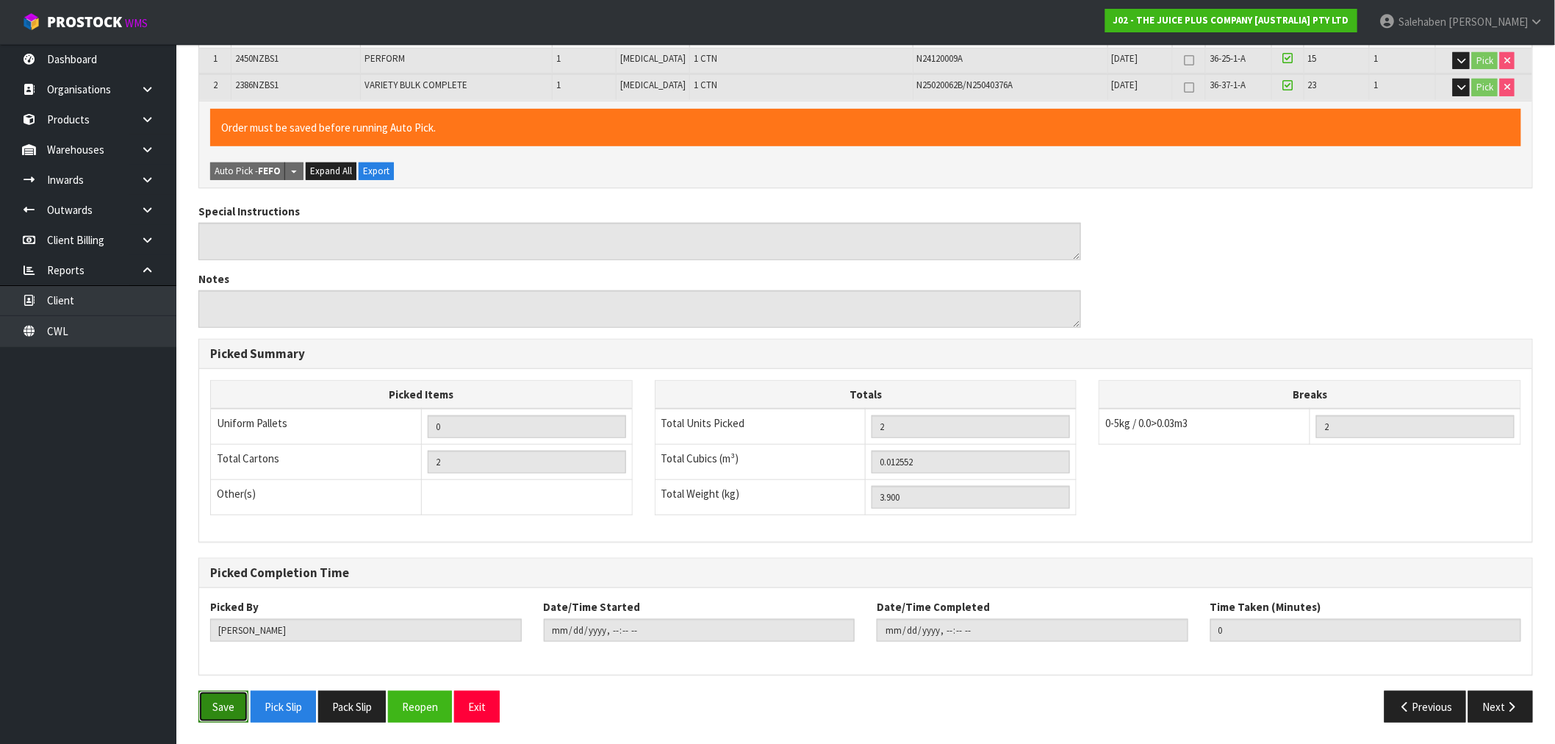
click at [232, 708] on button "Save" at bounding box center [223, 707] width 50 height 32
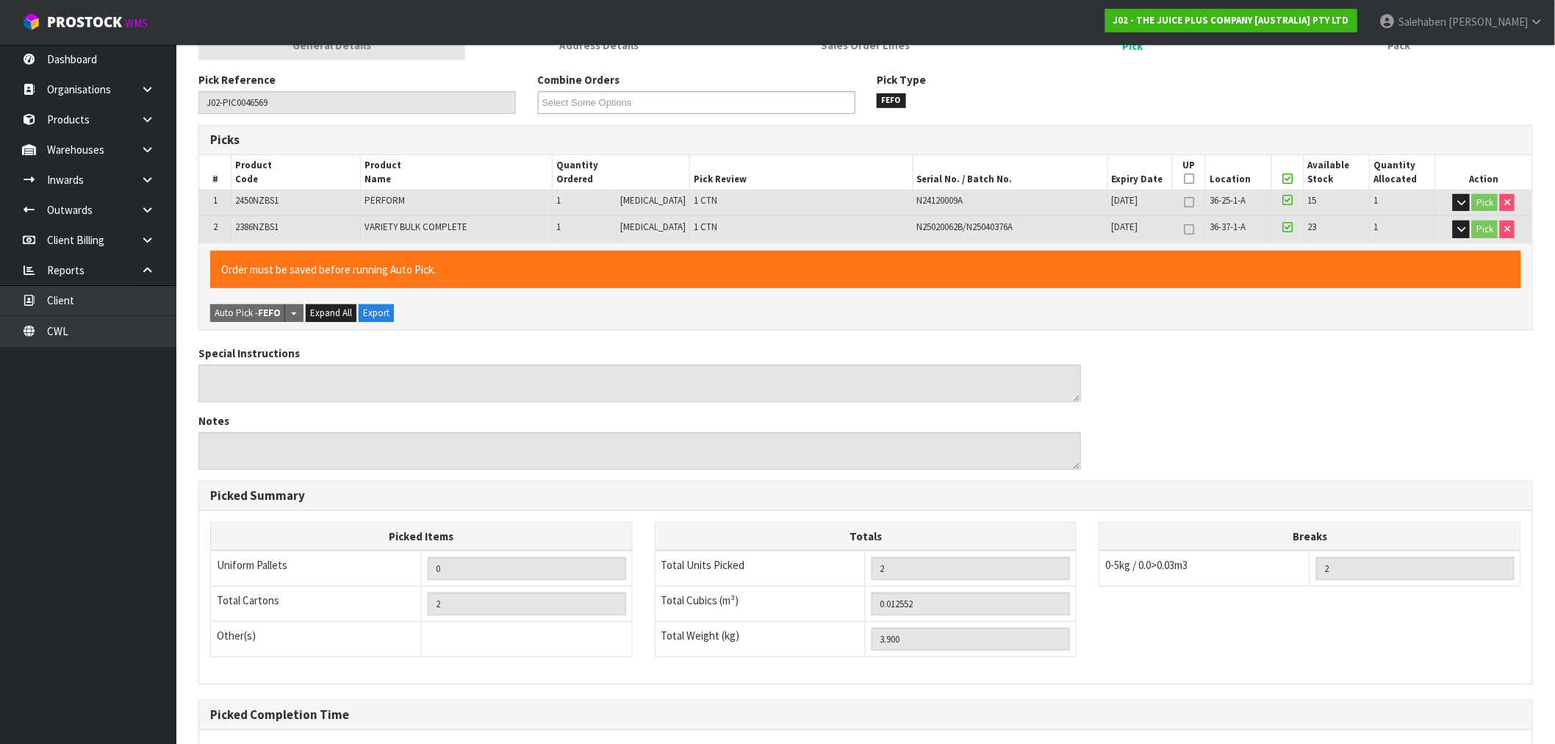
scroll to position [0, 0]
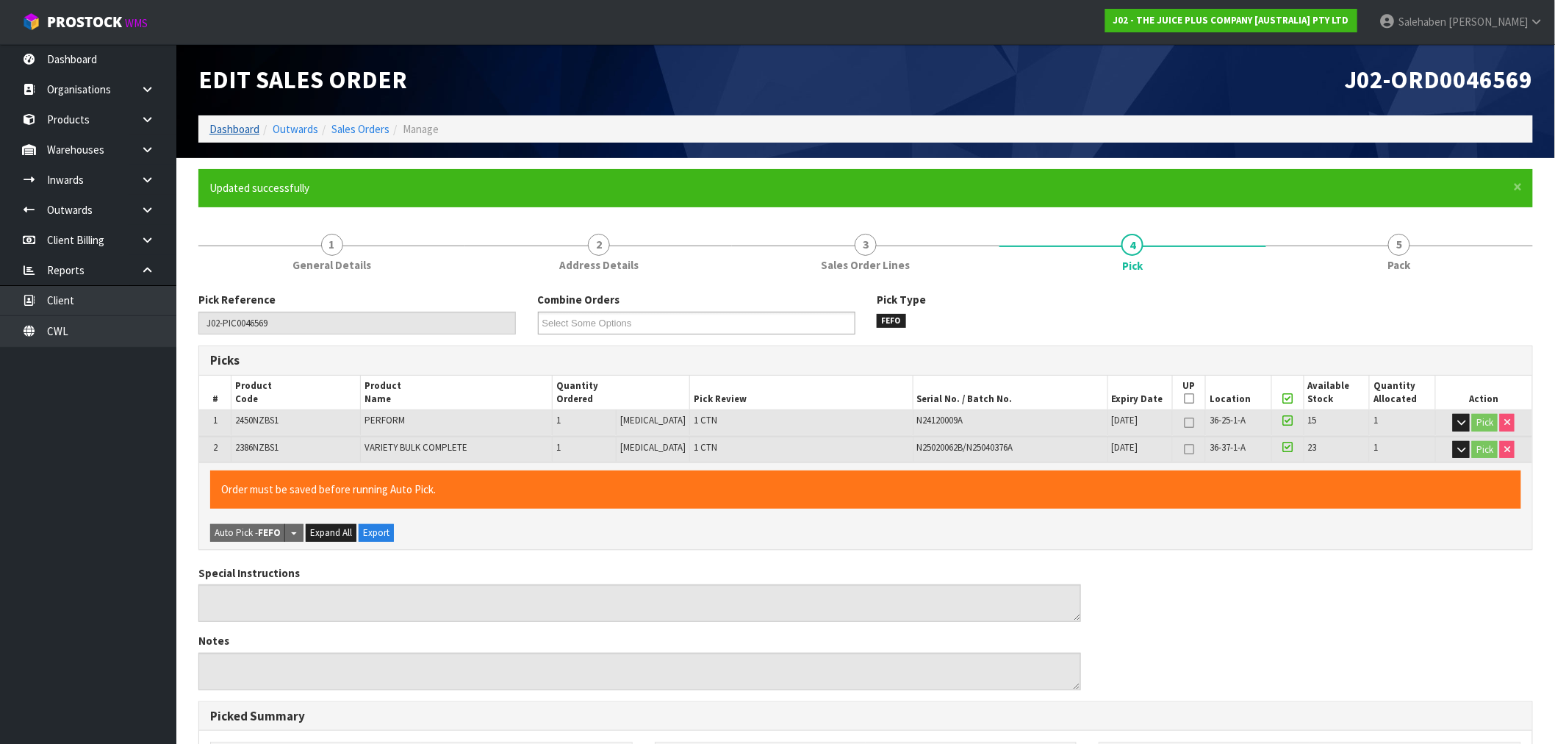
type input "[PERSON_NAME]"
type input "[DATE]T13:35:22"
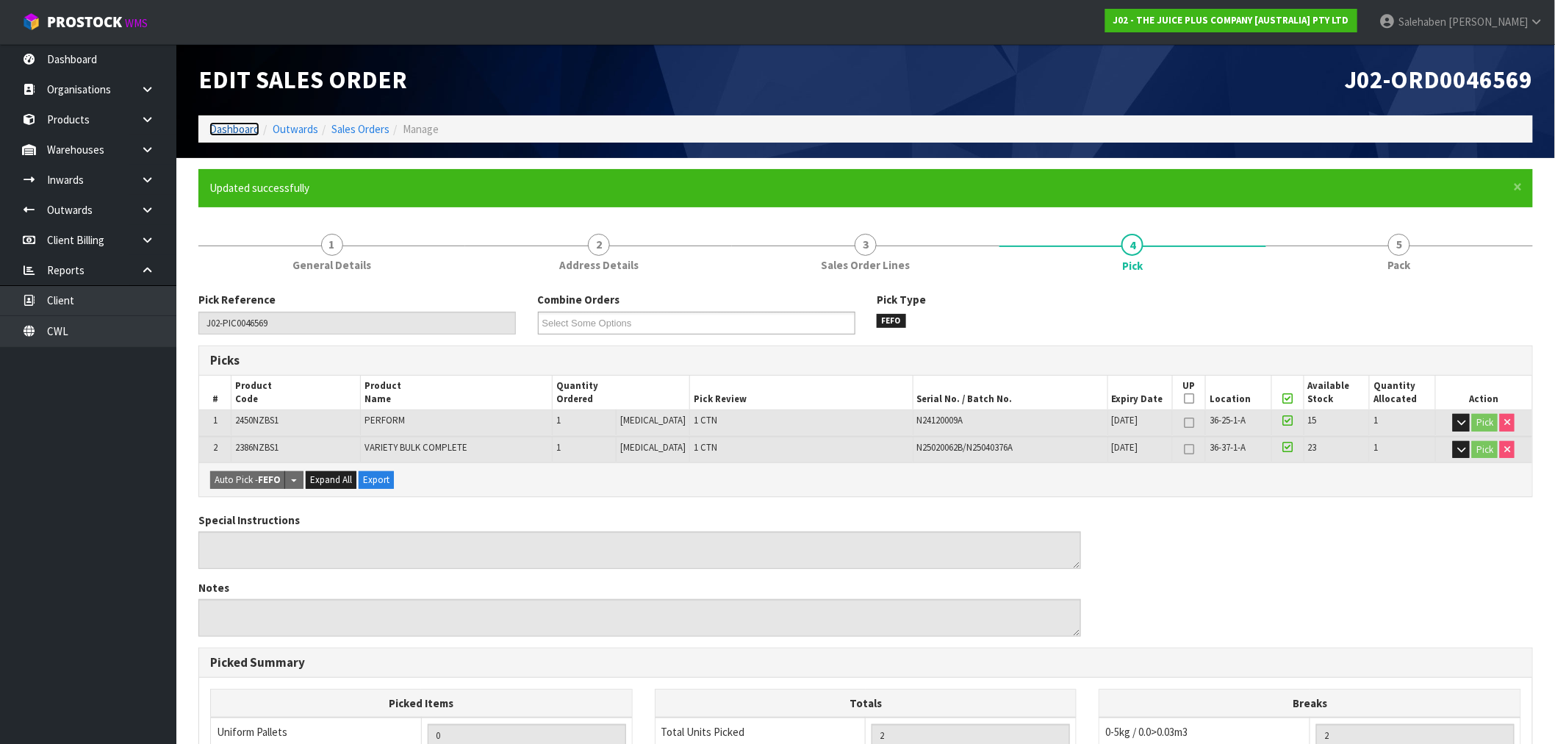
click at [223, 128] on link "Dashboard" at bounding box center [234, 129] width 50 height 14
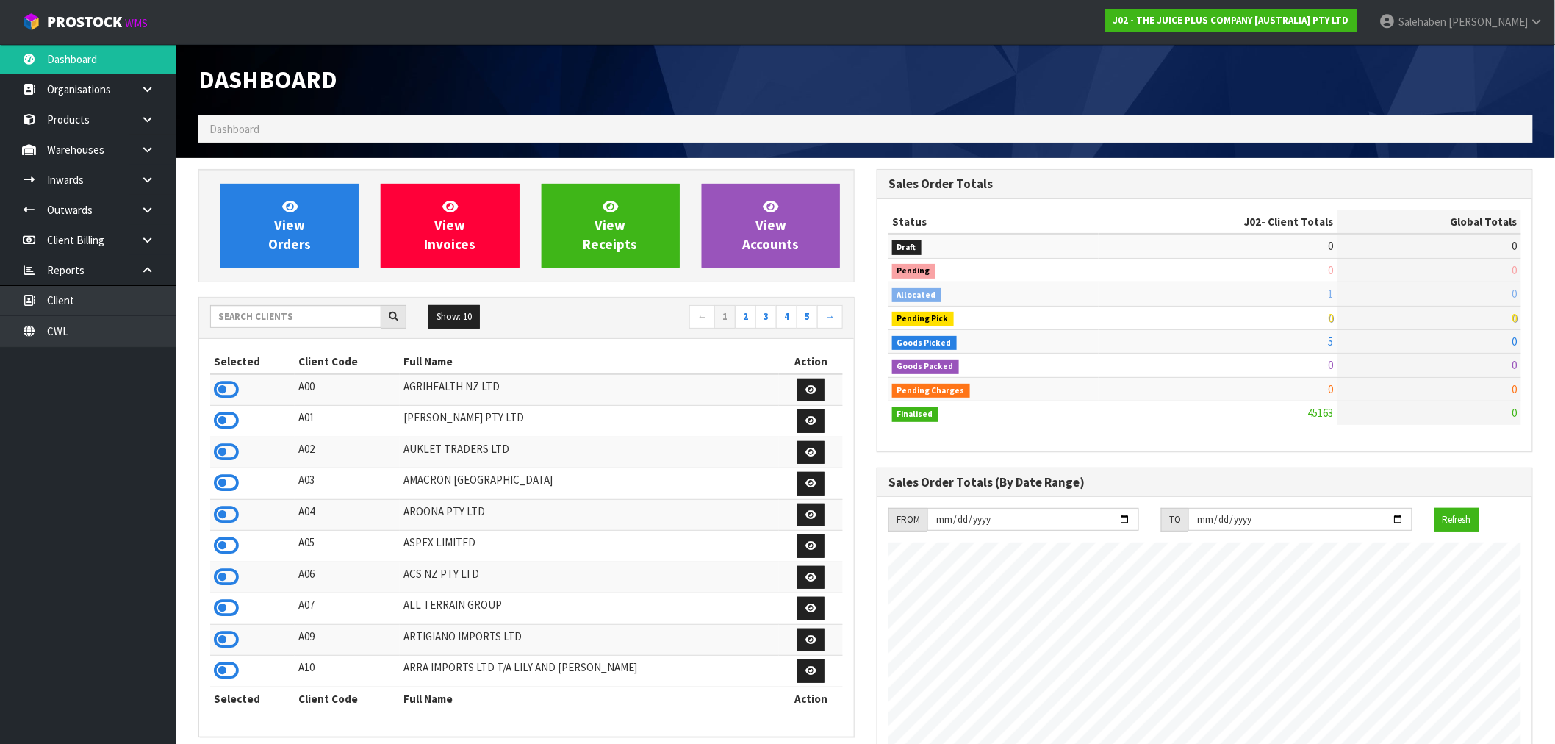
scroll to position [1113, 678]
click at [229, 393] on icon at bounding box center [226, 389] width 25 height 22
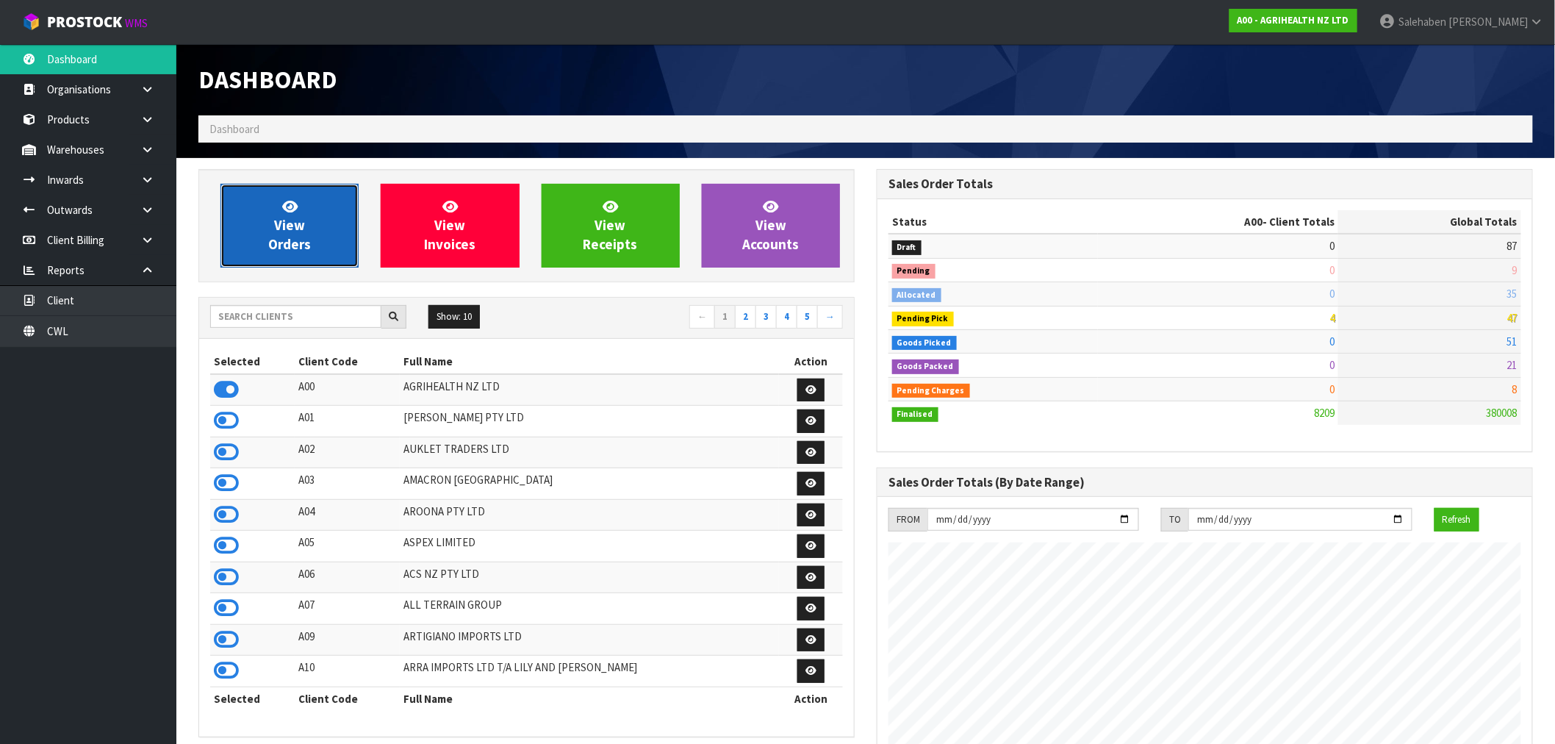
click at [295, 225] on span "View Orders" at bounding box center [289, 225] width 43 height 55
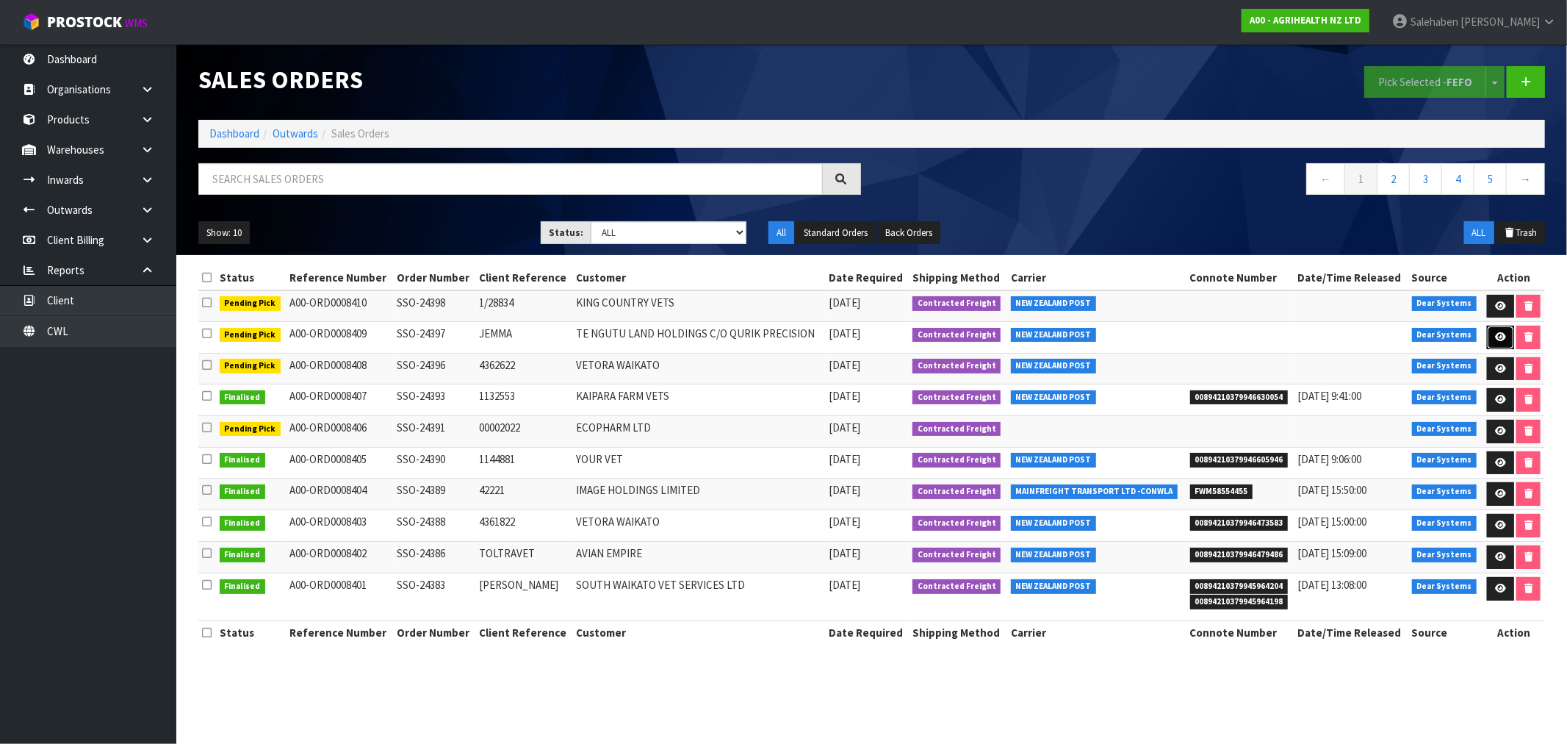
click at [1497, 334] on icon at bounding box center [1500, 337] width 11 height 10
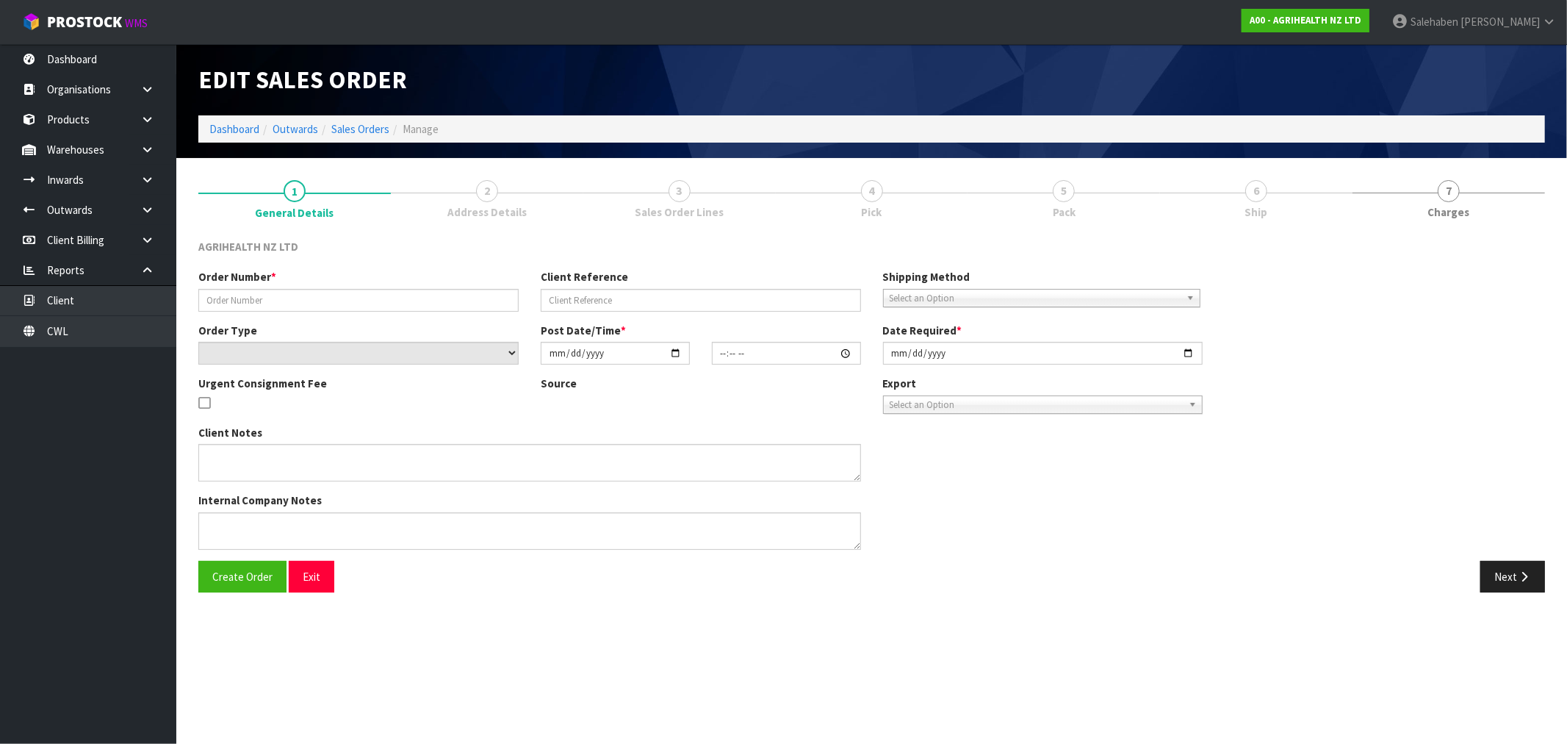
type input "SSO-24397"
type input "JEMMA"
select select "number:0"
type input "[DATE]"
type input "11:14:18.000"
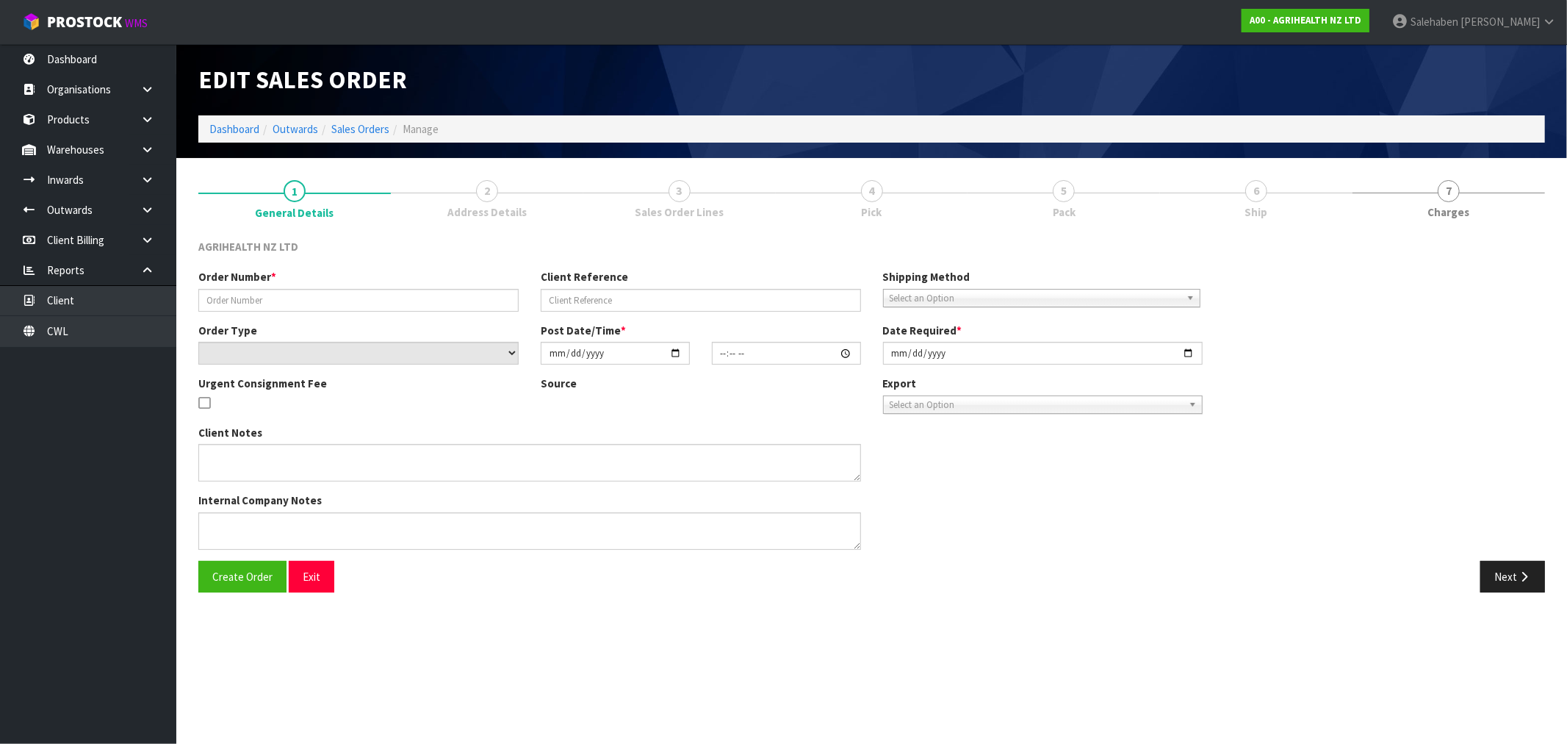
type input "[DATE]"
type textarea "SHIP BY: Overnight Courier"
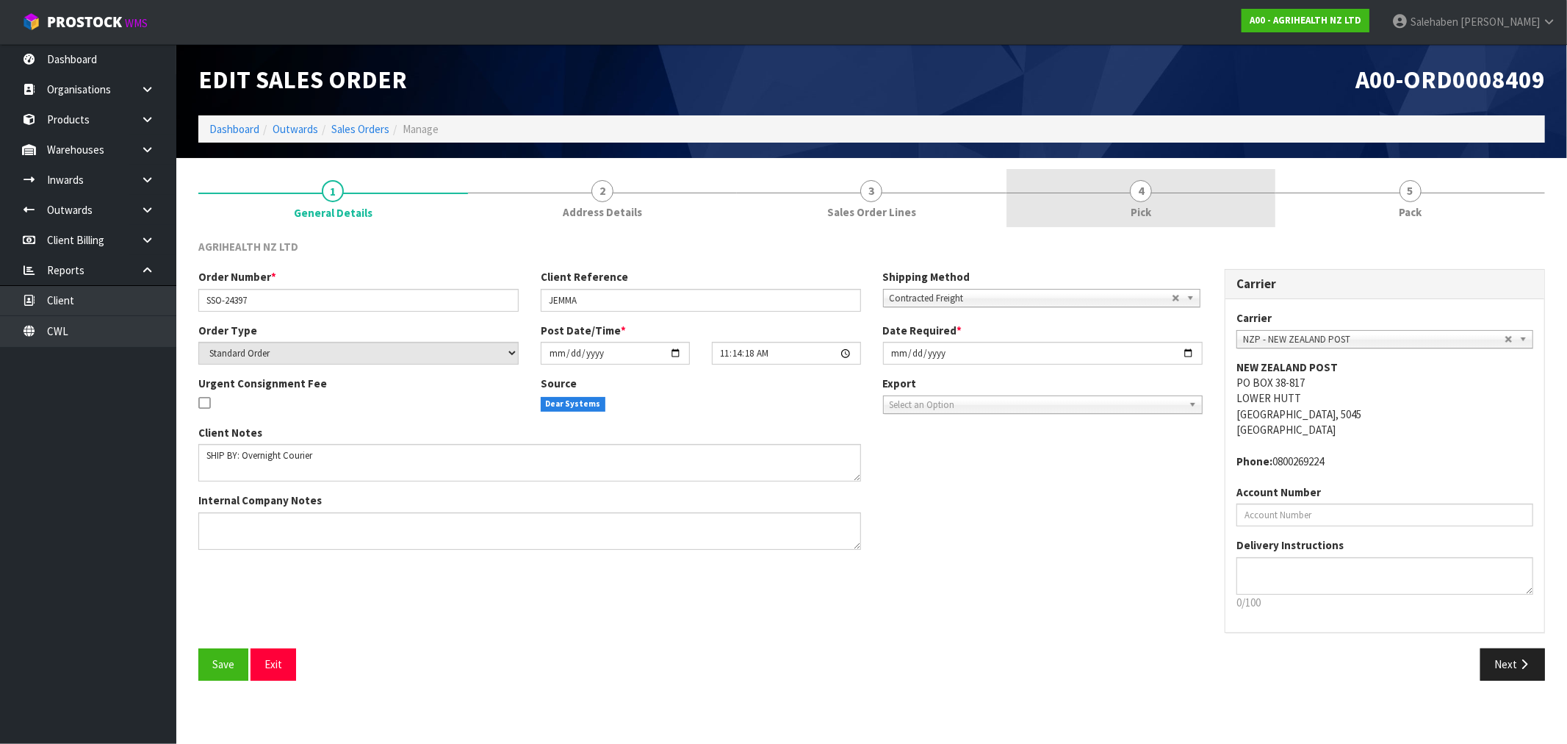
click at [1134, 204] on span "Pick" at bounding box center [1141, 211] width 21 height 15
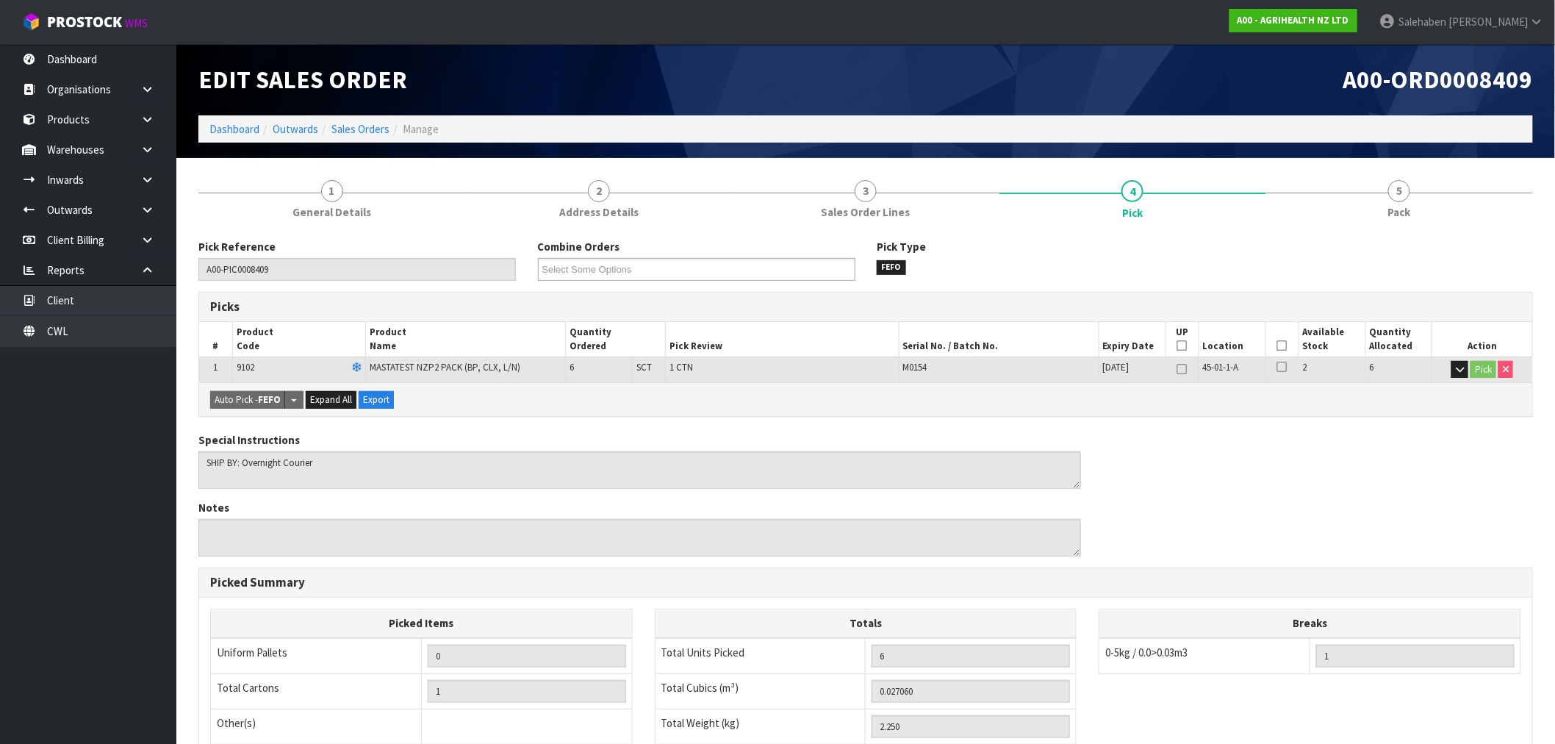
click at [1278, 345] on icon at bounding box center [1282, 345] width 10 height 1
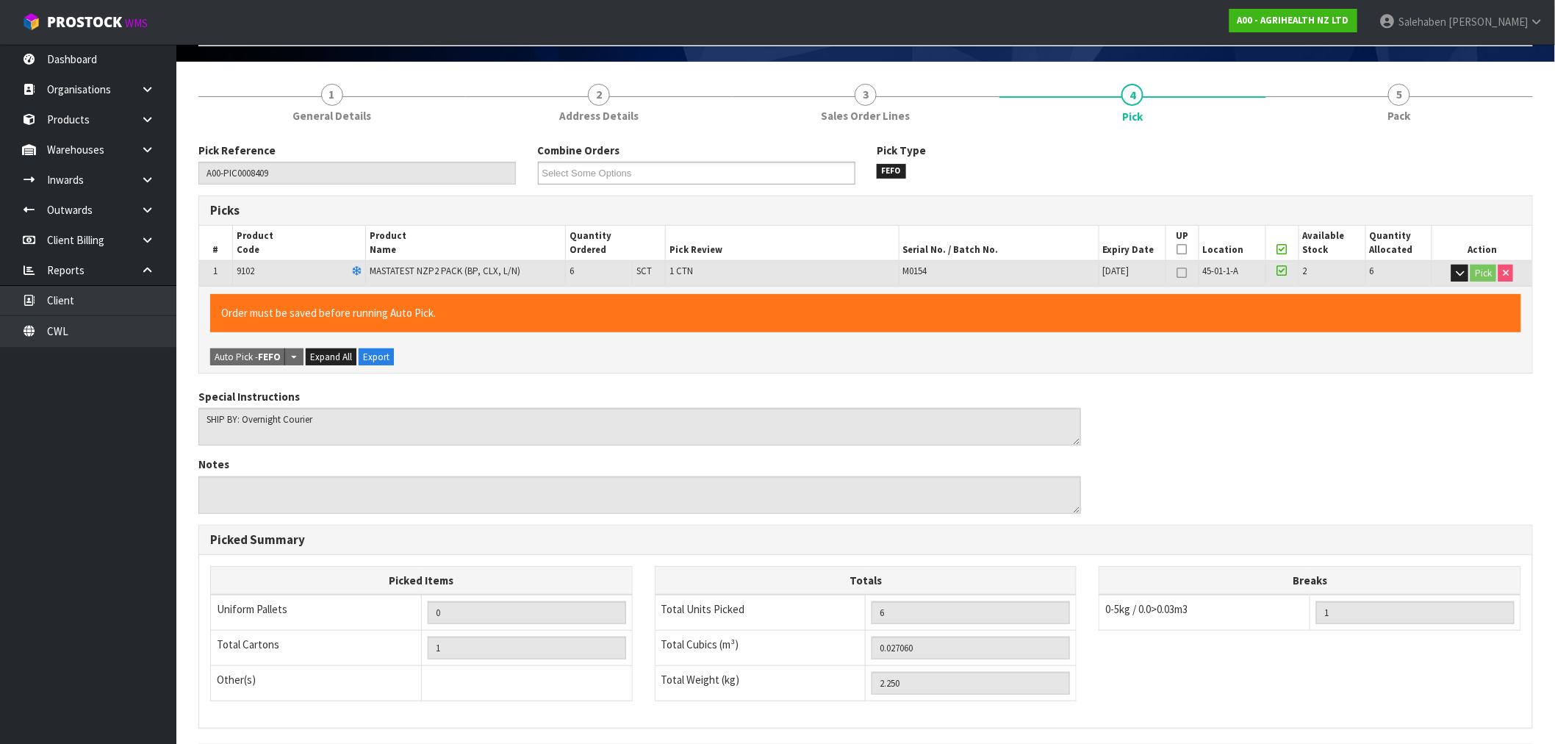
scroll to position [282, 0]
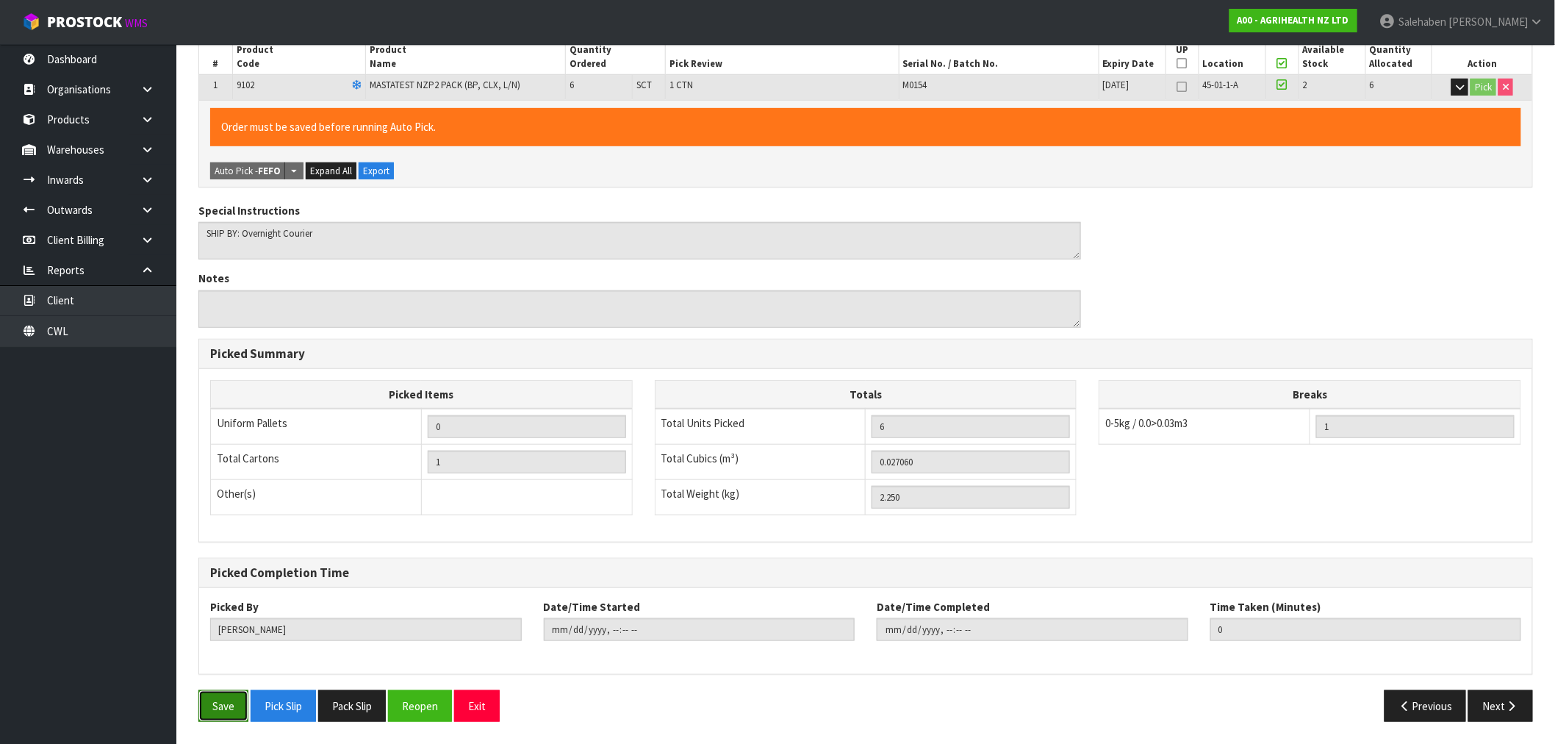
click at [209, 721] on button "Save" at bounding box center [223, 706] width 50 height 32
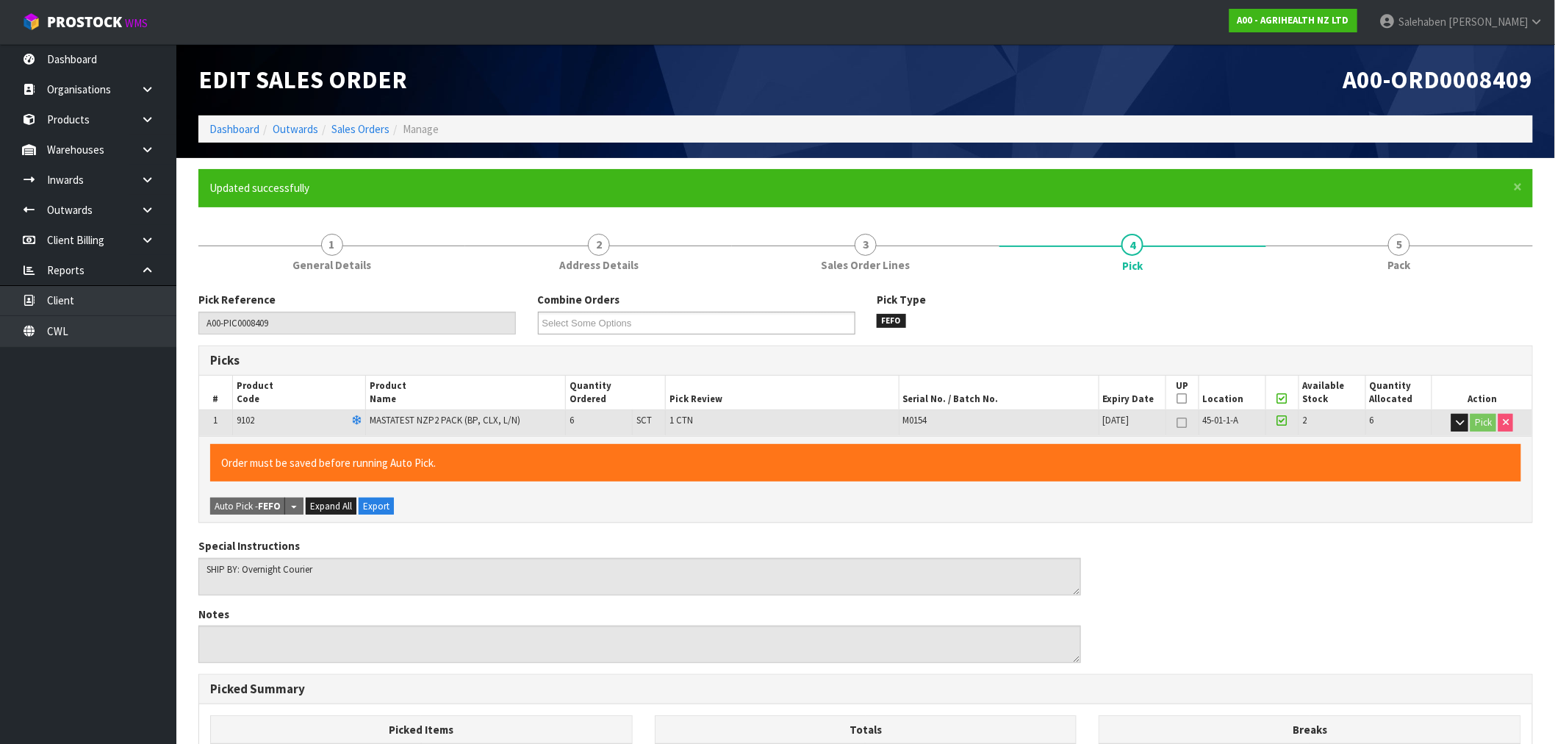
type input "[PERSON_NAME]"
type input "[DATE]T13:35:57"
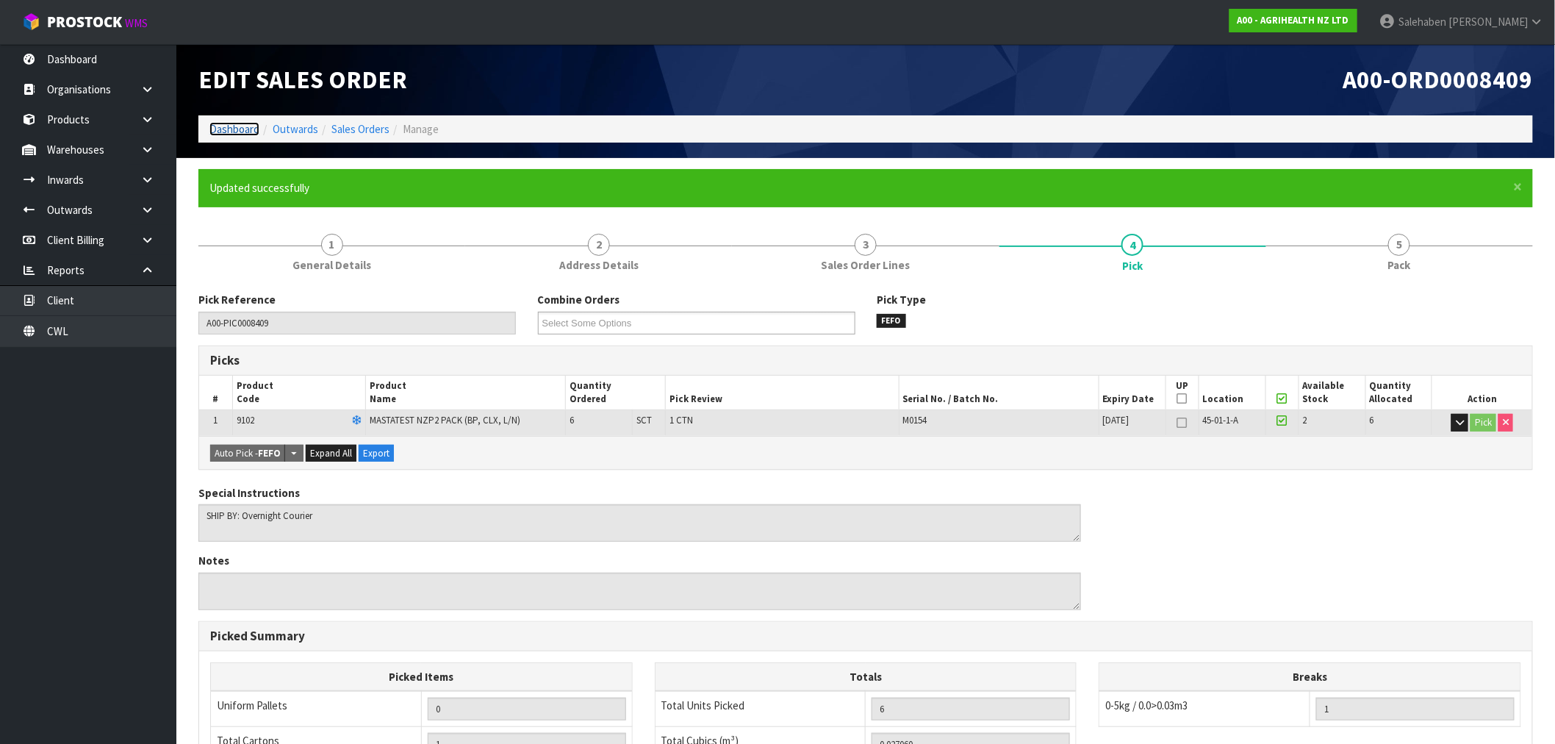
click at [225, 133] on link "Dashboard" at bounding box center [234, 129] width 50 height 14
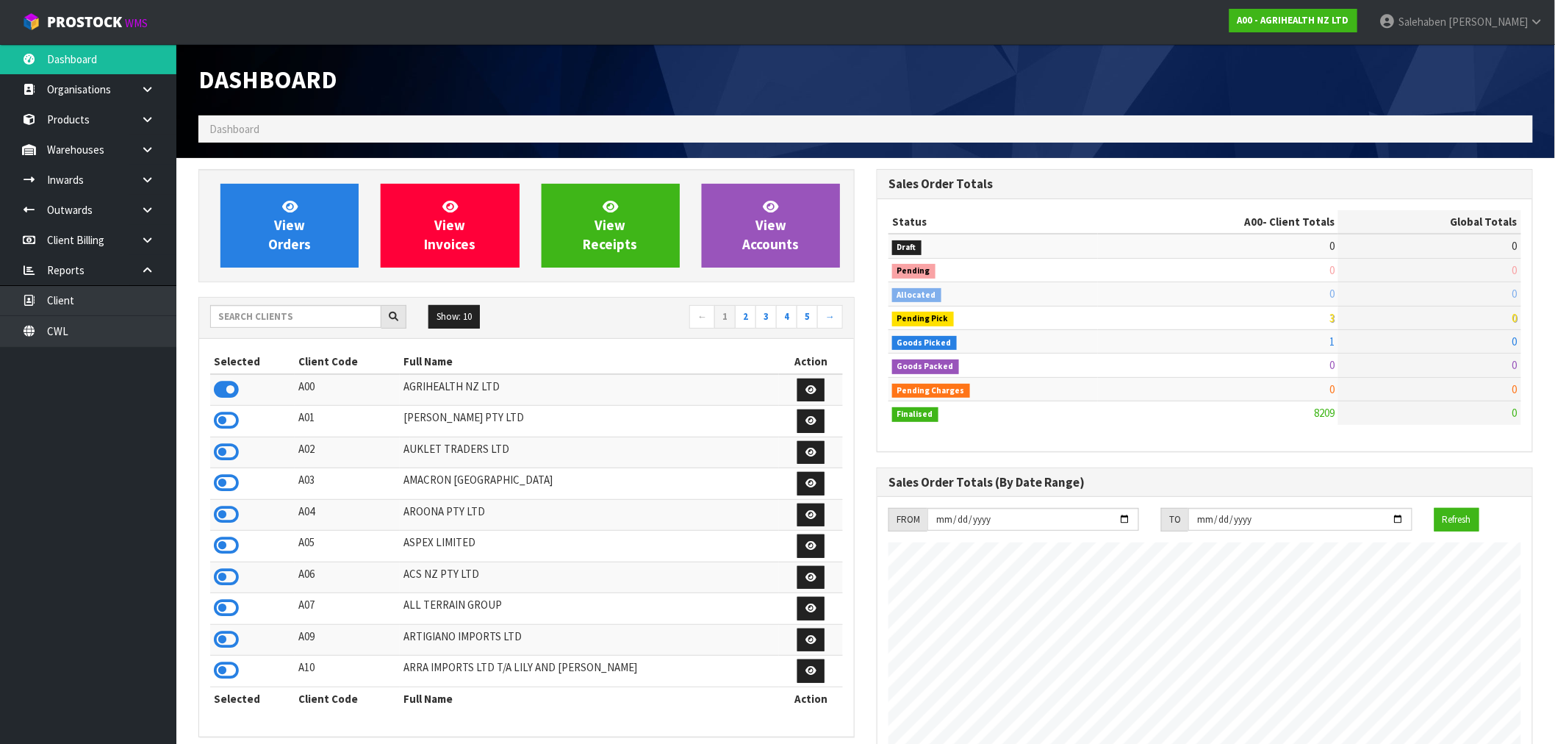
scroll to position [1113, 678]
